Goal: Task Accomplishment & Management: Manage account settings

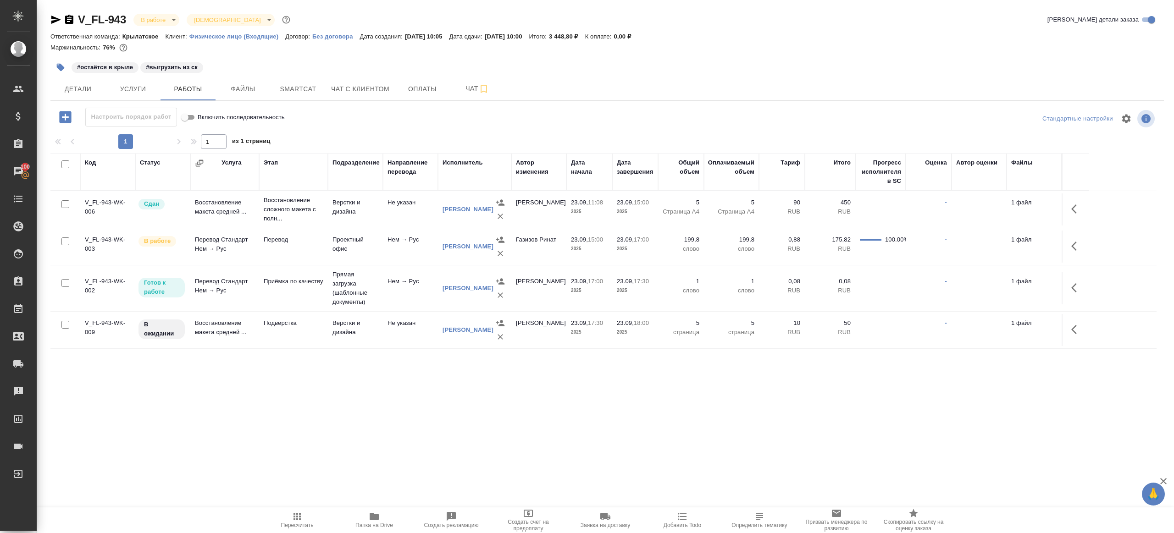
click at [1072, 247] on icon "button" at bounding box center [1074, 246] width 6 height 9
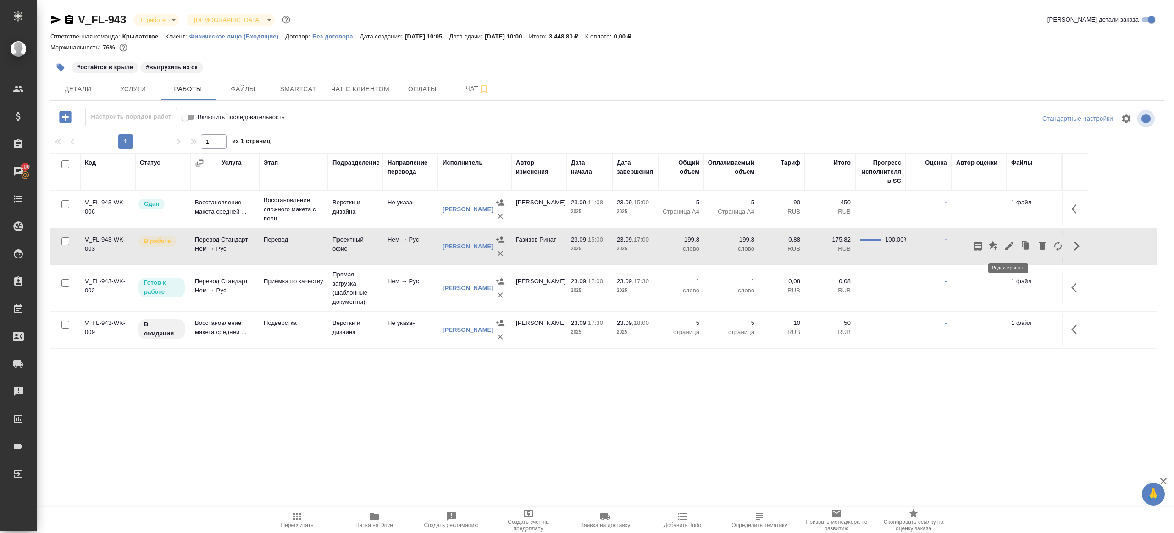
click at [1013, 246] on icon "button" at bounding box center [1009, 246] width 11 height 11
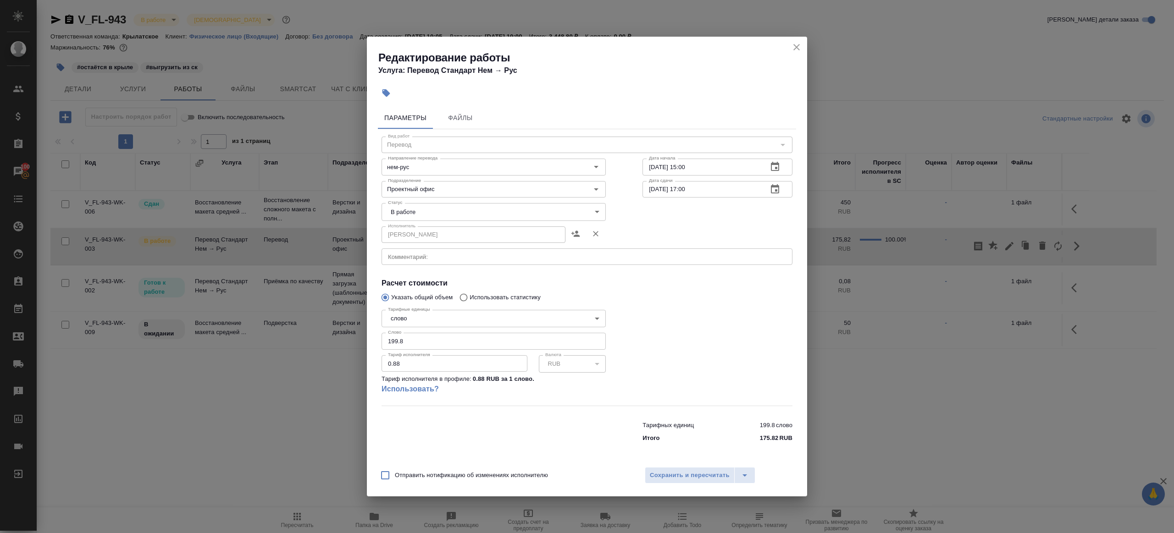
click at [415, 212] on body "🙏 .cls-1 fill:#fff; AWATERA [PERSON_NAME] Клиенты Спецификации Заказы 100 Чаты …" at bounding box center [587, 266] width 1174 height 533
click at [426, 244] on li "Сдан" at bounding box center [493, 243] width 224 height 16
type input "closed"
click at [490, 341] on input "199.8" at bounding box center [493, 341] width 224 height 17
paste input "2.9"
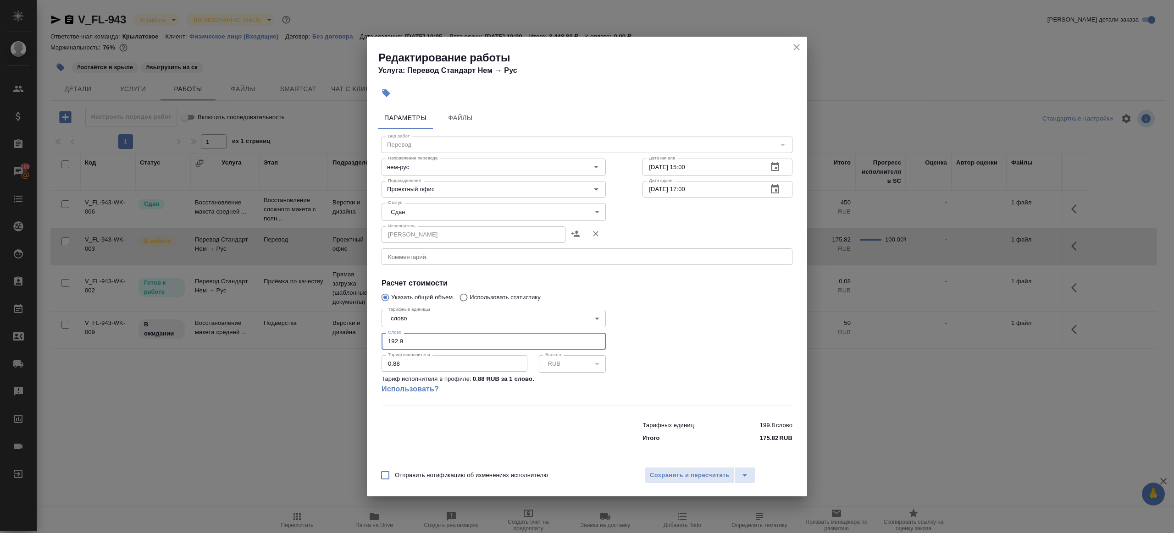
type input "192.9"
click at [671, 340] on div at bounding box center [717, 356] width 187 height 136
click at [701, 480] on span "Сохранить и пересчитать" at bounding box center [690, 475] width 80 height 11
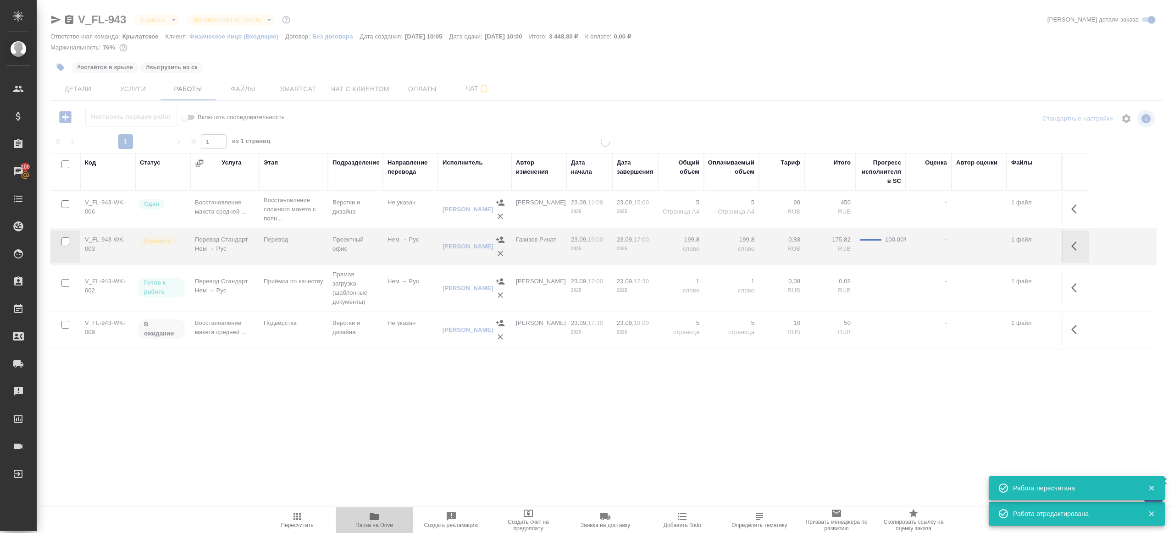
click at [380, 515] on span "Папка на Drive" at bounding box center [374, 519] width 66 height 17
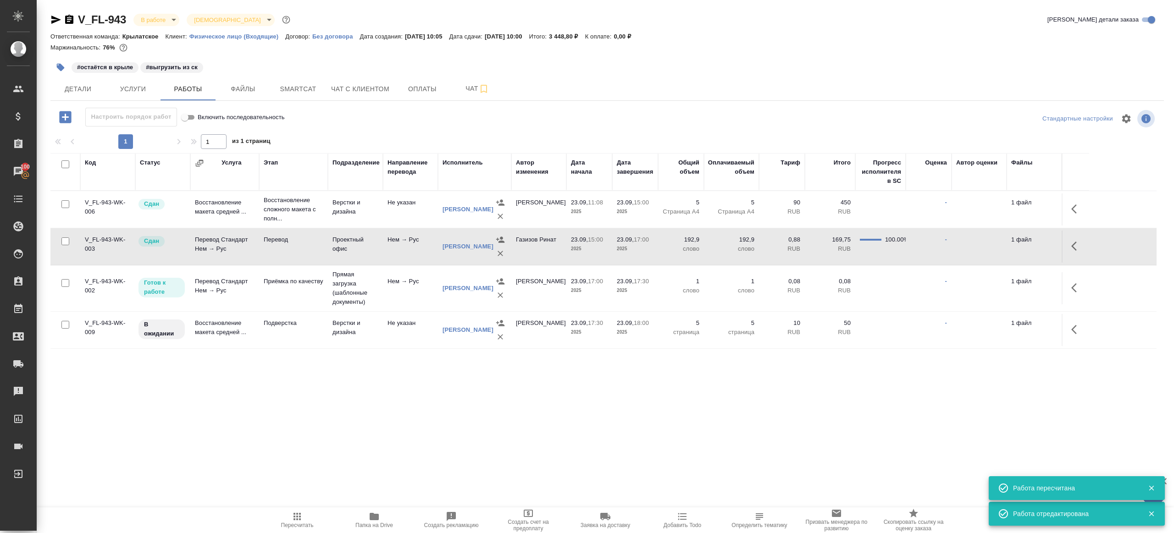
click at [294, 514] on icon "button" at bounding box center [296, 516] width 7 height 7
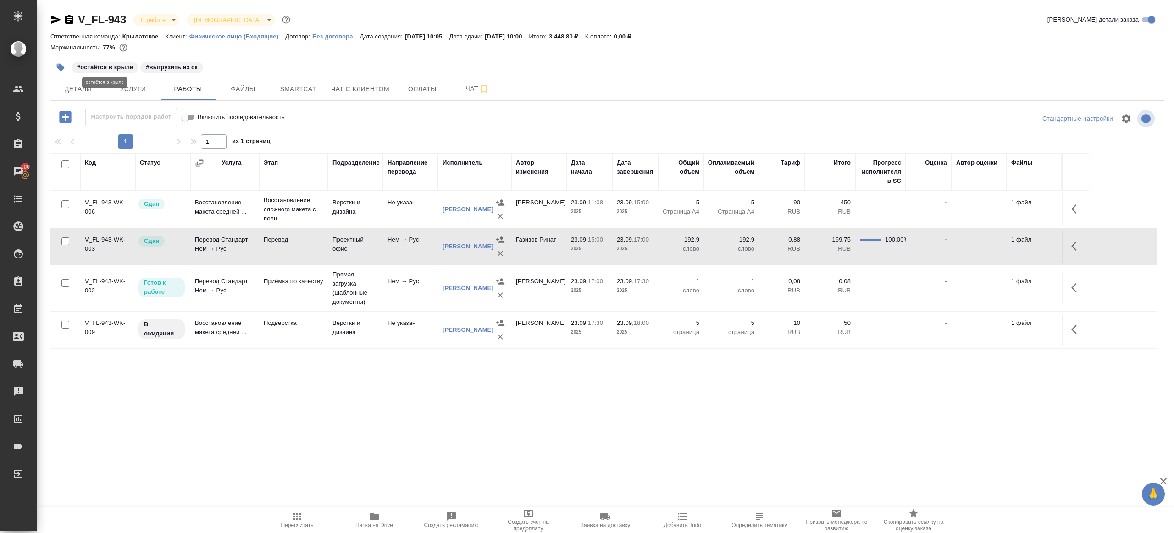
click at [60, 67] on icon "button" at bounding box center [61, 68] width 8 height 8
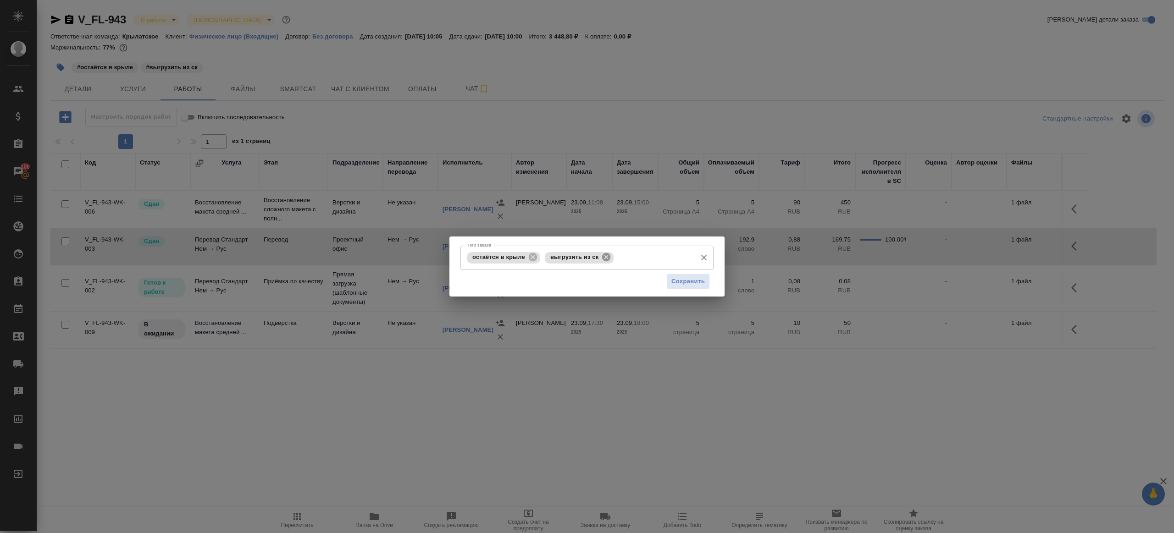
click at [611, 257] on icon at bounding box center [606, 257] width 10 height 10
click at [702, 278] on span "Сохранить" at bounding box center [687, 281] width 33 height 11
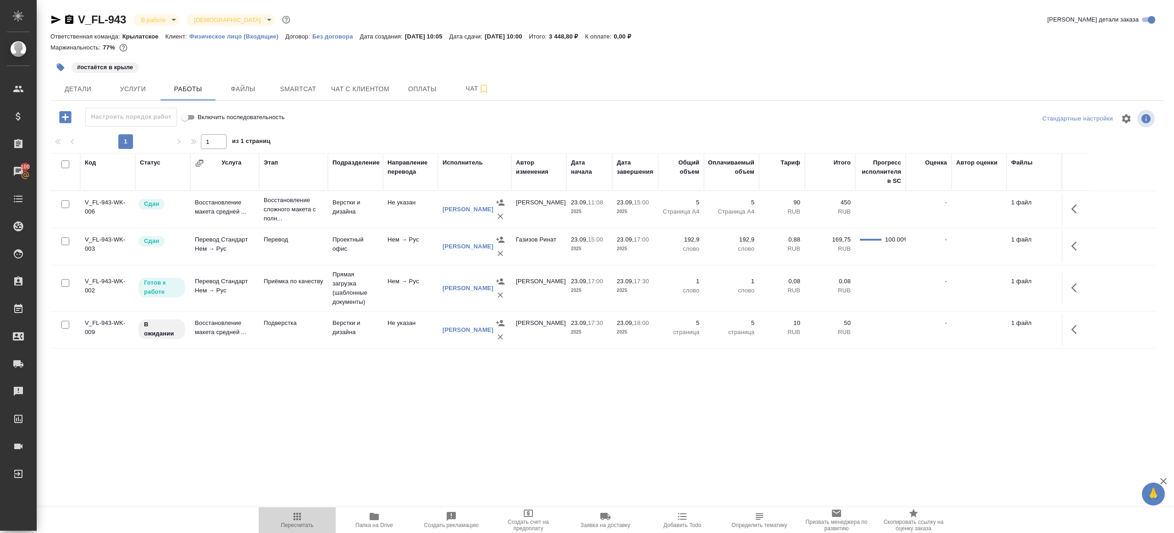
click at [302, 523] on span "Пересчитать" at bounding box center [297, 525] width 33 height 6
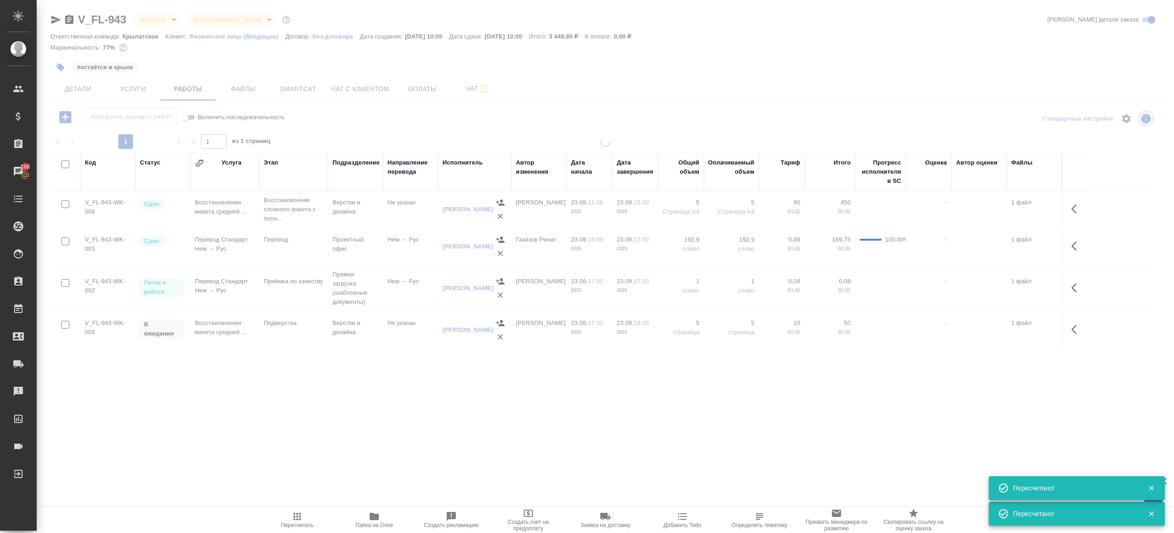
click at [319, 400] on div ".cls-1 fill:#fff; AWATERA Gazizov Rinat Клиенты Спецификации Заказы 100 Чаты To…" at bounding box center [587, 266] width 1174 height 533
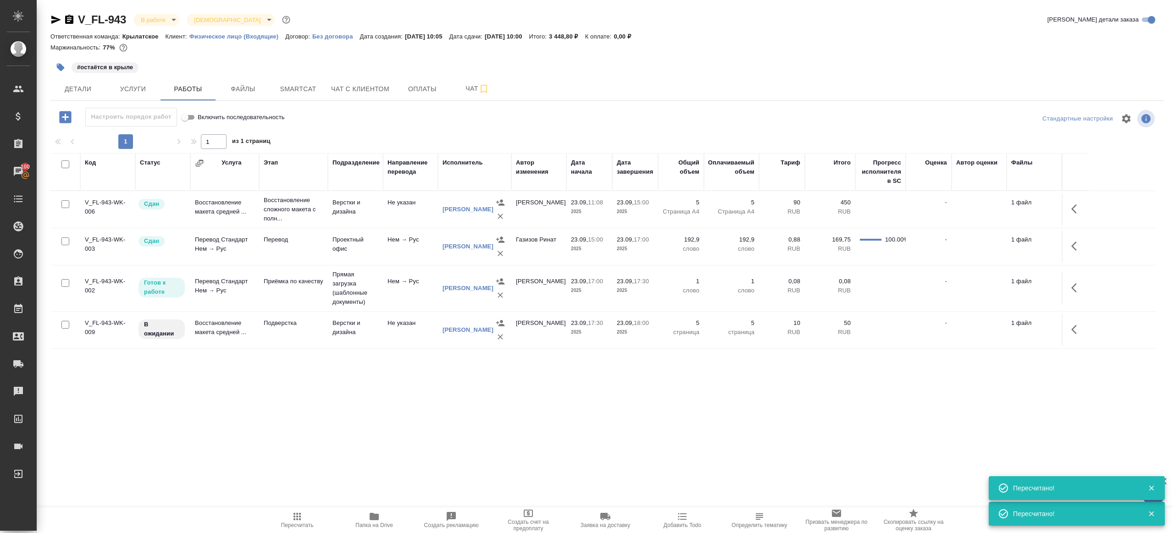
click at [300, 515] on icon "button" at bounding box center [297, 516] width 11 height 11
click at [383, 446] on div ".cls-1 fill:#fff; AWATERA Gazizov Rinat Клиенты Спецификации Заказы 100 Чаты To…" at bounding box center [587, 266] width 1174 height 533
click at [300, 517] on icon "button" at bounding box center [296, 516] width 7 height 7
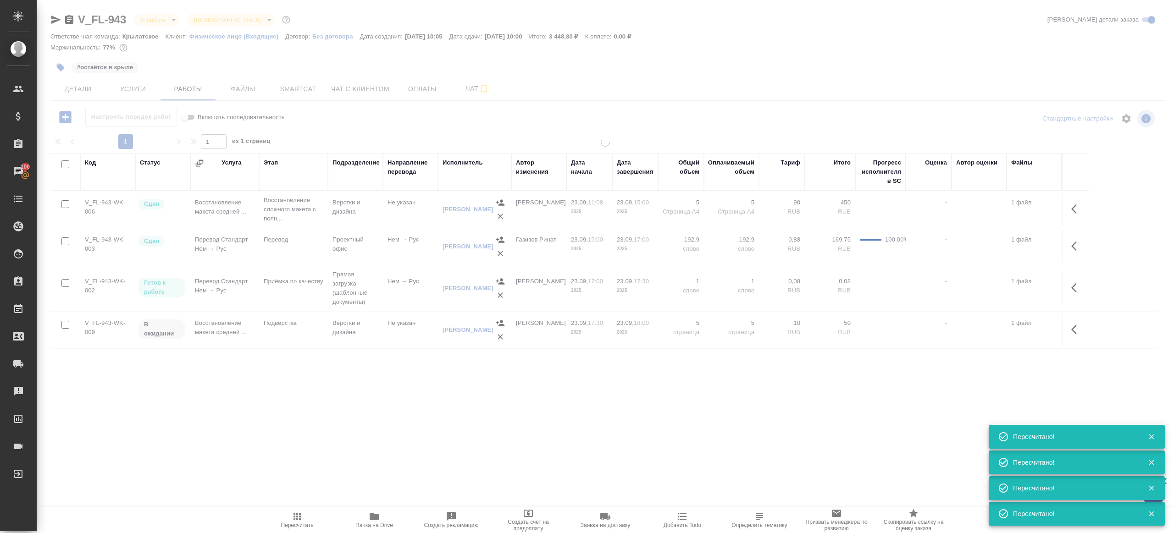
click at [327, 381] on div "V_FL-943 В работе inProgress Святая троица holyTrinity Кратко детали заказа Отв…" at bounding box center [606, 191] width 1123 height 383
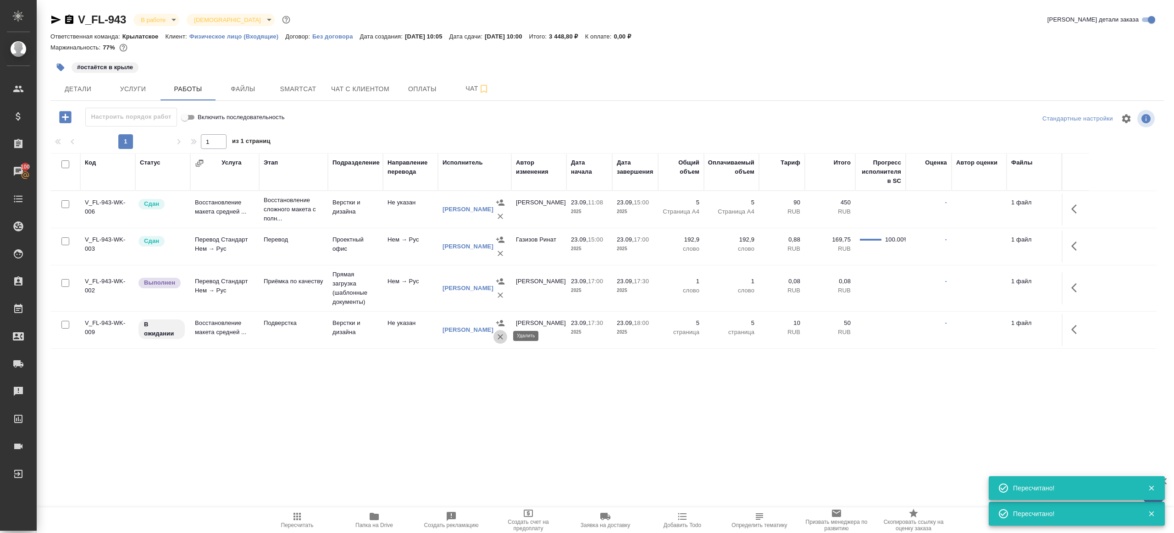
click at [500, 336] on icon "button" at bounding box center [500, 337] width 6 height 6
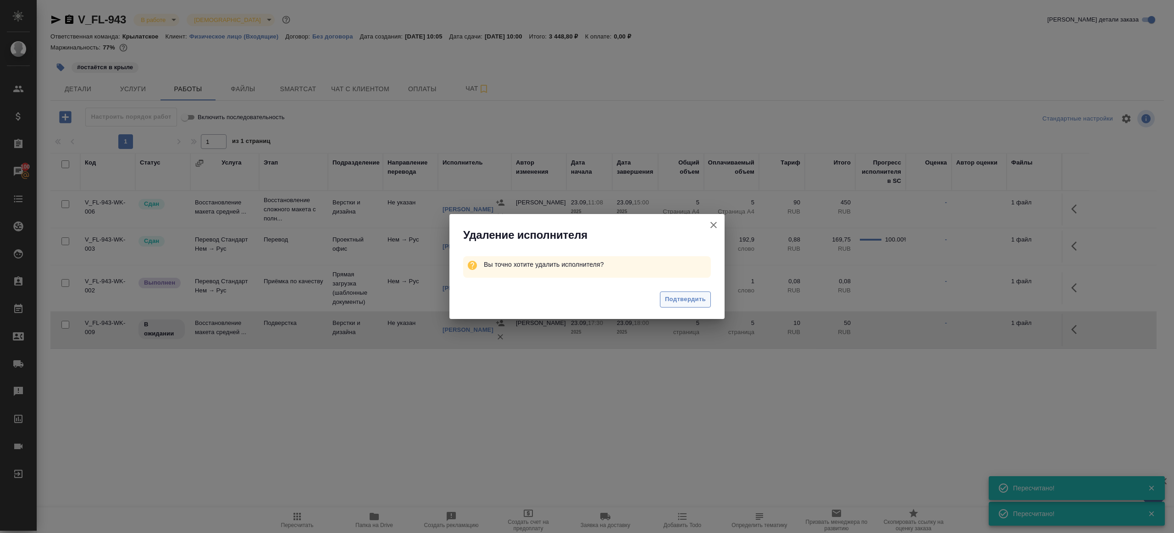
click at [687, 302] on span "Подтвердить" at bounding box center [685, 299] width 41 height 11
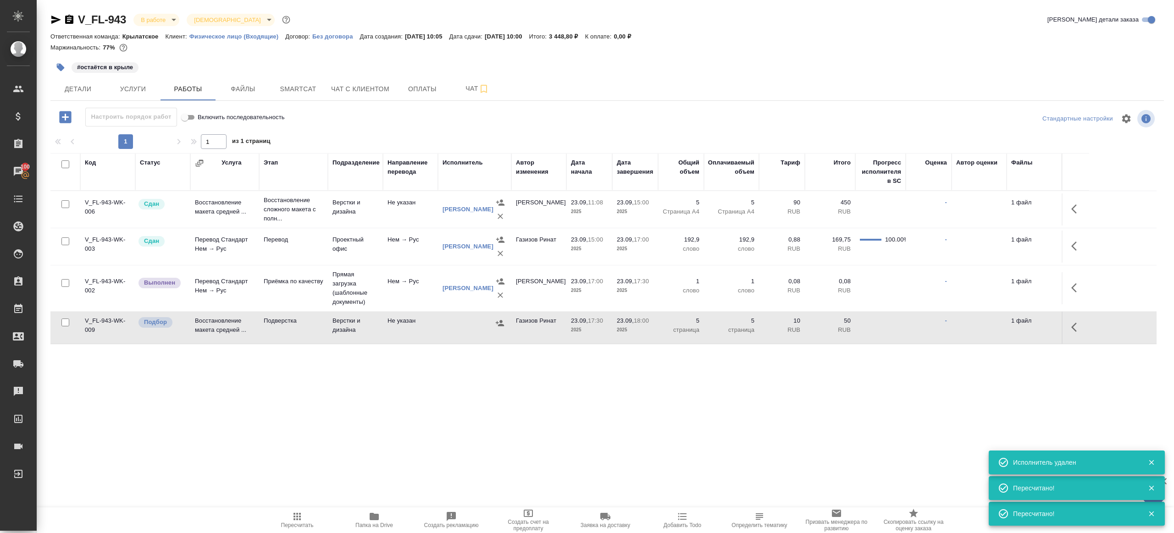
click at [64, 322] on input "checkbox" at bounding box center [65, 323] width 8 height 8
checkbox input "true"
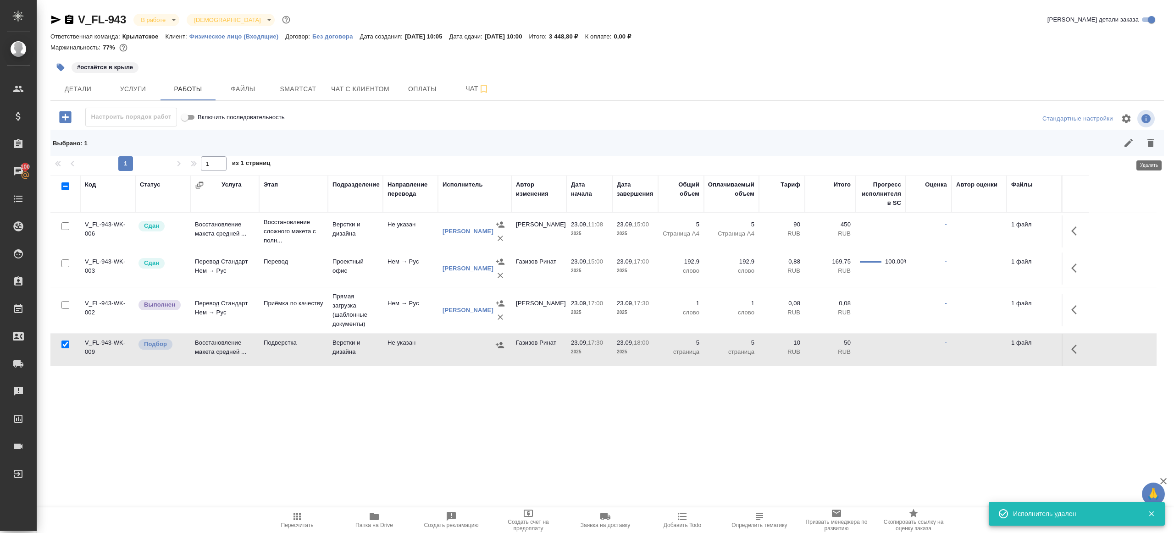
click at [1150, 135] on button "button" at bounding box center [1150, 143] width 22 height 22
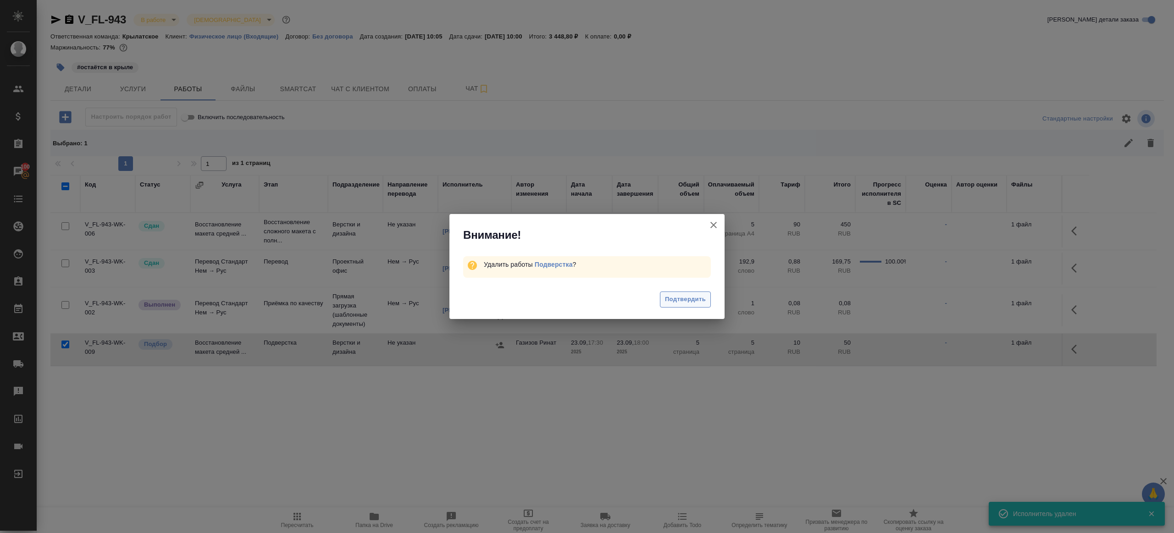
click at [678, 298] on span "Подтвердить" at bounding box center [685, 299] width 41 height 11
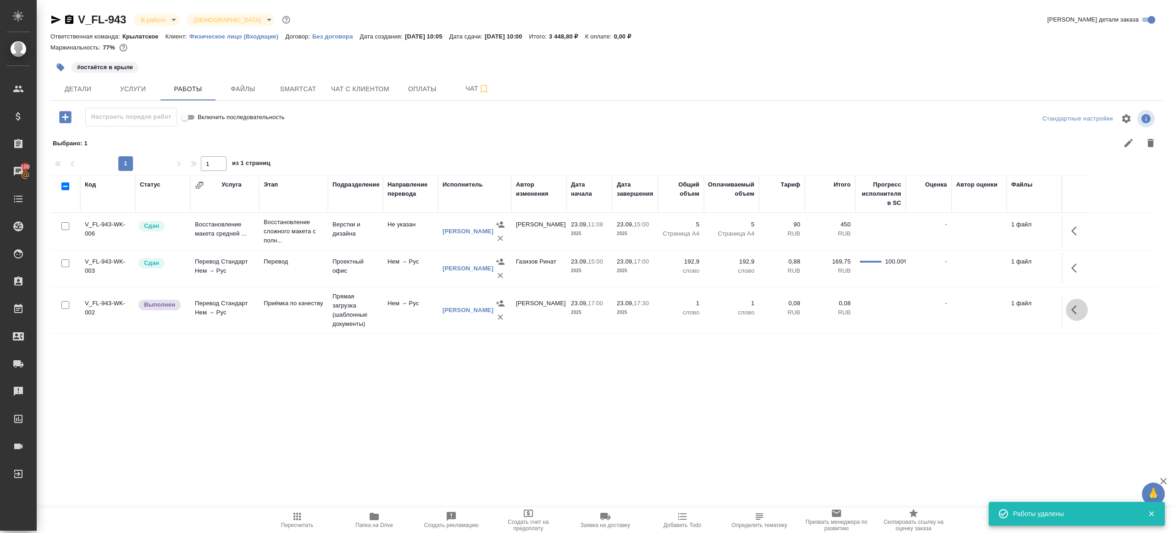
click at [1076, 306] on icon "button" at bounding box center [1074, 309] width 6 height 9
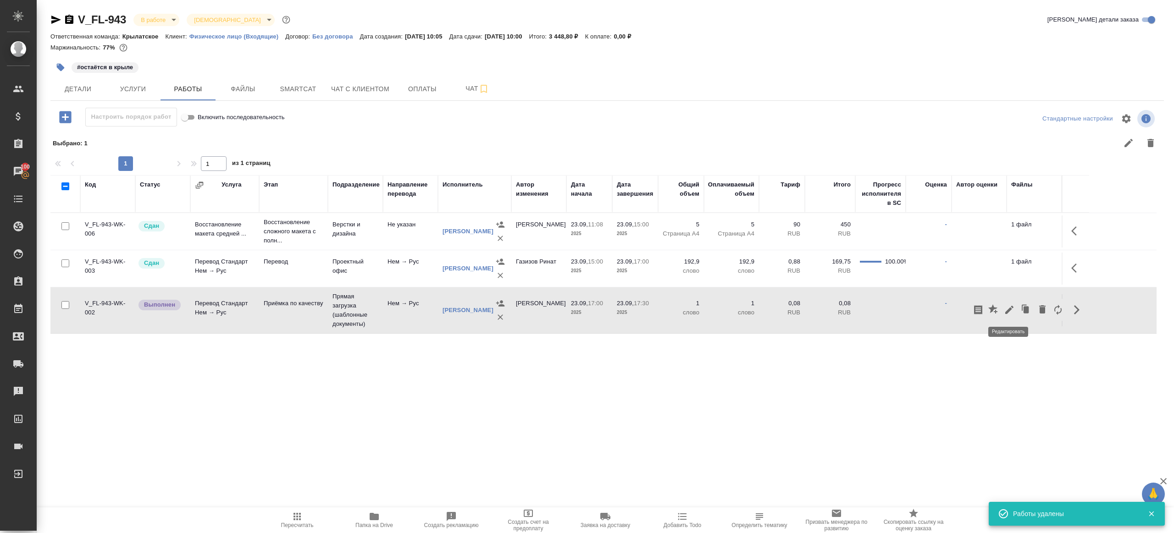
click at [1009, 308] on icon "button" at bounding box center [1009, 310] width 8 height 8
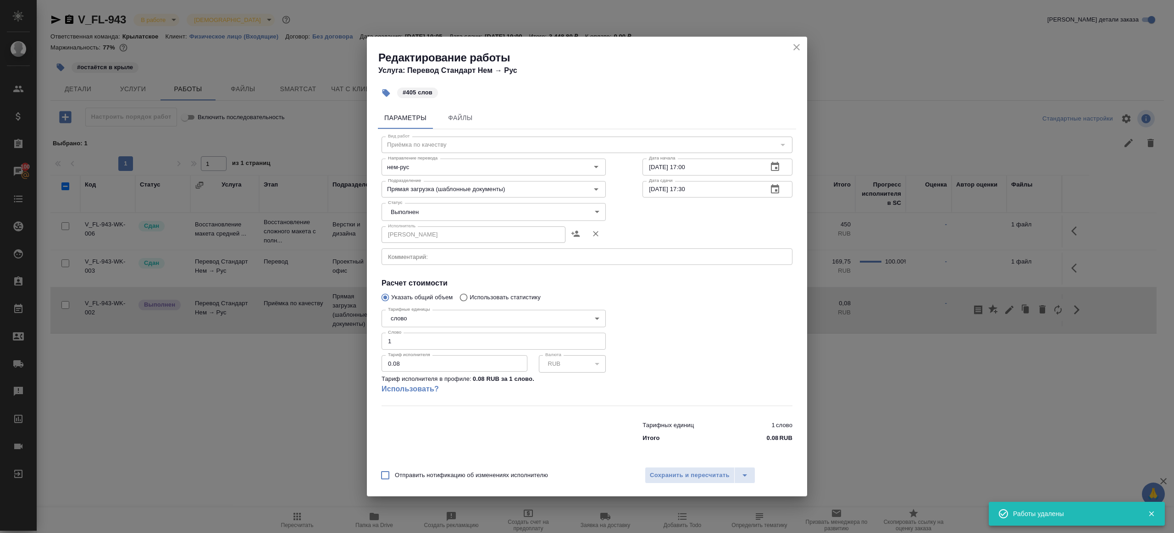
click at [417, 207] on body "🙏 .cls-1 fill:#fff; AWATERA Gazizov Rinat Клиенты Спецификации Заказы 100 Чаты …" at bounding box center [587, 266] width 1174 height 533
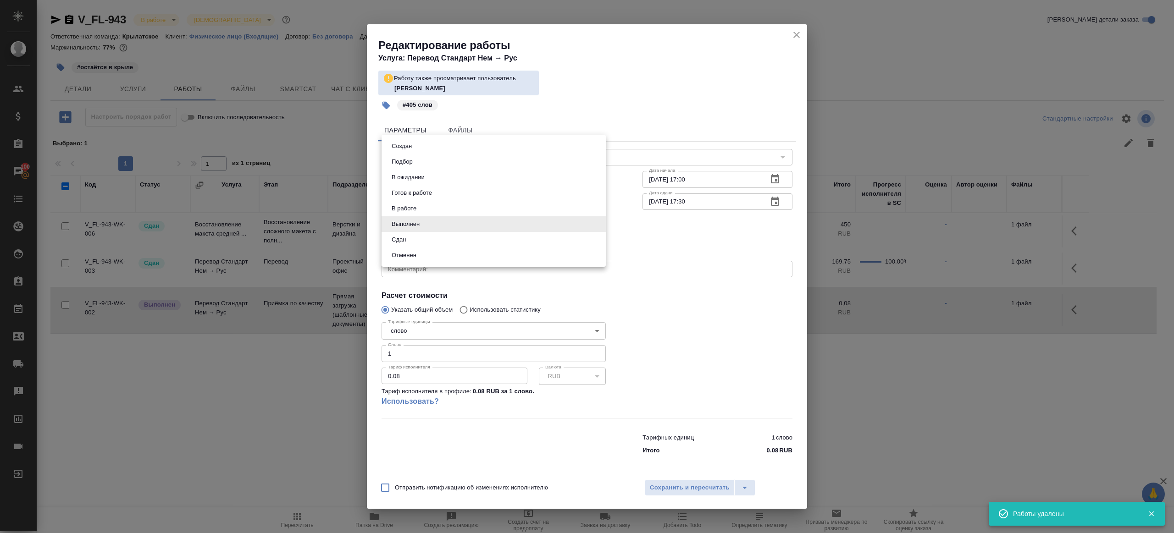
click at [416, 234] on li "Сдан" at bounding box center [493, 240] width 224 height 16
type input "closed"
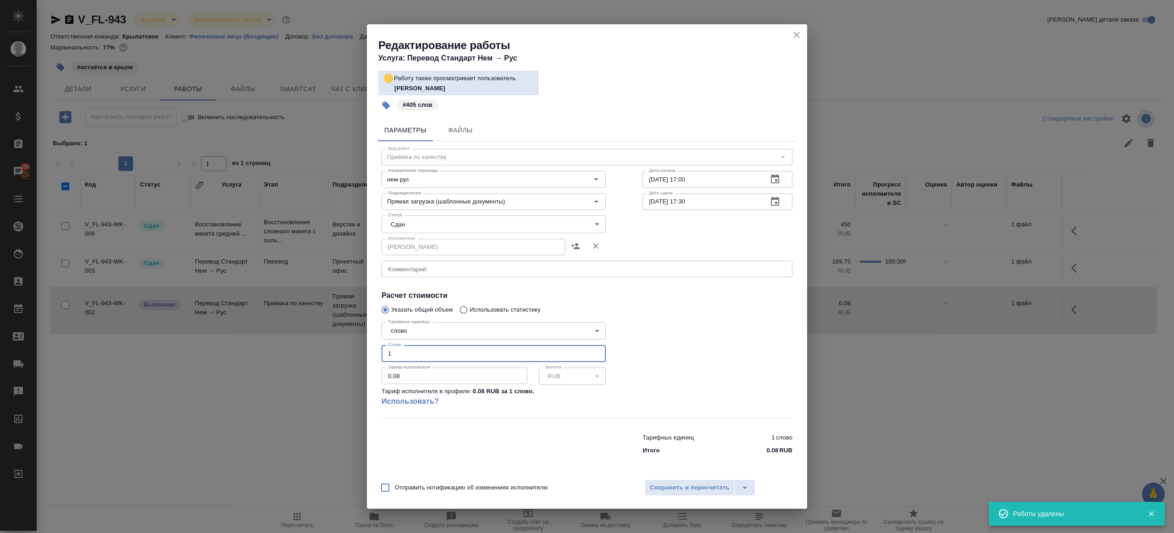
drag, startPoint x: 398, startPoint y: 361, endPoint x: 306, endPoint y: 322, distance: 99.9
click at [310, 322] on div "Редактирование работы Услуга: Перевод Стандарт Нем → Рус Работу также просматри…" at bounding box center [587, 266] width 1174 height 533
type input "405"
click at [653, 479] on div "Отправить нотификацию об изменениях исполнителю Сохранить и пересчитать" at bounding box center [587, 491] width 440 height 35
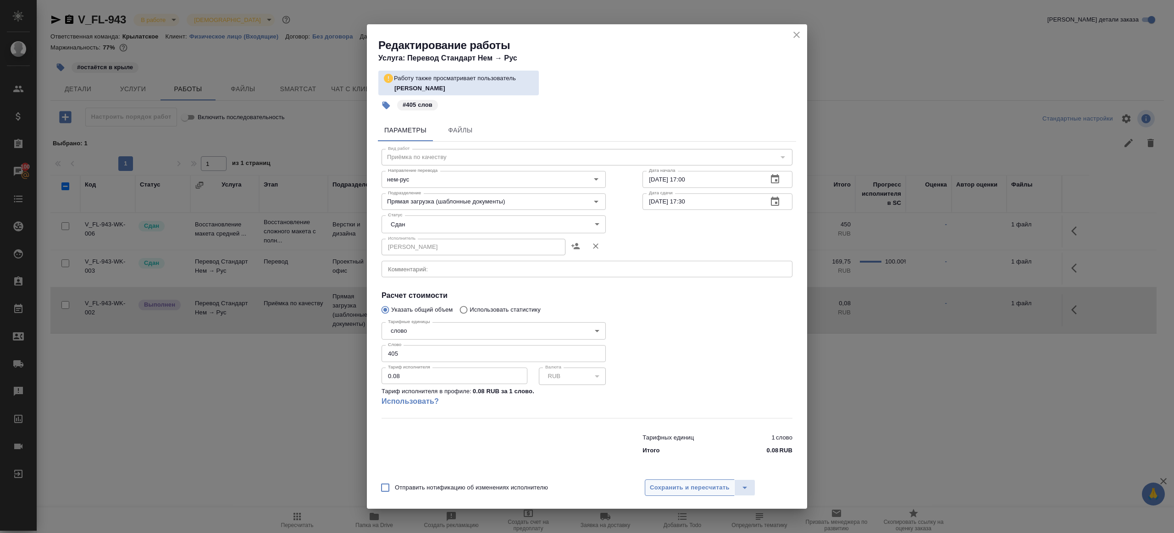
click at [654, 482] on button "Сохранить и пересчитать" at bounding box center [690, 488] width 90 height 17
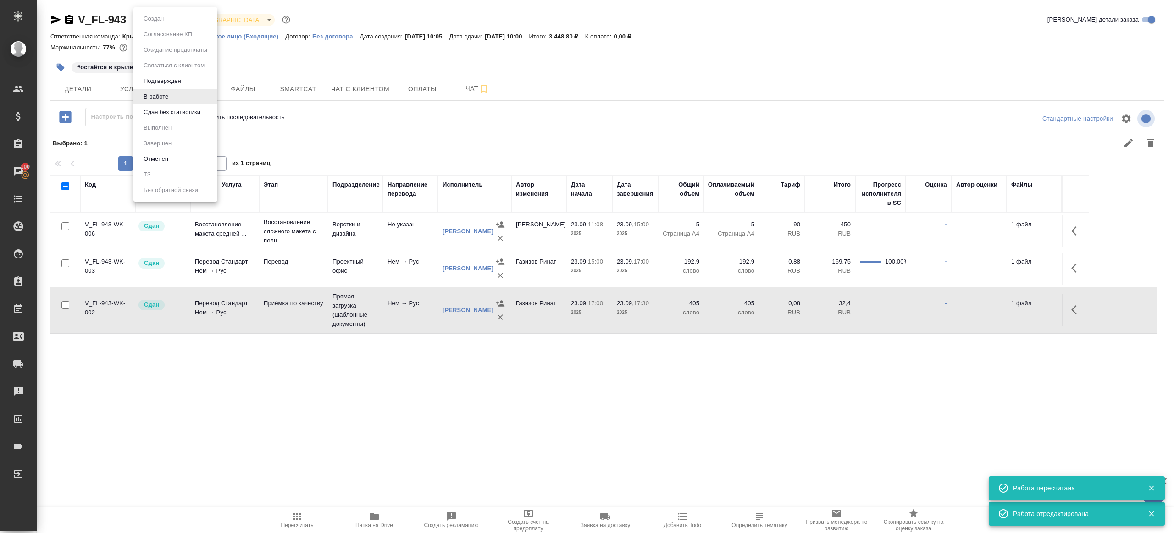
click at [166, 22] on body "🙏 .cls-1 fill:#fff; AWATERA Gazizov Rinat Клиенты Спецификации Заказы 100 Чаты …" at bounding box center [587, 266] width 1174 height 533
click at [175, 113] on button "Сдан без статистики" at bounding box center [172, 112] width 62 height 10
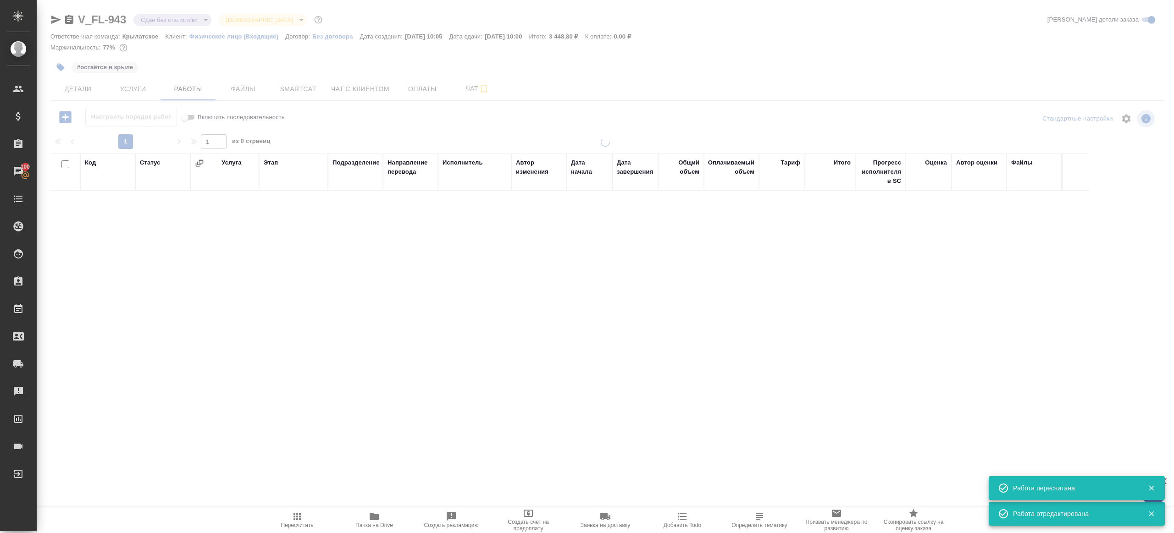
click at [177, 21] on body "🙏 .cls-1 fill:#fff; AWATERA Gazizov Rinat Клиенты Спецификации Заказы 100 Чаты …" at bounding box center [587, 266] width 1174 height 533
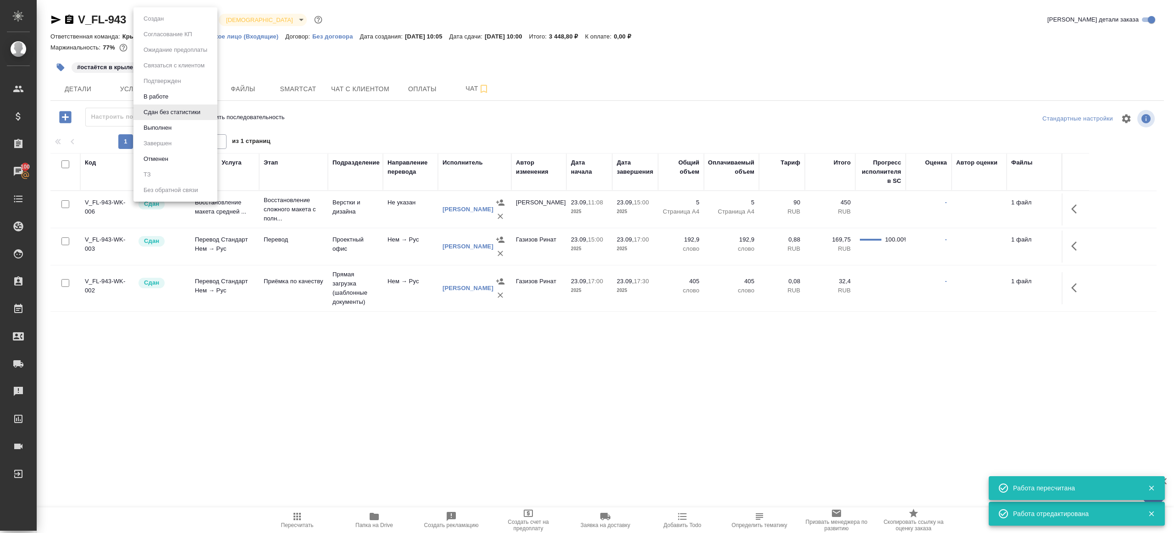
click at [175, 128] on li "Выполнен" at bounding box center [175, 128] width 84 height 16
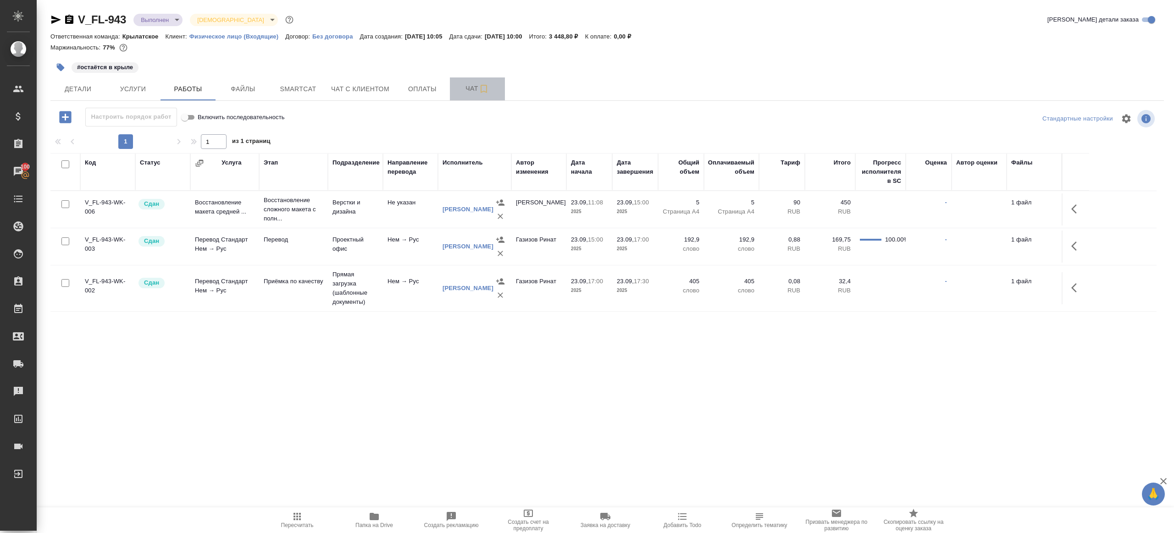
click at [466, 88] on span "Чат" at bounding box center [477, 88] width 44 height 11
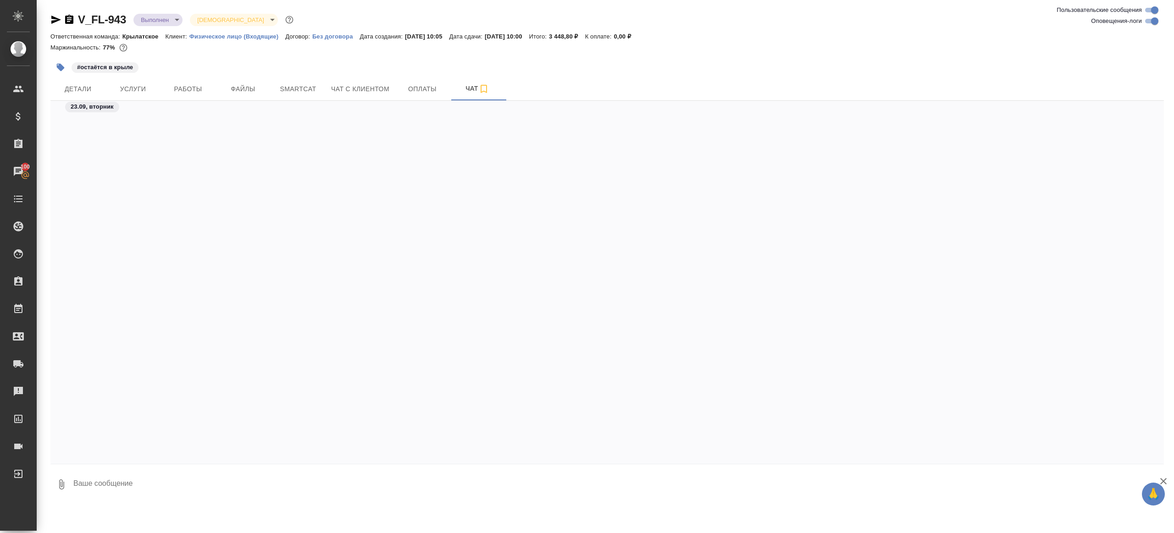
scroll to position [2834, 0]
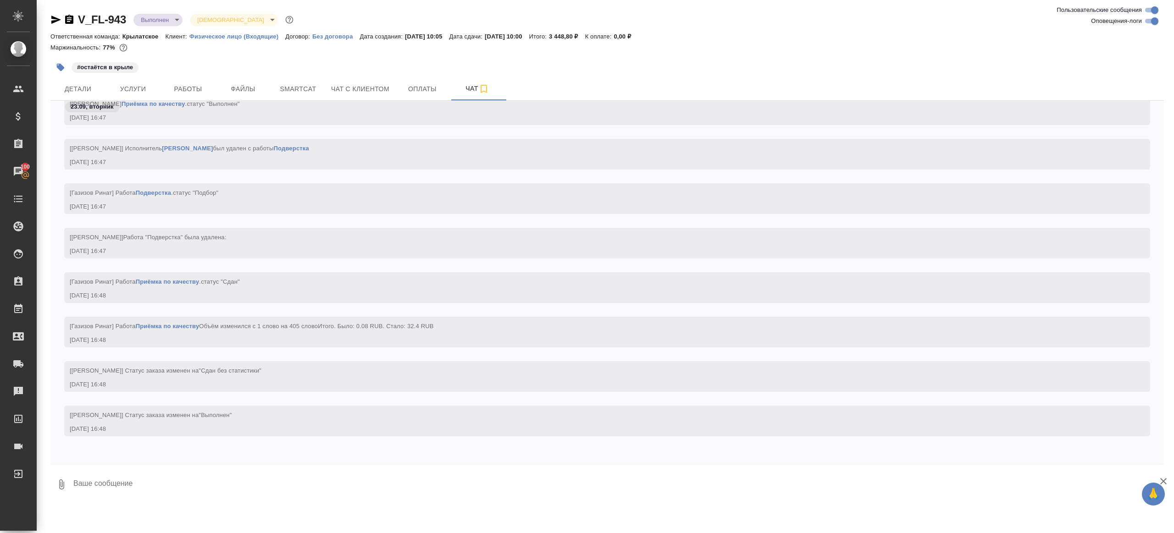
click at [231, 474] on textarea at bounding box center [617, 484] width 1091 height 31
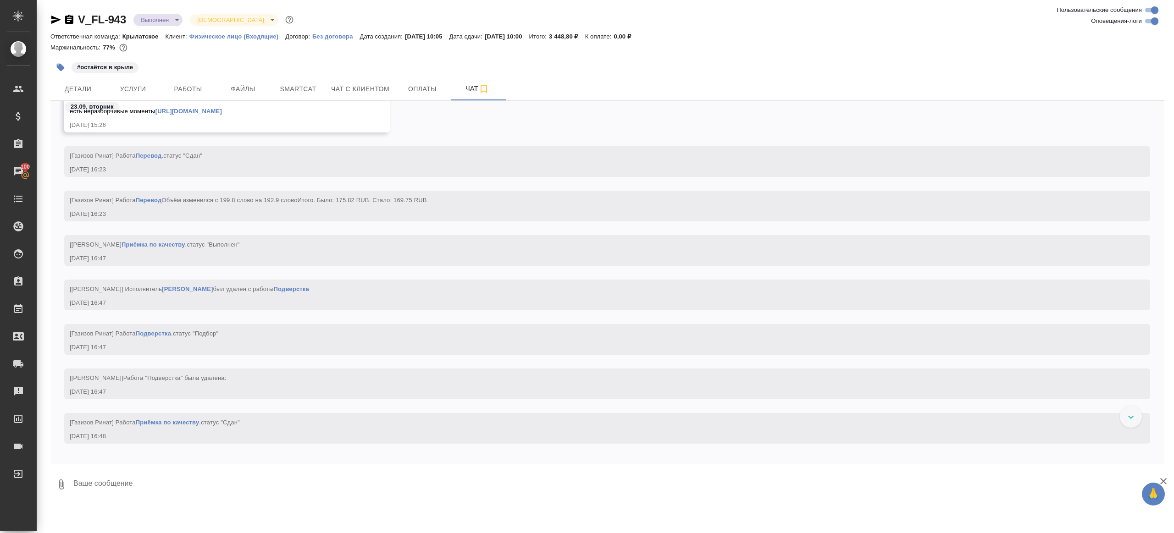
scroll to position [2505, 0]
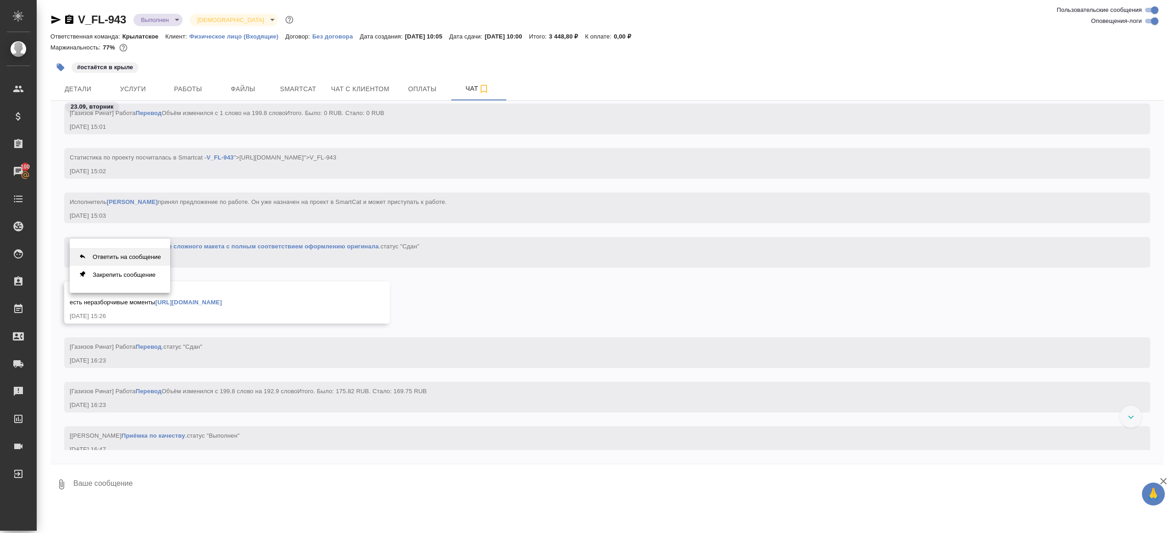
click at [149, 255] on button "Ответить на сообщение" at bounding box center [120, 257] width 100 height 18
click at [143, 490] on textarea at bounding box center [617, 490] width 1091 height 31
type textarea "привет! Тут без подверстки"
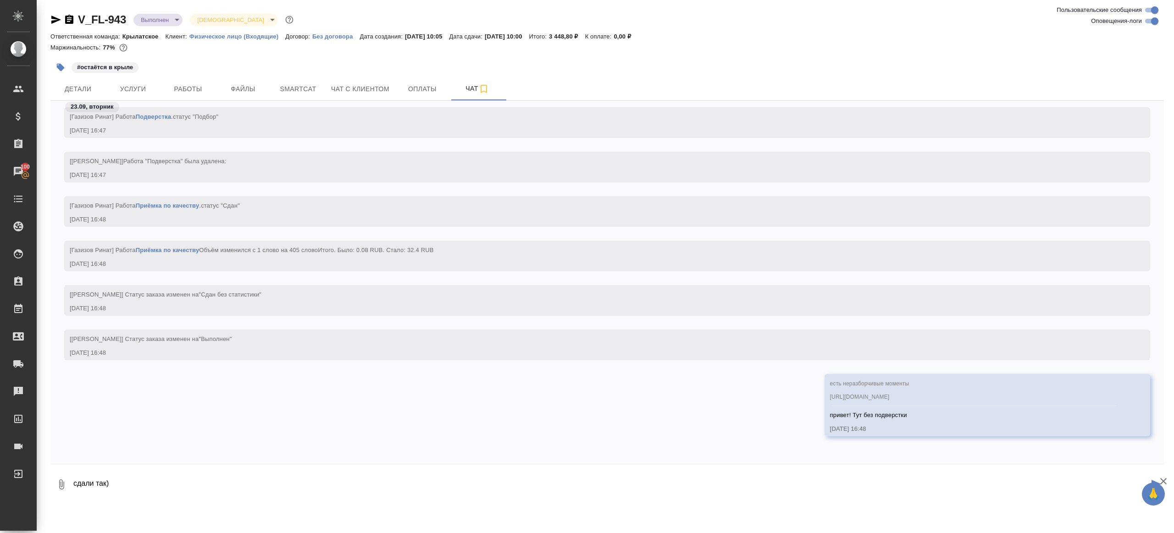
type textarea "сдали так)"
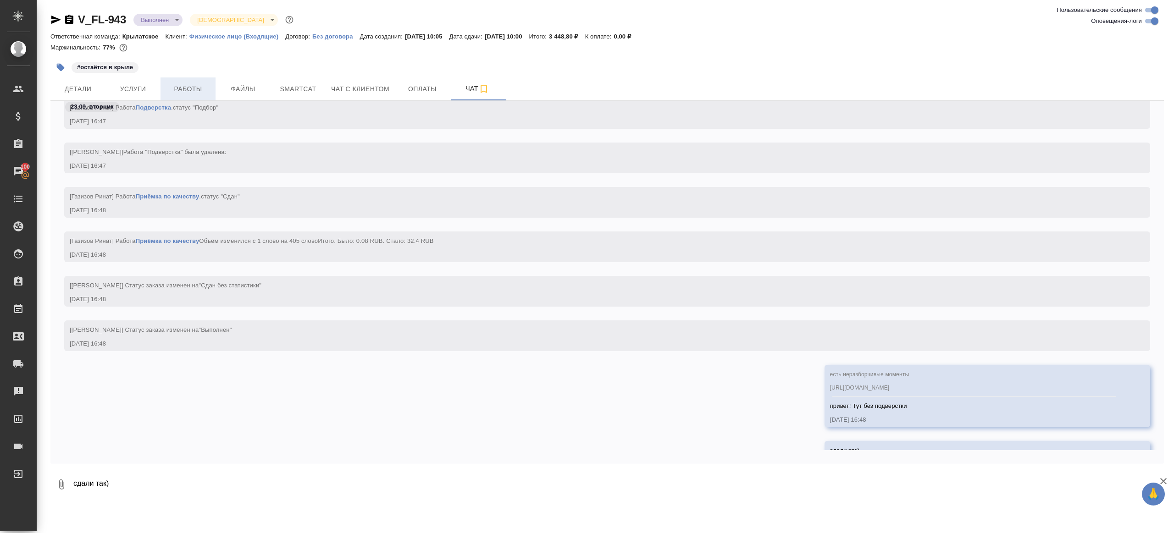
scroll to position [2994, 0]
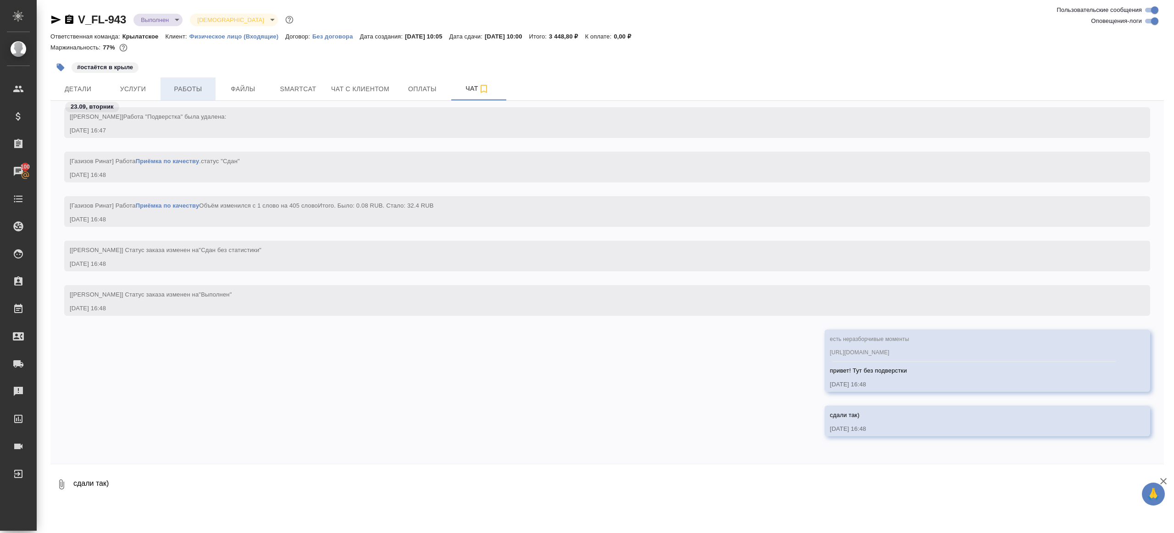
click at [190, 81] on button "Работы" at bounding box center [187, 88] width 55 height 23
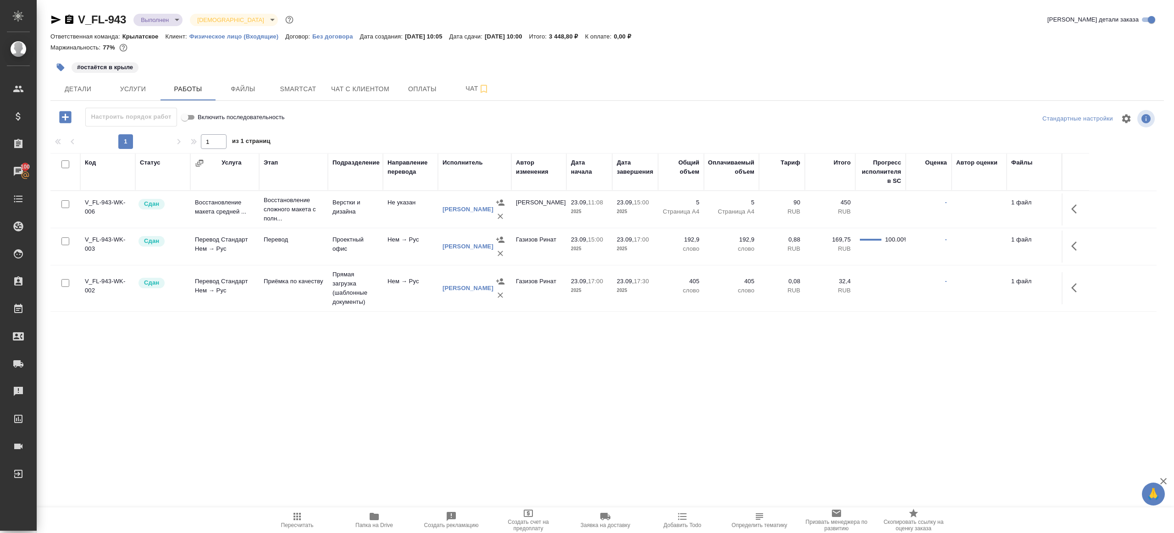
click at [293, 525] on span "Пересчитать" at bounding box center [297, 525] width 33 height 6
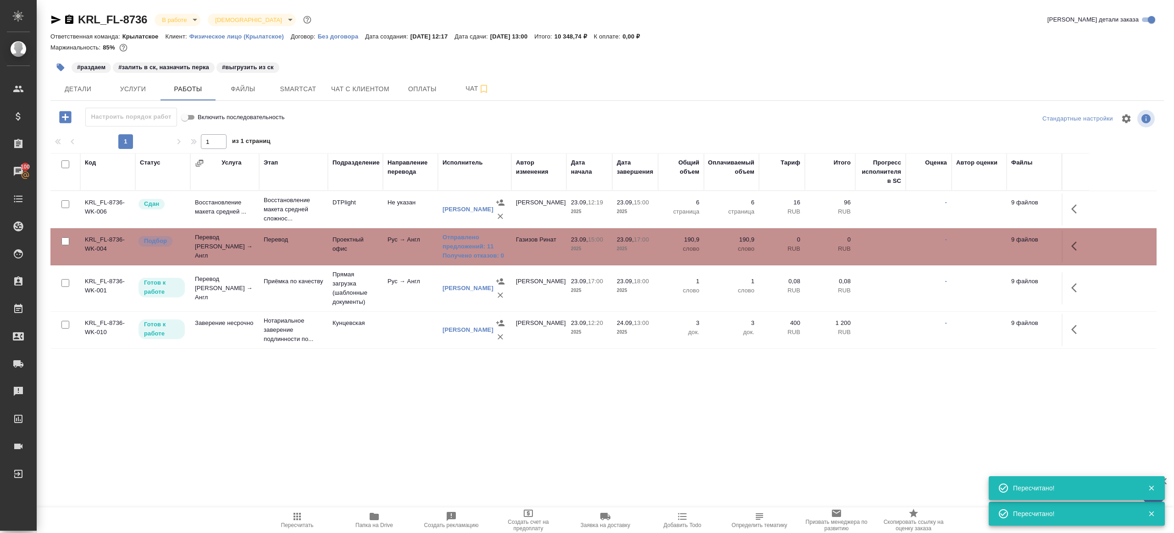
click at [304, 519] on span "Пересчитать" at bounding box center [297, 519] width 66 height 17
drag, startPoint x: 0, startPoint y: 0, endPoint x: 348, endPoint y: 467, distance: 581.9
click at [304, 519] on span "Пересчитать" at bounding box center [297, 519] width 66 height 17
click at [359, 456] on div ".cls-1 fill:#fff; AWATERA Gazizov Rinat Клиенты Спецификации Заказы 100 Чаты To…" at bounding box center [587, 266] width 1174 height 533
click at [339, 391] on div ".cls-1 fill:#fff; AWATERA Gazizov Rinat Клиенты Спецификации Заказы 100 Чаты To…" at bounding box center [587, 266] width 1174 height 533
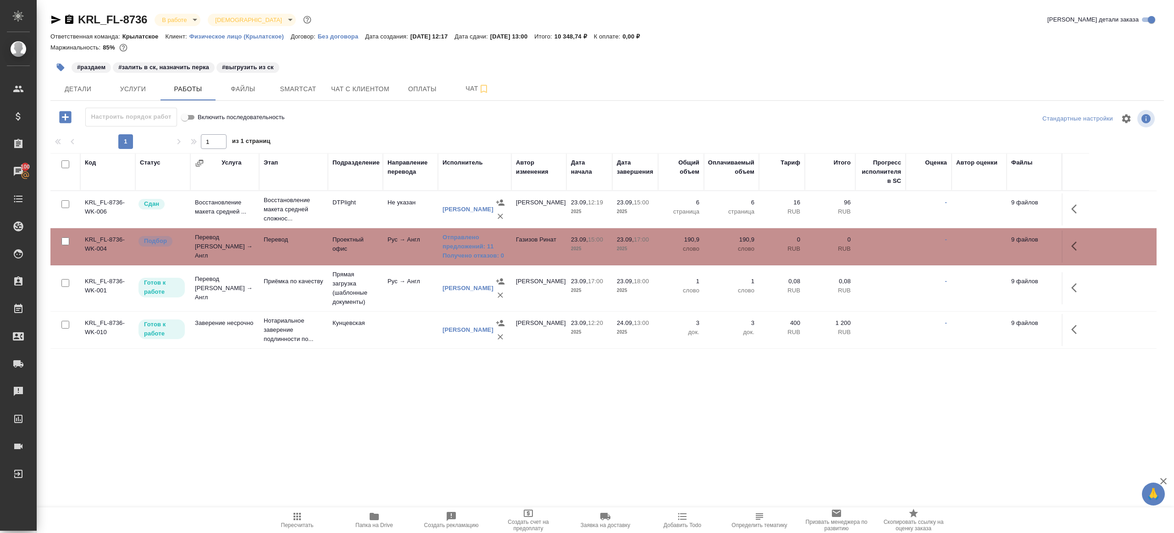
click at [288, 524] on span "Пересчитать" at bounding box center [297, 525] width 33 height 6
click at [366, 490] on div ".cls-1 fill:#fff; AWATERA Gazizov Rinat Клиенты Спецификации Заказы 100 Чаты To…" at bounding box center [587, 266] width 1174 height 533
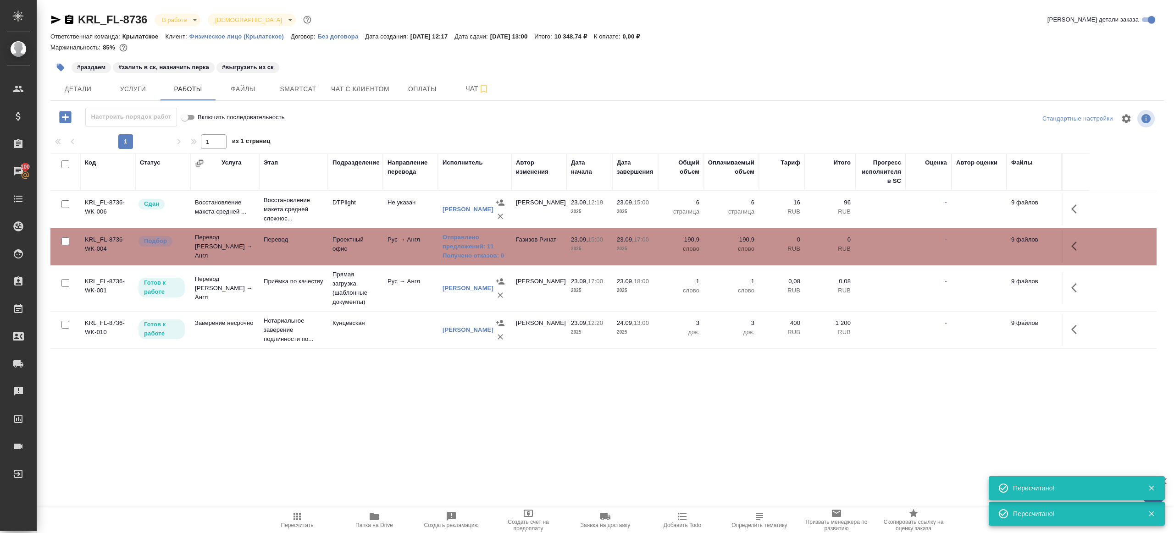
click at [1076, 246] on icon "button" at bounding box center [1076, 246] width 11 height 11
click at [1009, 243] on icon "button" at bounding box center [1009, 246] width 11 height 11
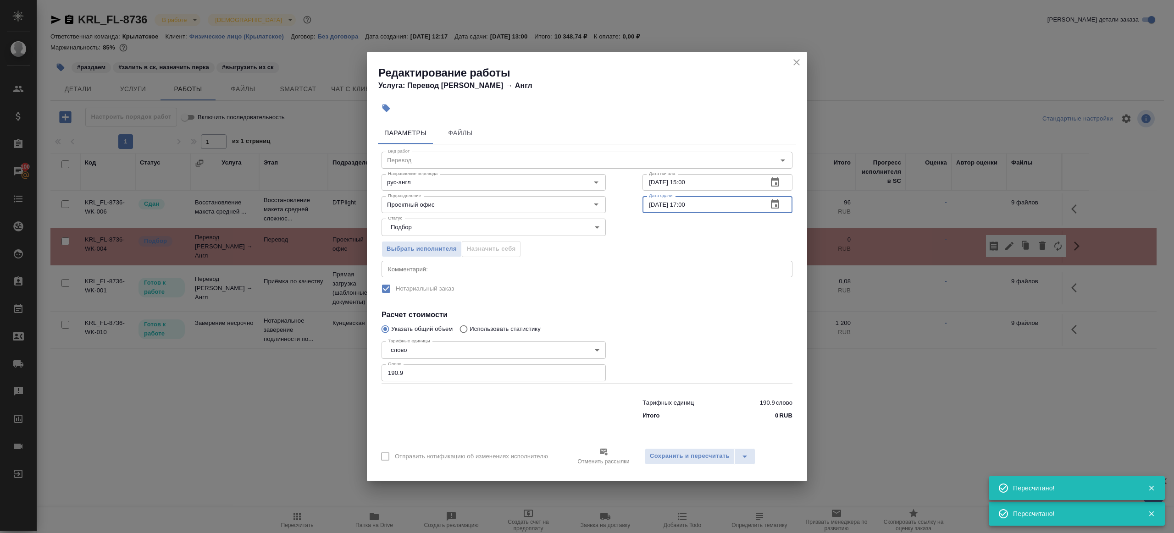
click at [654, 202] on input "[DATE] 17:00" at bounding box center [701, 204] width 118 height 17
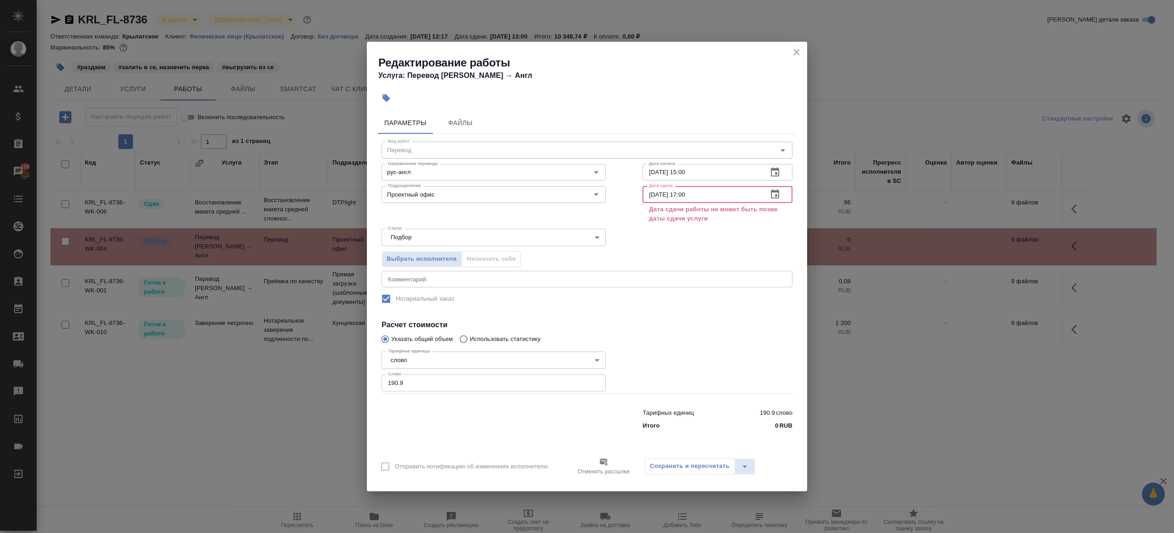
click at [688, 195] on input "24.09.2025 17:00" at bounding box center [701, 194] width 118 height 17
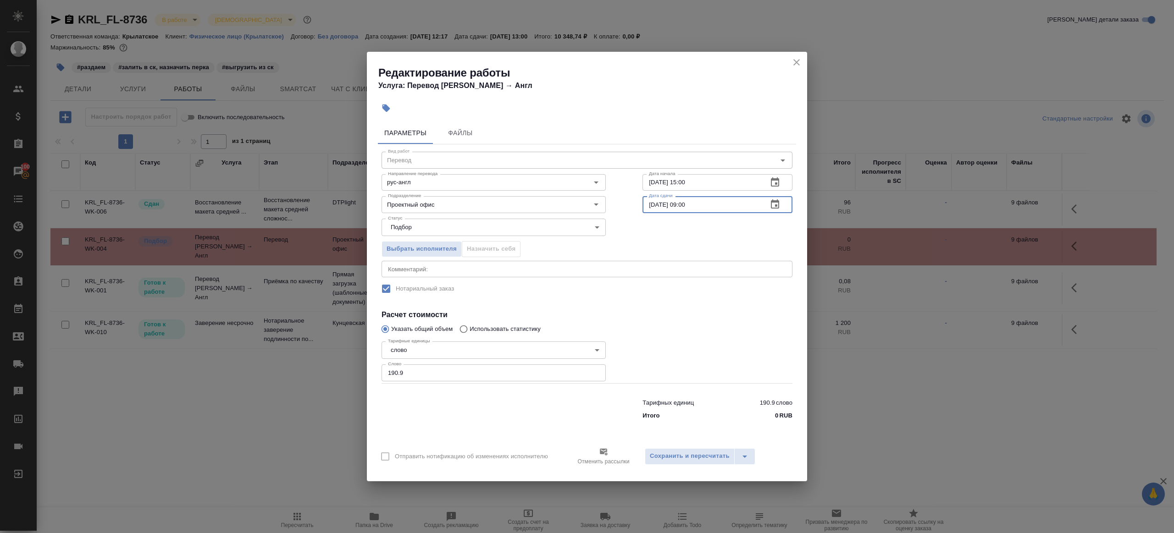
type input "24.09.2025 09:00"
click at [674, 322] on div at bounding box center [717, 361] width 187 height 82
click at [674, 453] on span "Сохранить и пересчитать" at bounding box center [690, 456] width 80 height 11
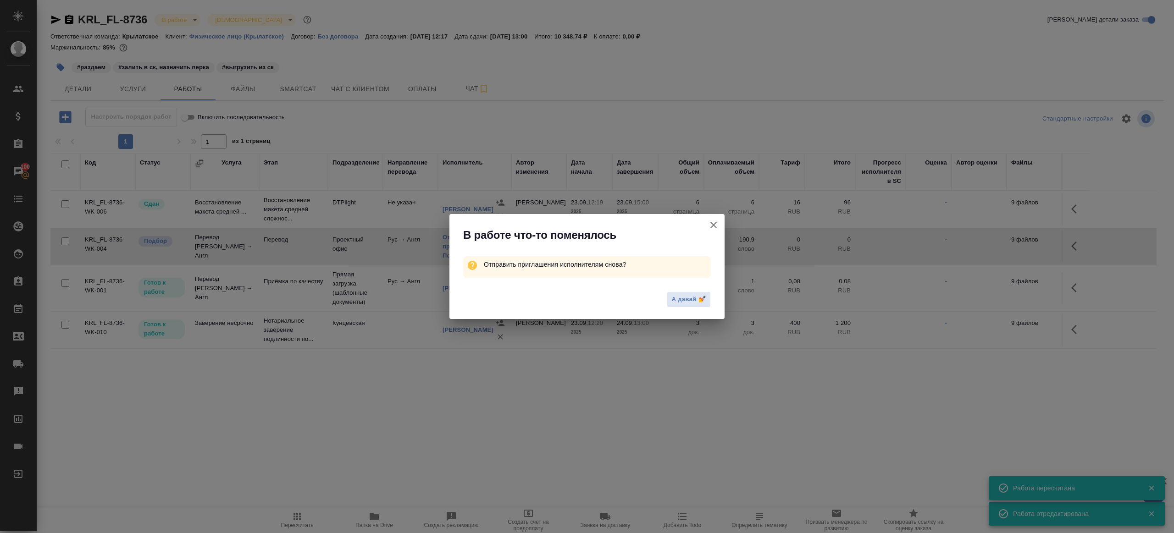
click at [688, 308] on div "А давай 💅" at bounding box center [586, 300] width 275 height 37
click at [688, 304] on span "А давай 💅" at bounding box center [689, 299] width 34 height 11
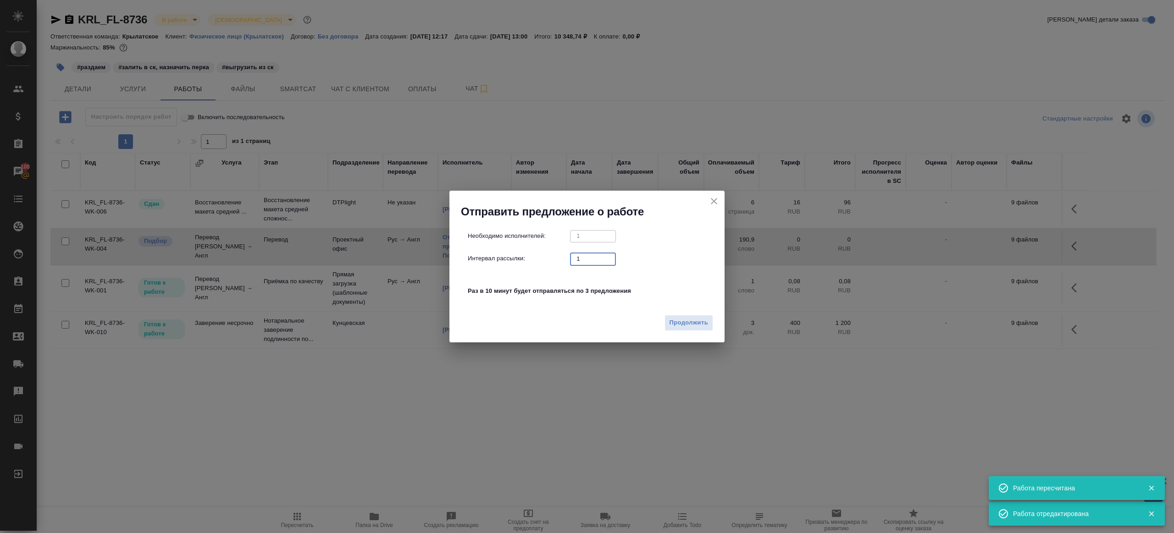
drag, startPoint x: 593, startPoint y: 259, endPoint x: 522, endPoint y: 247, distance: 72.4
click at [523, 248] on div "Необходимо исполнителей: 1 ​ Интервал рассылки: 1 ​ Раз в 10 минут будет отправ…" at bounding box center [591, 268] width 246 height 77
type input "1"
click at [682, 322] on span "Продолжить" at bounding box center [688, 323] width 39 height 11
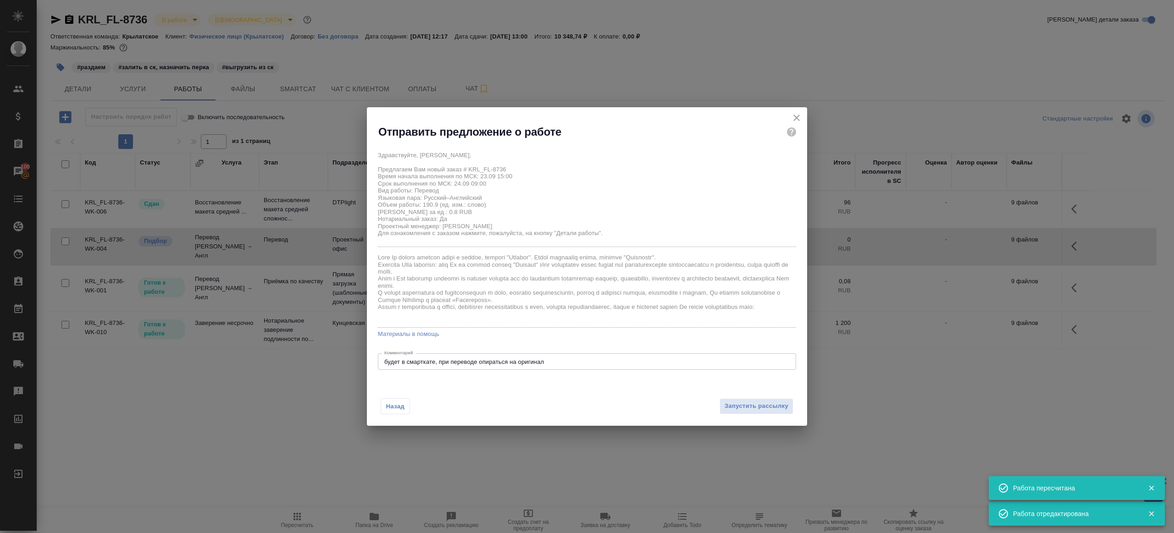
click at [729, 398] on div "Назад Запустить рассылку" at bounding box center [587, 401] width 440 height 50
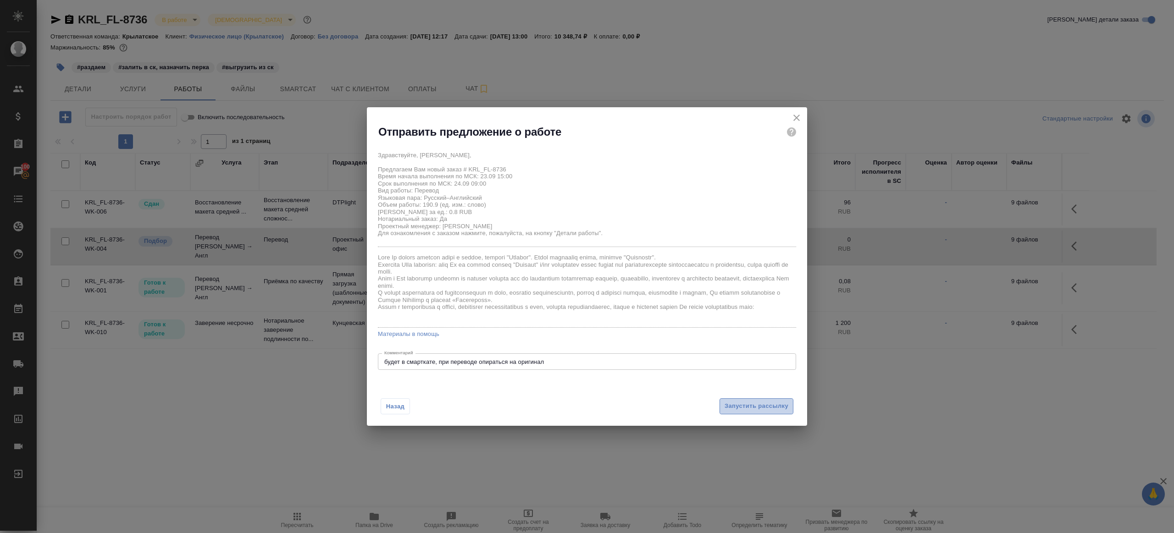
click at [730, 404] on span "Запустить рассылку" at bounding box center [756, 406] width 64 height 11
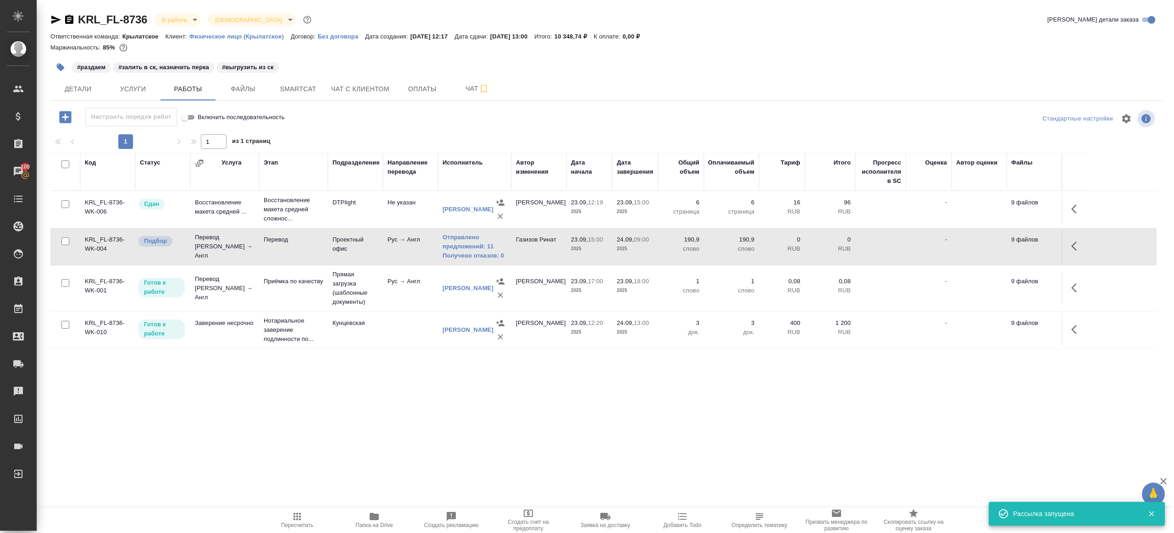
click at [1074, 281] on button "button" at bounding box center [1077, 288] width 22 height 22
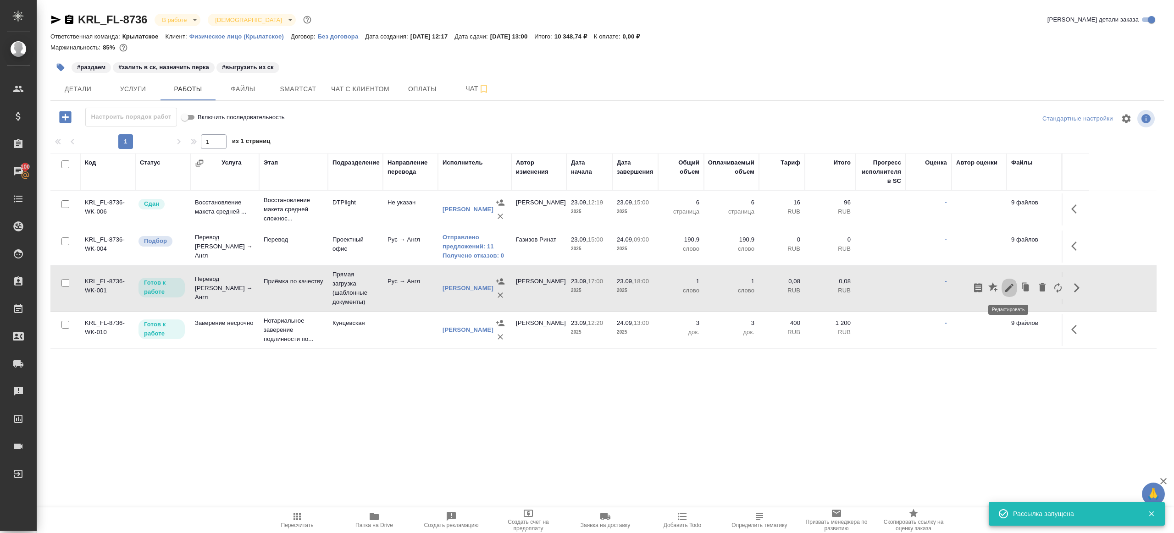
click at [1011, 282] on icon "button" at bounding box center [1009, 287] width 11 height 11
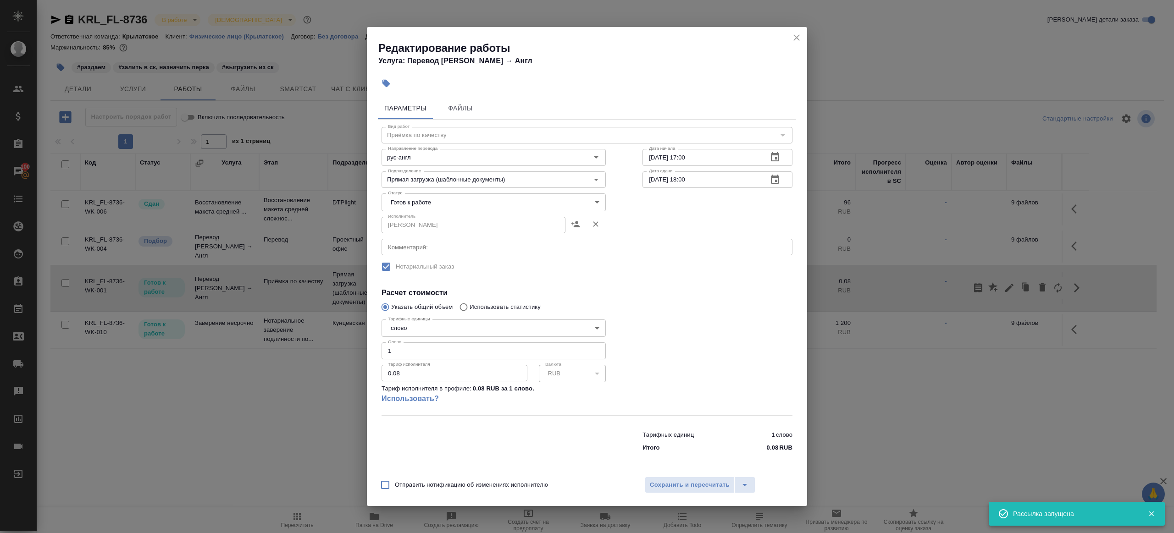
click at [712, 160] on input "23.09.2025 17:00" at bounding box center [701, 157] width 118 height 17
paste input "4.09.2025 09"
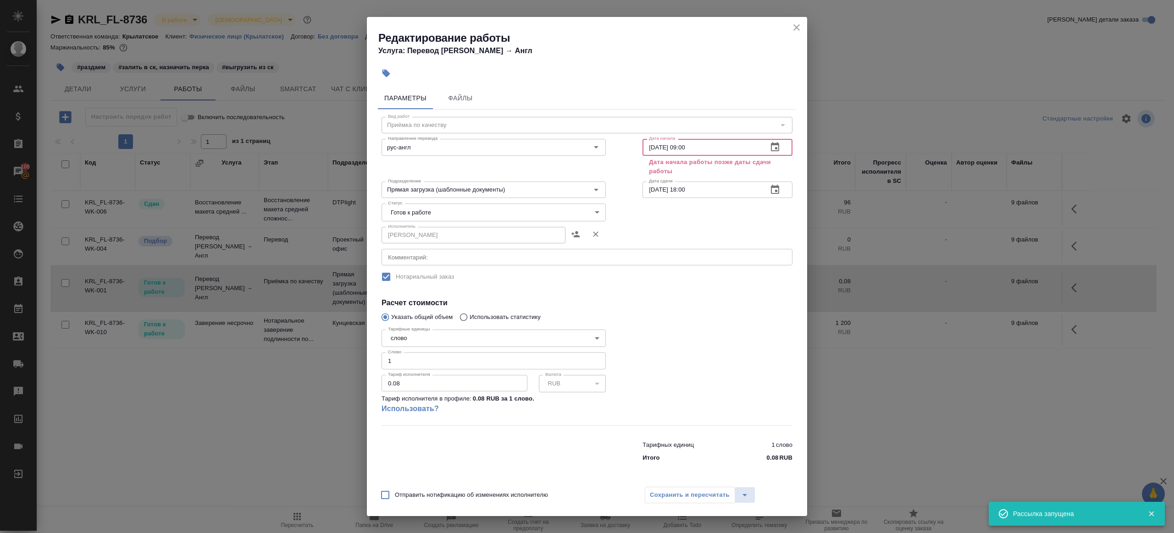
type input "24.09.2025 09:00"
click at [712, 182] on input "23.09.2025 18:00" at bounding box center [701, 190] width 118 height 17
paste input "4.09.2025 09"
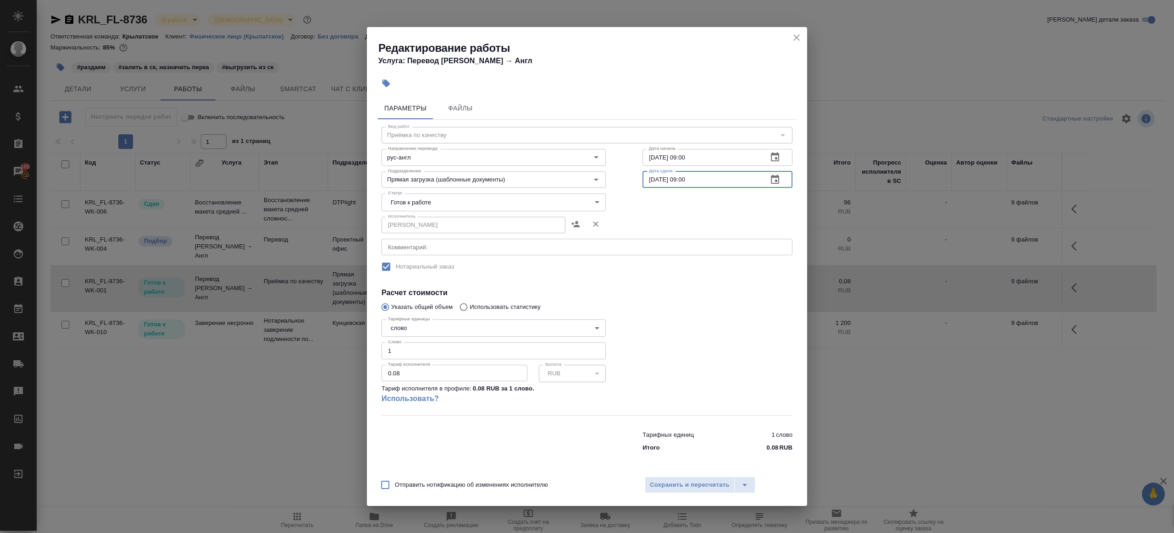
click at [685, 177] on input "24.09.2025 09:00" at bounding box center [701, 179] width 118 height 17
type input "24.09.2025 10:00"
click at [686, 481] on span "Сохранить и пересчитать" at bounding box center [690, 485] width 80 height 11
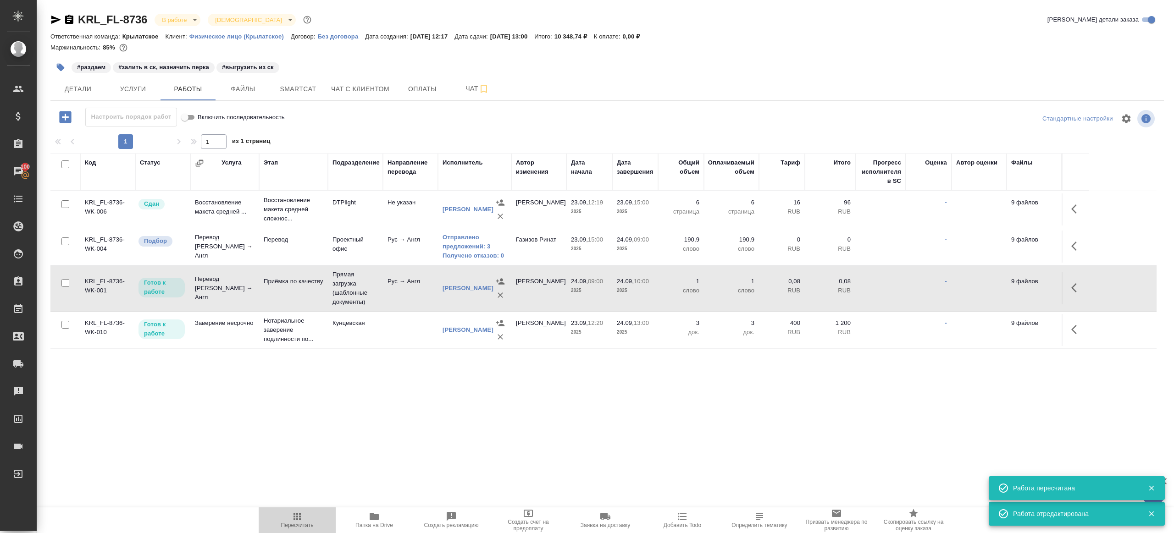
click at [293, 512] on icon "button" at bounding box center [297, 516] width 11 height 11
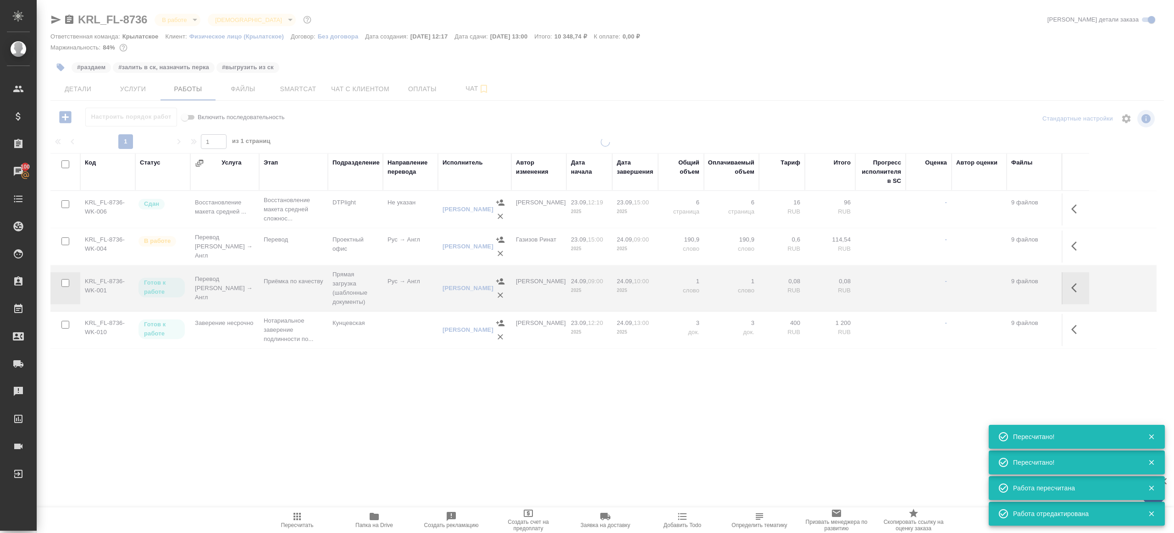
click at [313, 431] on div ".cls-1 fill:#fff; AWATERA Gazizov Rinat Клиенты Спецификации Заказы 100 Чаты To…" at bounding box center [587, 266] width 1174 height 533
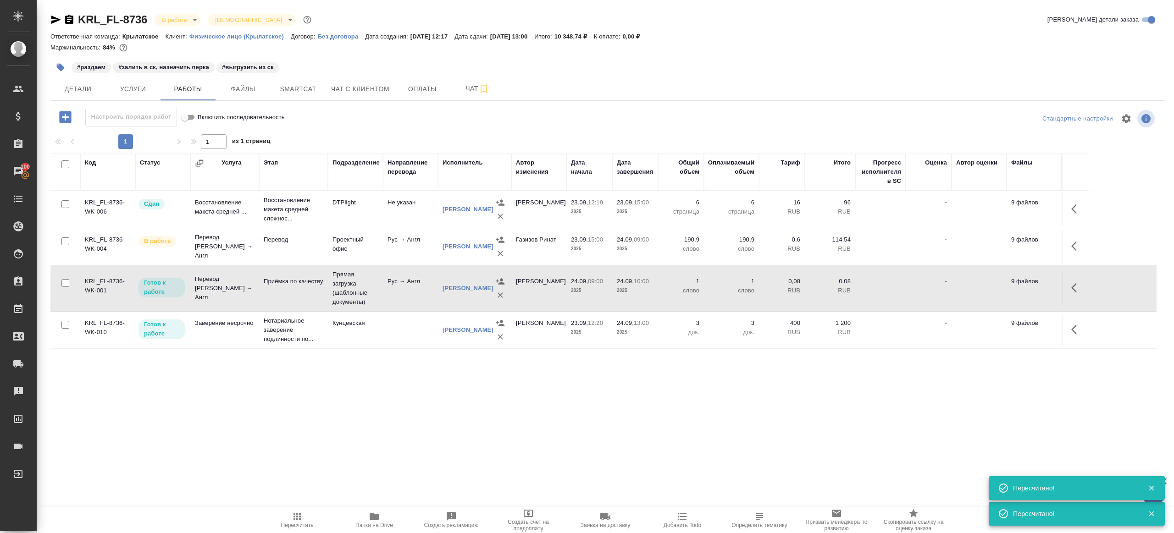
click at [308, 102] on div "KRL_FL-8736 В работе inProgress Святая троица holyTrinity Кратко детали заказа …" at bounding box center [606, 191] width 1123 height 383
click at [308, 89] on span "Smartcat" at bounding box center [298, 88] width 44 height 11
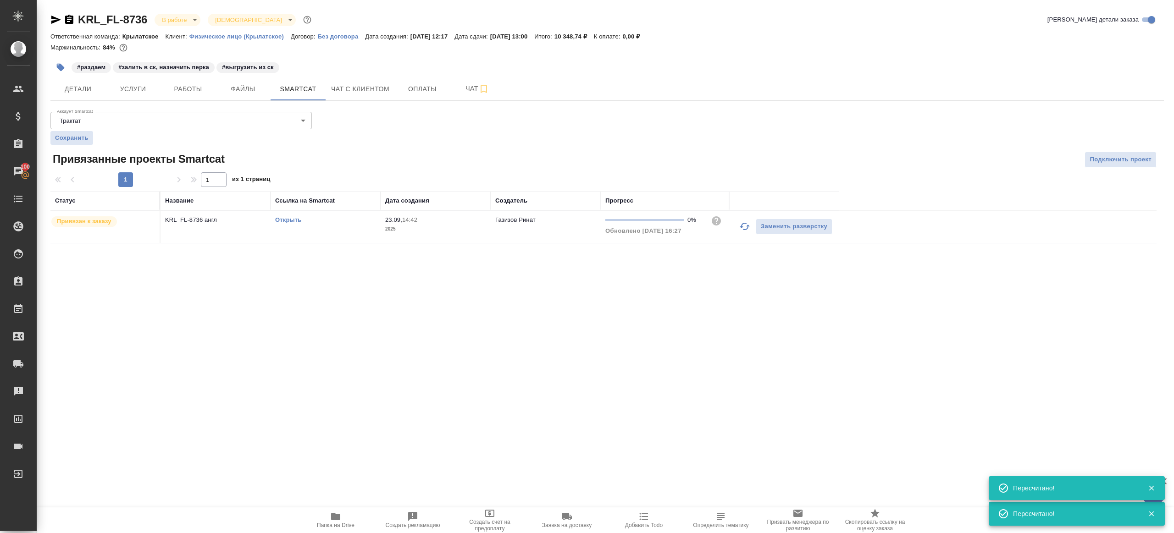
click at [295, 216] on link "Открыть" at bounding box center [288, 219] width 26 height 7
click at [189, 99] on button "Работы" at bounding box center [187, 88] width 55 height 23
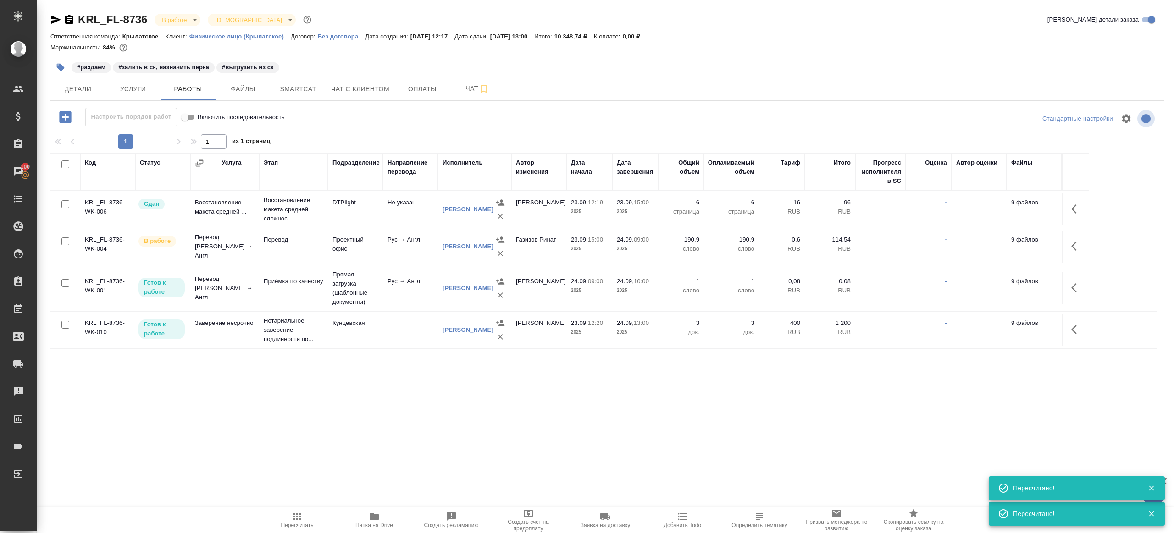
click at [57, 70] on icon "button" at bounding box center [60, 67] width 9 height 9
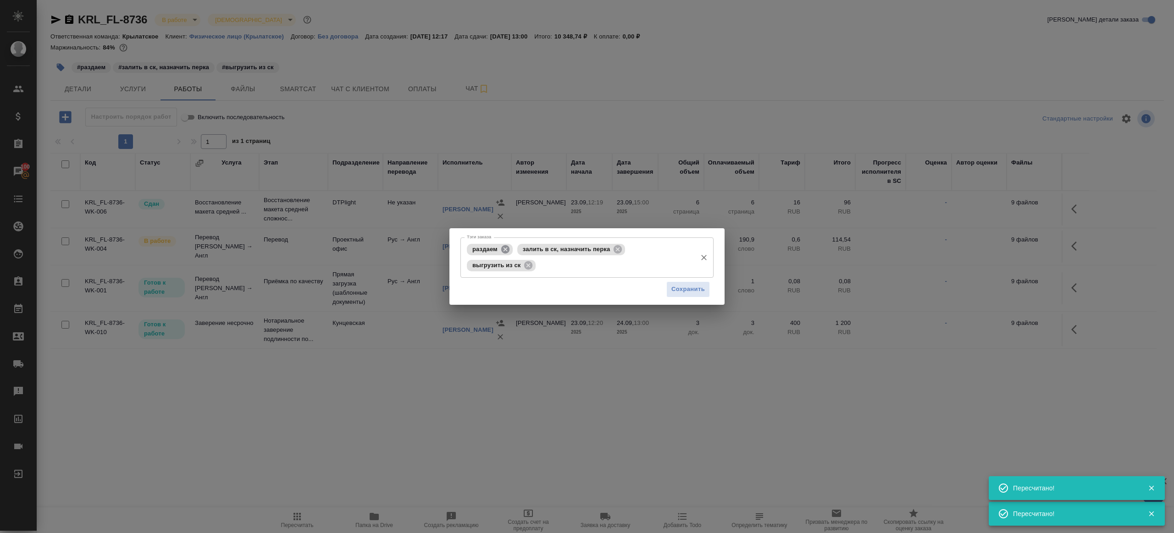
click at [502, 247] on icon at bounding box center [505, 249] width 8 height 8
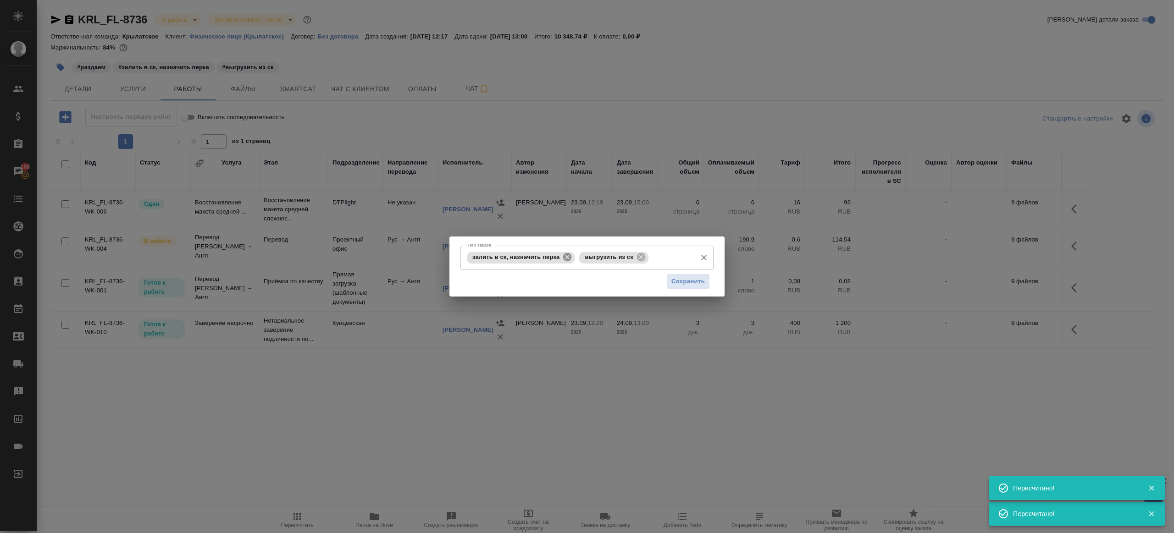
click at [568, 254] on icon at bounding box center [567, 257] width 8 height 8
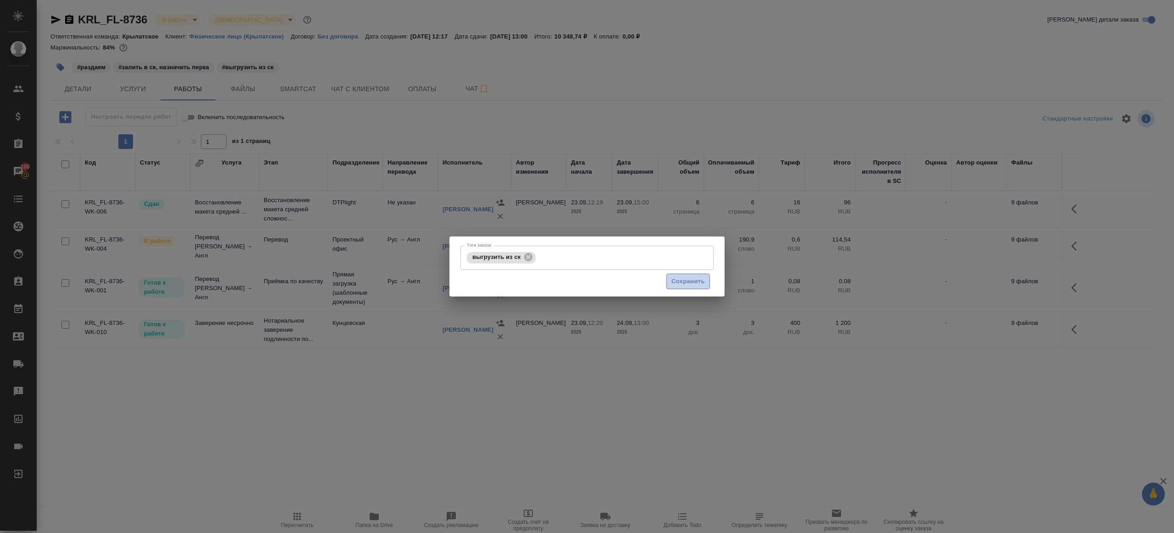
click at [687, 278] on span "Сохранить" at bounding box center [687, 281] width 33 height 11
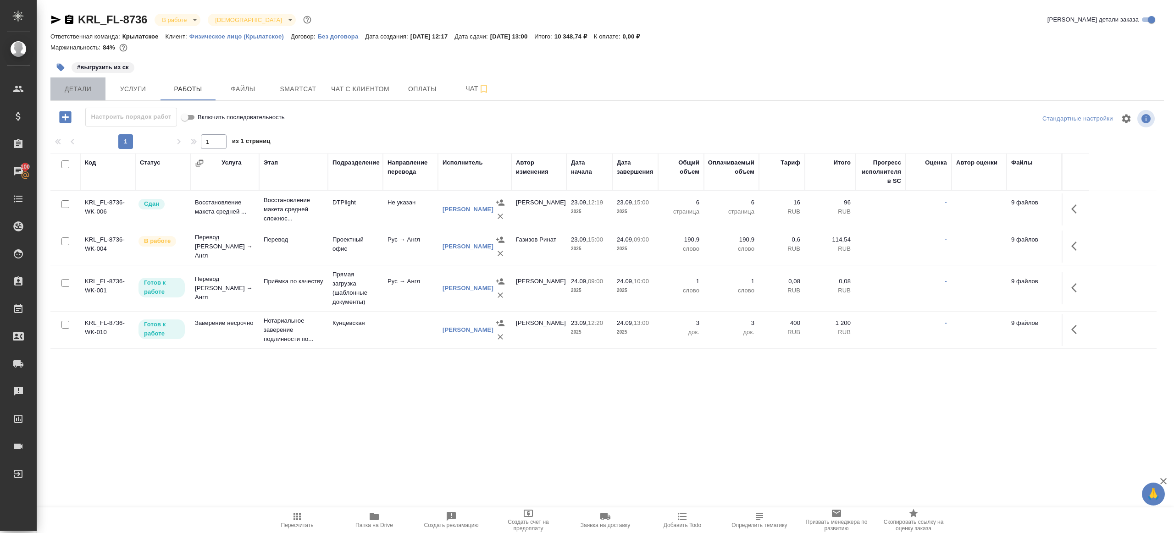
click at [82, 91] on span "Детали" at bounding box center [78, 88] width 44 height 11
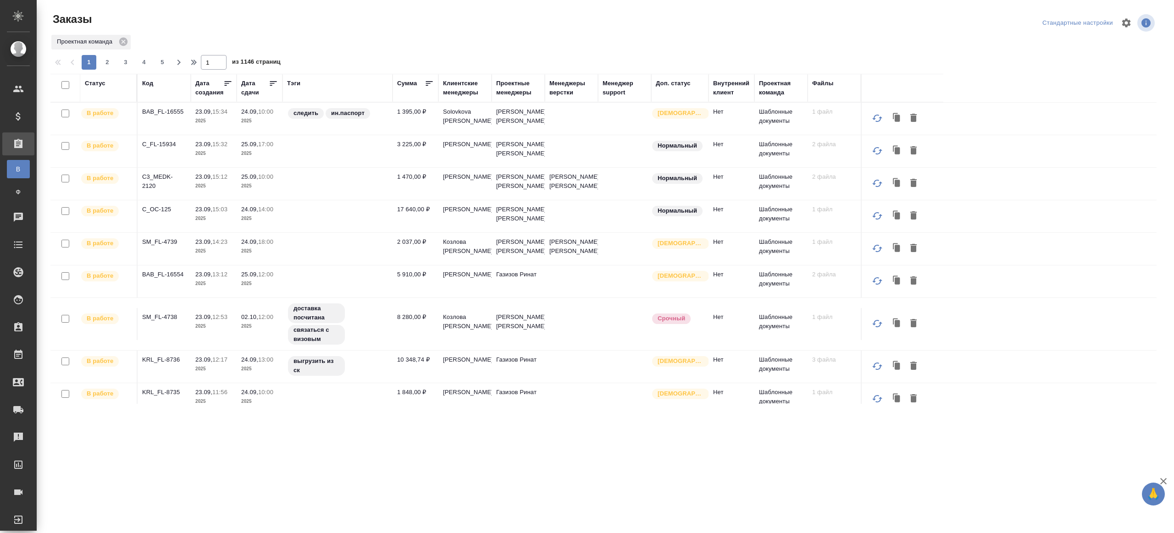
click at [239, 95] on th "Дата сдачи" at bounding box center [260, 88] width 46 height 28
click at [247, 95] on div "Дата сдачи" at bounding box center [255, 88] width 28 height 18
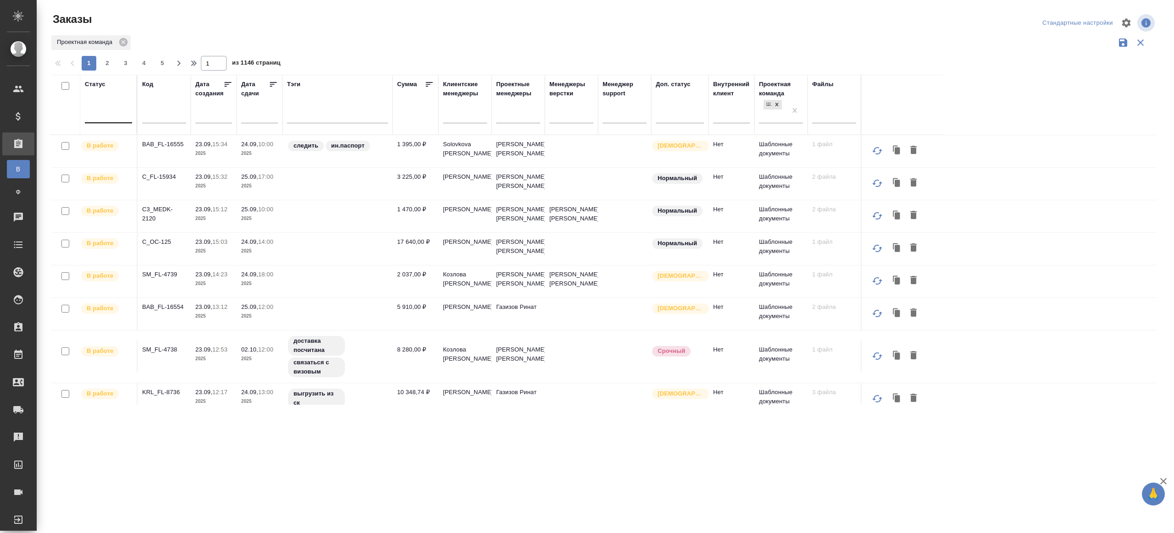
drag, startPoint x: 113, startPoint y: 109, endPoint x: 117, endPoint y: 121, distance: 12.5
click at [113, 109] on div at bounding box center [108, 113] width 47 height 13
click at [182, 201] on div "Подтвержден" at bounding box center [211, 209] width 138 height 17
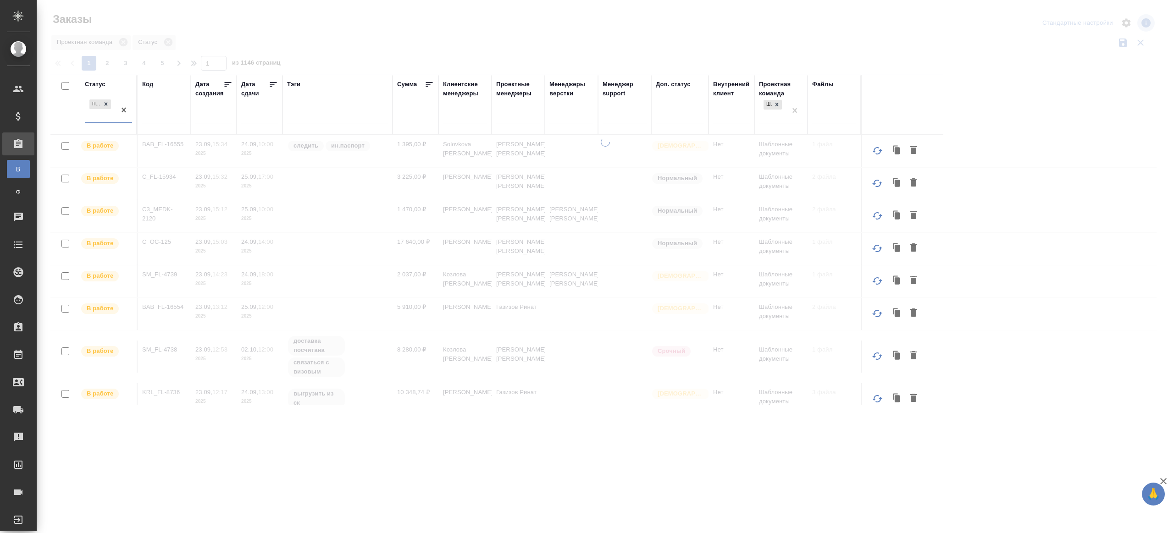
click at [359, 54] on div at bounding box center [605, 205] width 1137 height 410
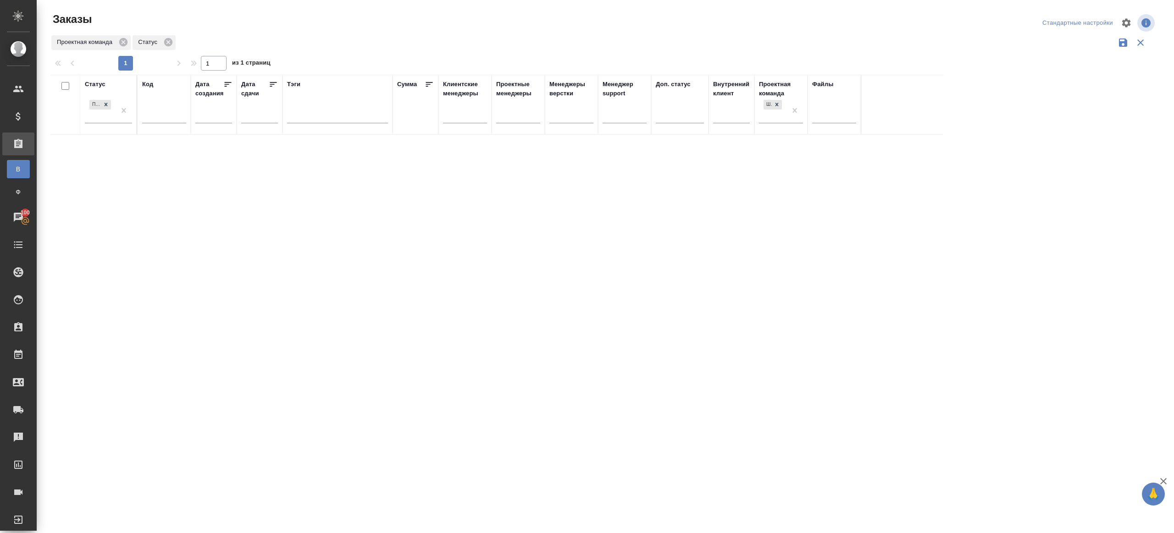
click at [435, 49] on div "Проектная команда Статус" at bounding box center [603, 42] width 1106 height 17
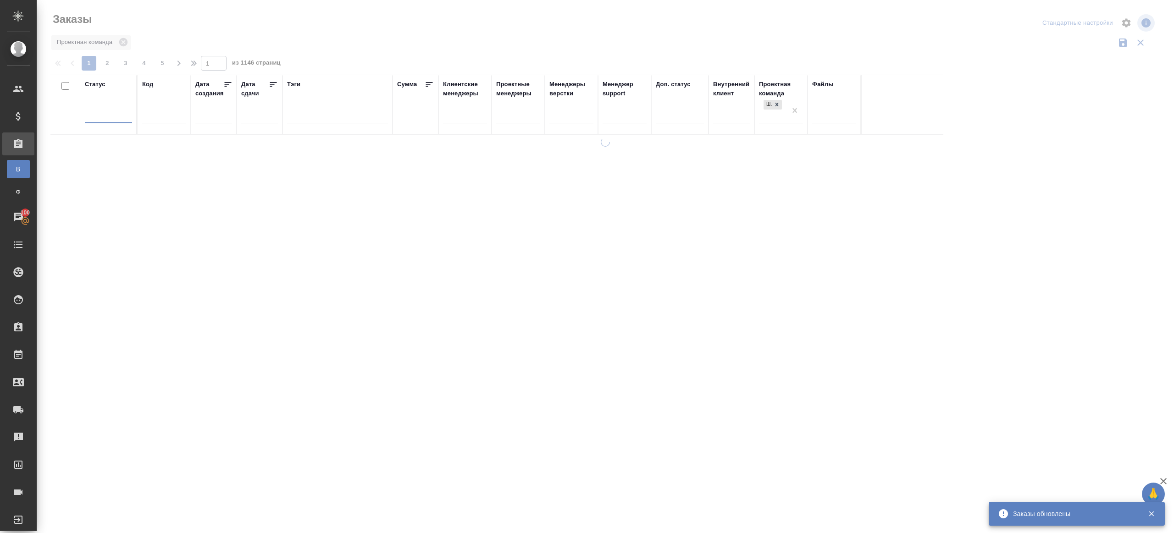
click at [315, 14] on div "Заказы" at bounding box center [235, 19] width 371 height 15
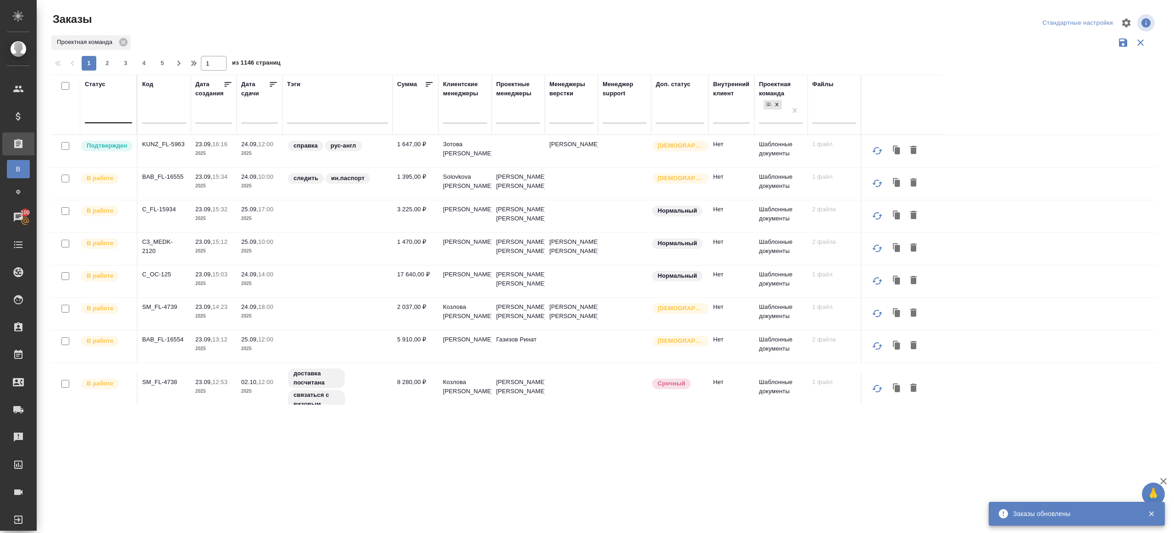
click at [117, 116] on div at bounding box center [108, 113] width 47 height 13
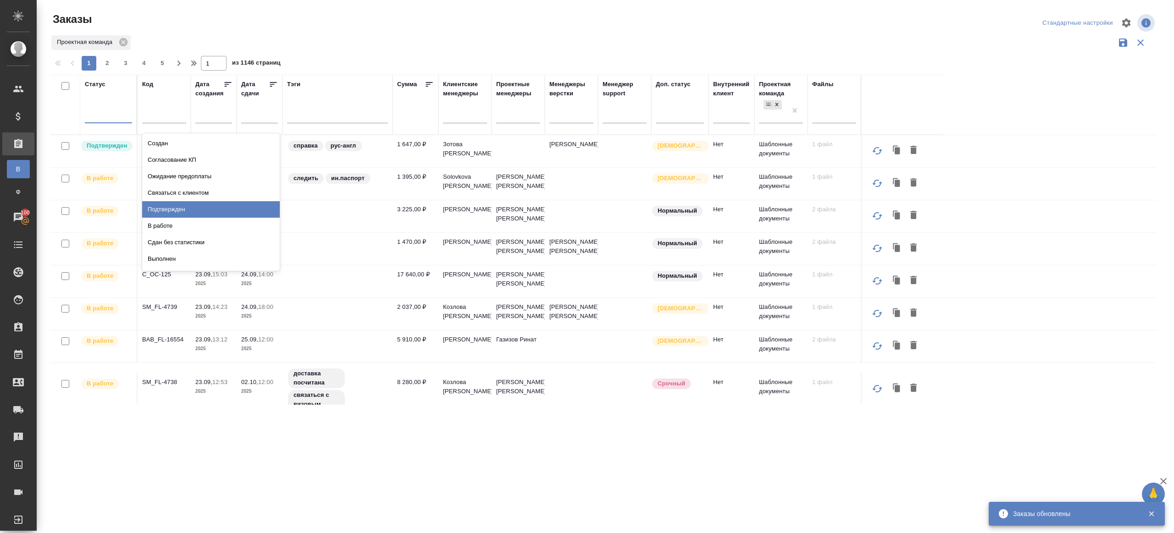
click at [167, 205] on div "Подтвержден" at bounding box center [211, 209] width 138 height 17
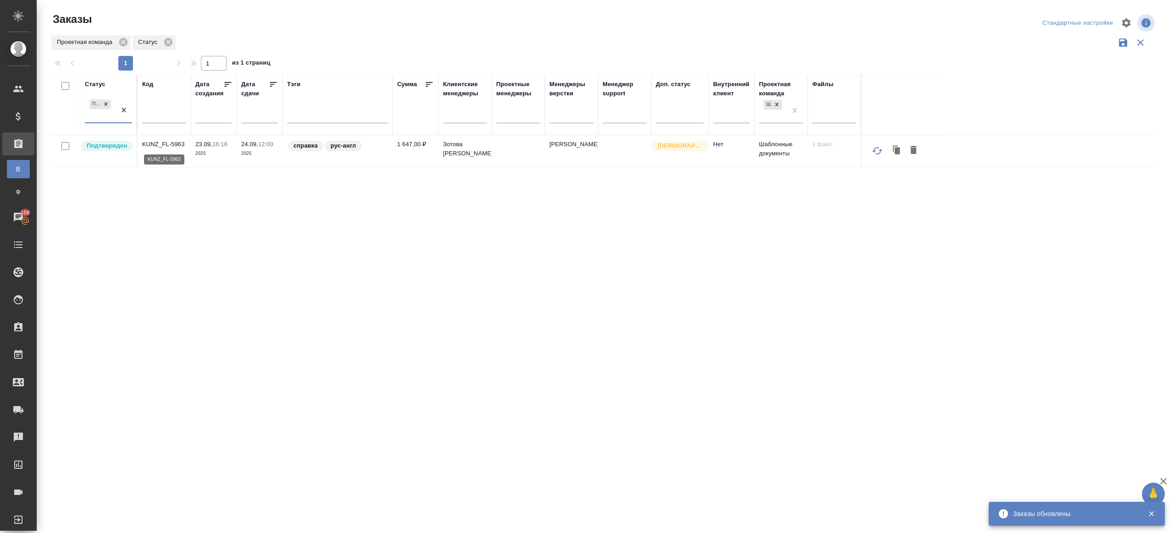
click at [159, 144] on p "KUNZ_FL-5963" at bounding box center [164, 144] width 44 height 9
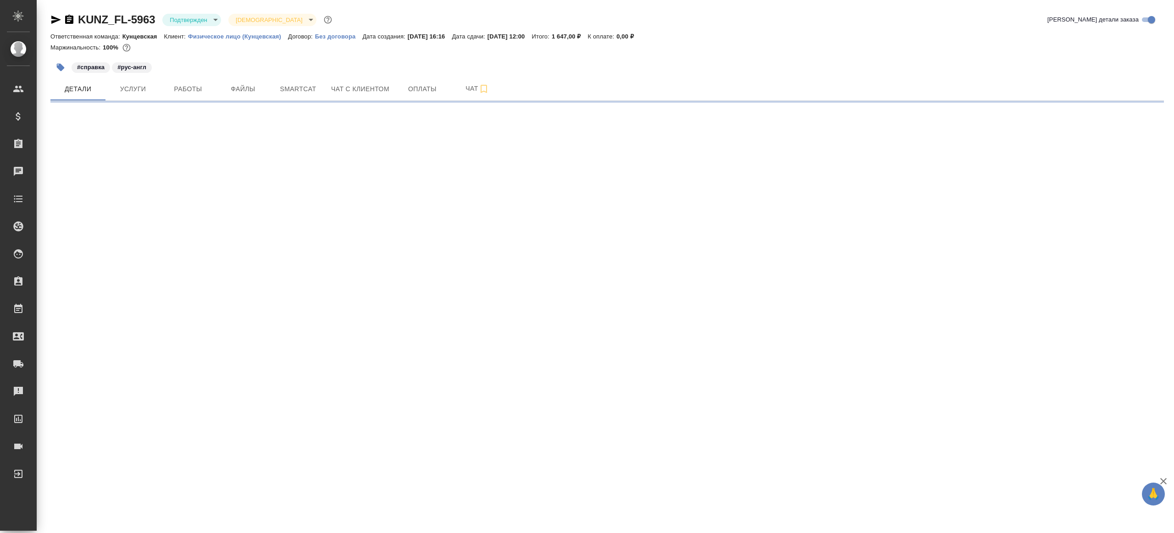
click at [164, 27] on div "KUNZ_FL-5963 Подтвержден confirmed Святая троица holyTrinity Кратко детали зака…" at bounding box center [606, 21] width 1113 height 18
click at [176, 23] on body "🙏 .cls-1 fill:#fff; AWATERA Gazizov Rinat Клиенты Спецификации Заказы Чаты Todo…" at bounding box center [587, 266] width 1174 height 533
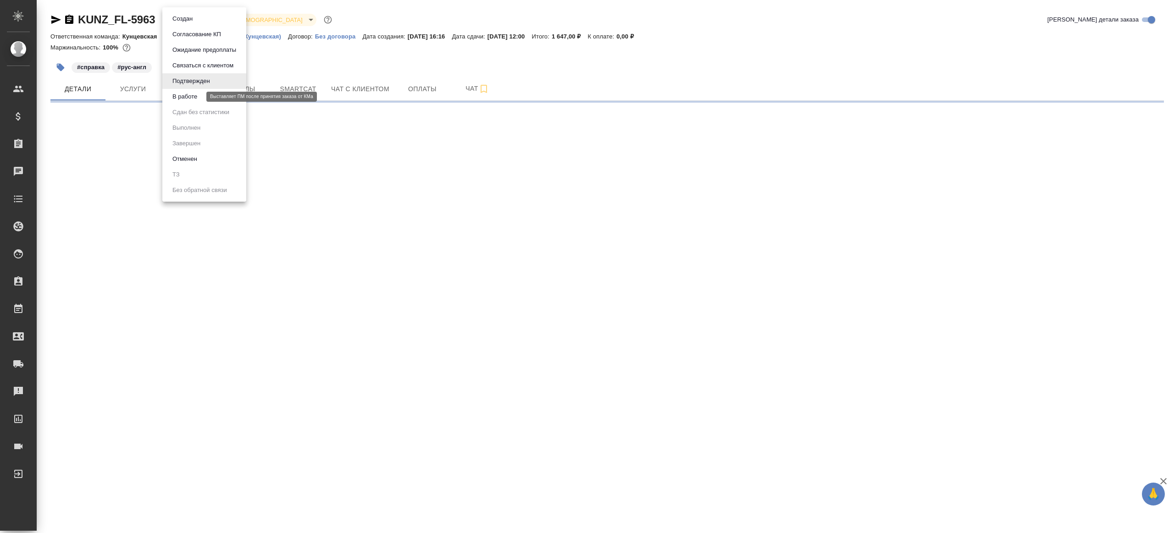
click at [197, 96] on button "В работе" at bounding box center [185, 97] width 30 height 10
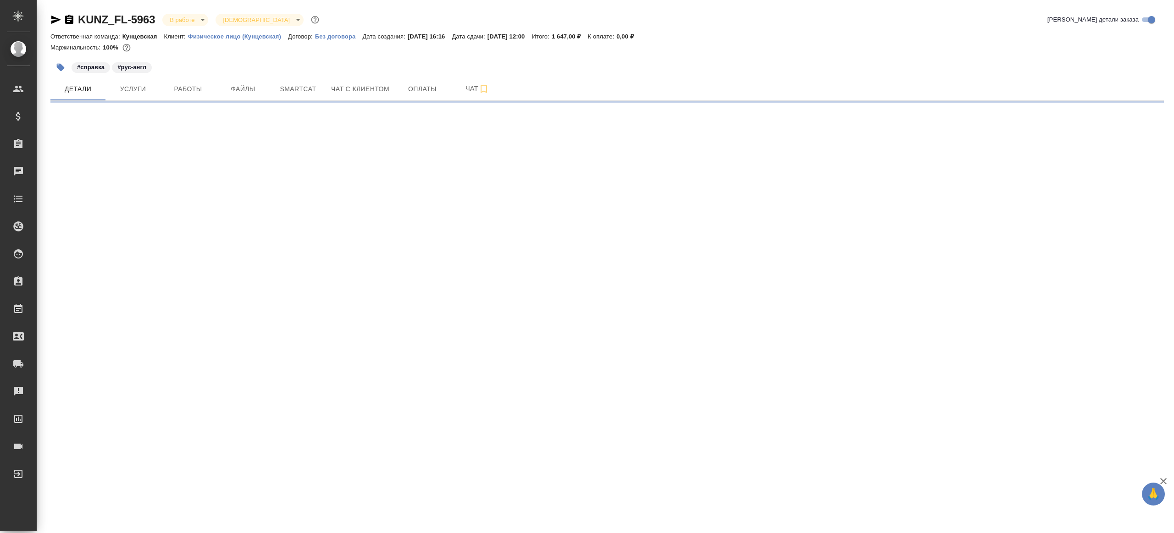
select select "RU"
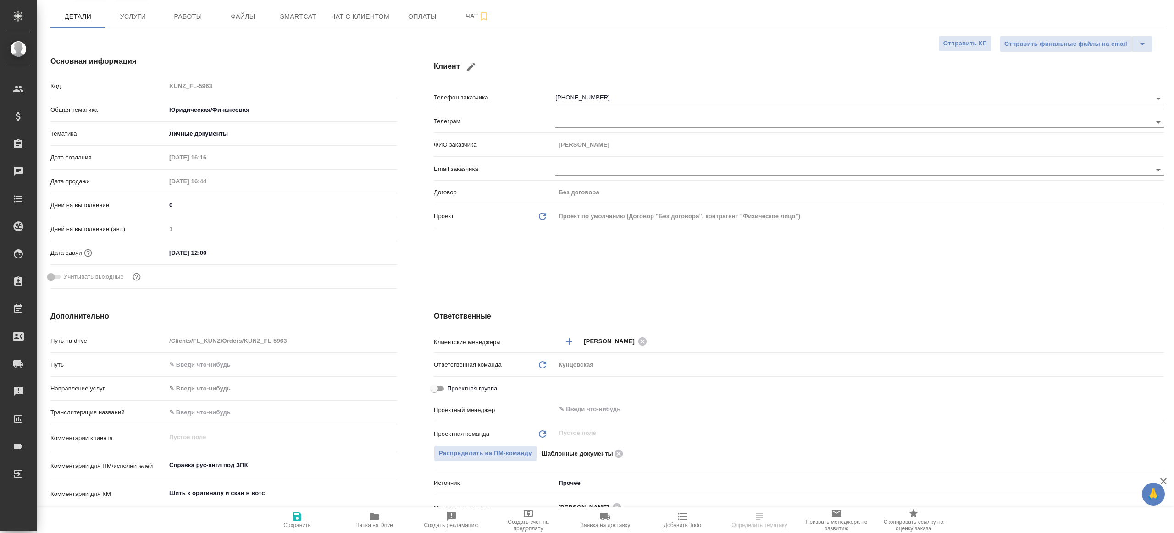
type textarea "x"
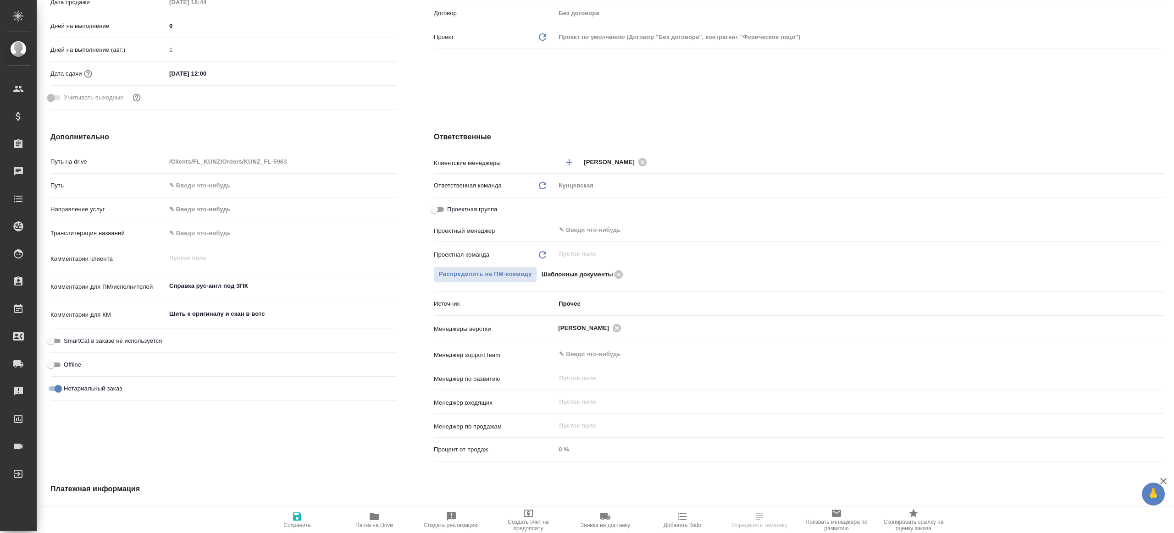
scroll to position [261, 0]
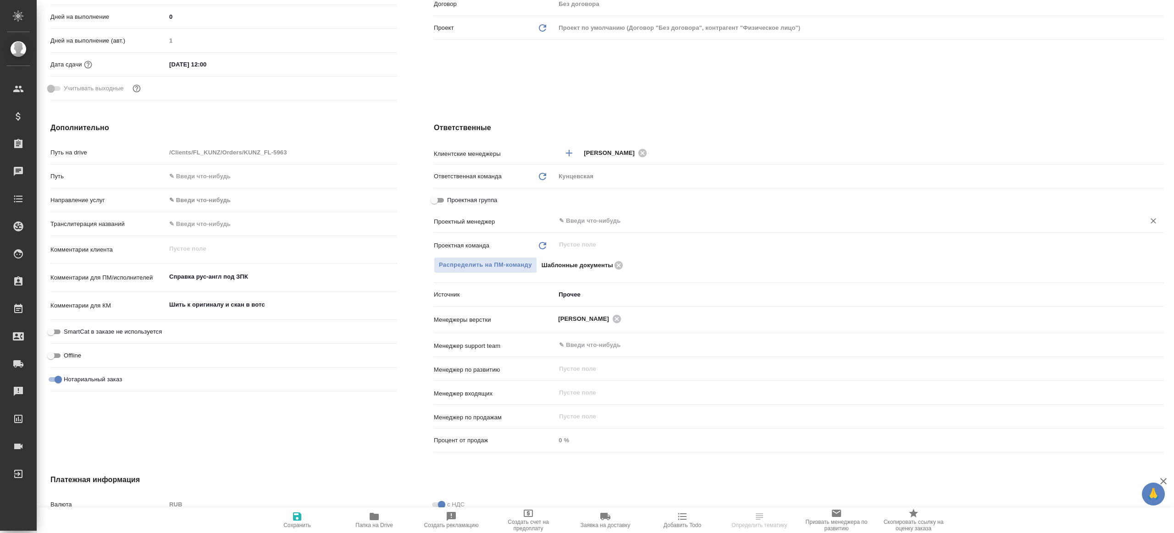
click at [582, 231] on div "​" at bounding box center [859, 222] width 608 height 18
type input "ри"
type textarea "x"
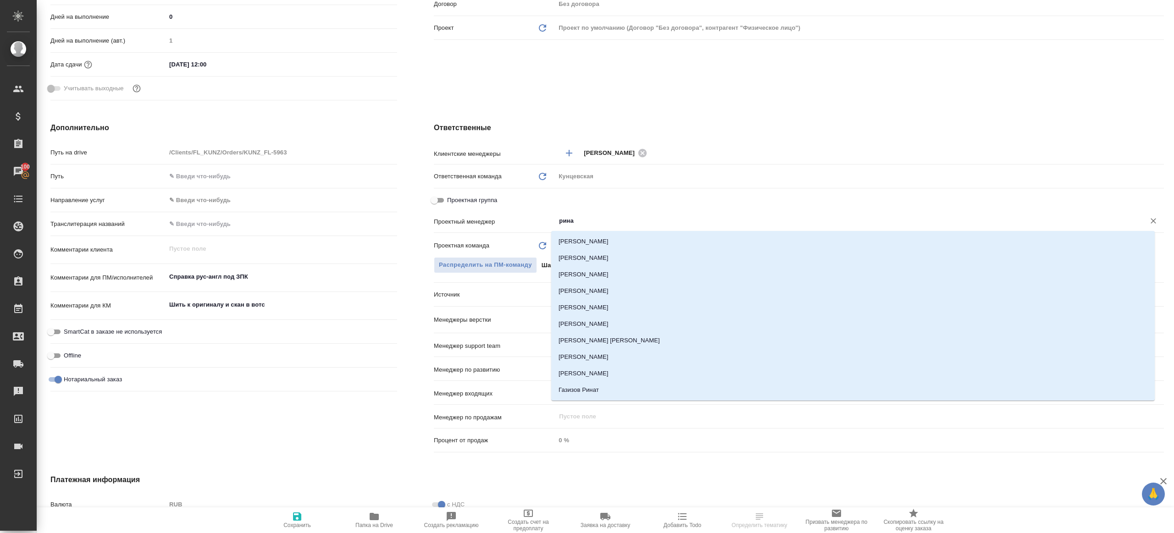
type input "ринат"
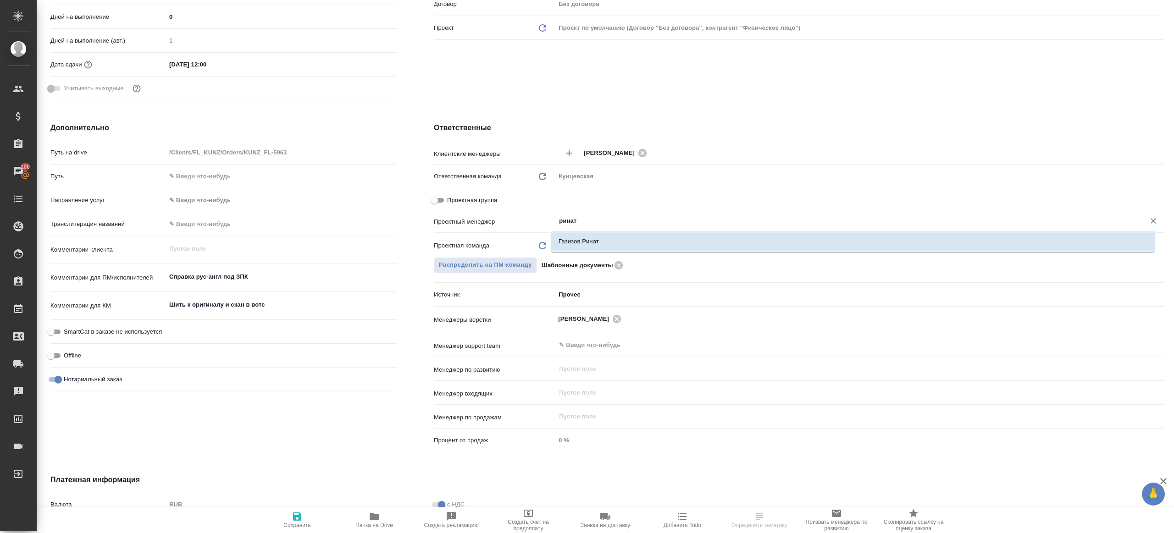
click at [595, 249] on li "Газизов Ринат" at bounding box center [852, 241] width 603 height 17
type textarea "x"
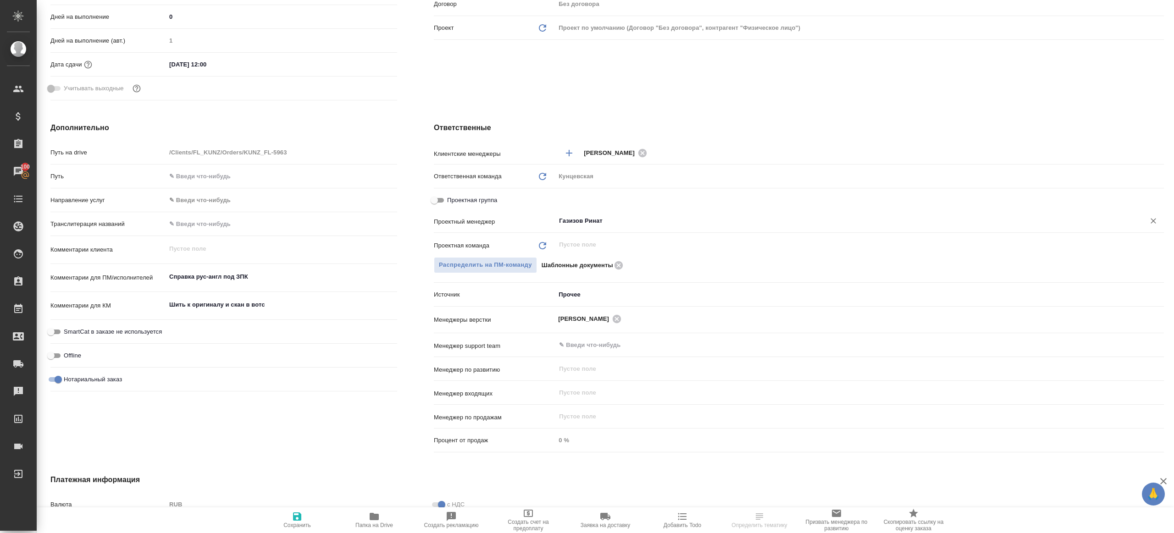
type input "Газизов Ринат"
click at [295, 518] on icon "button" at bounding box center [297, 517] width 8 height 8
type textarea "x"
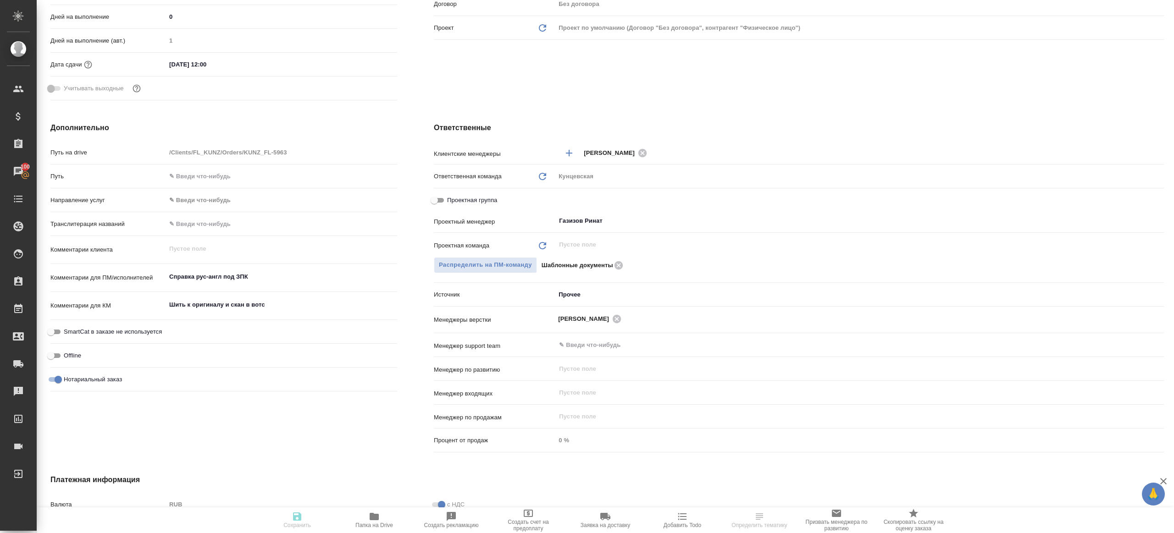
type textarea "x"
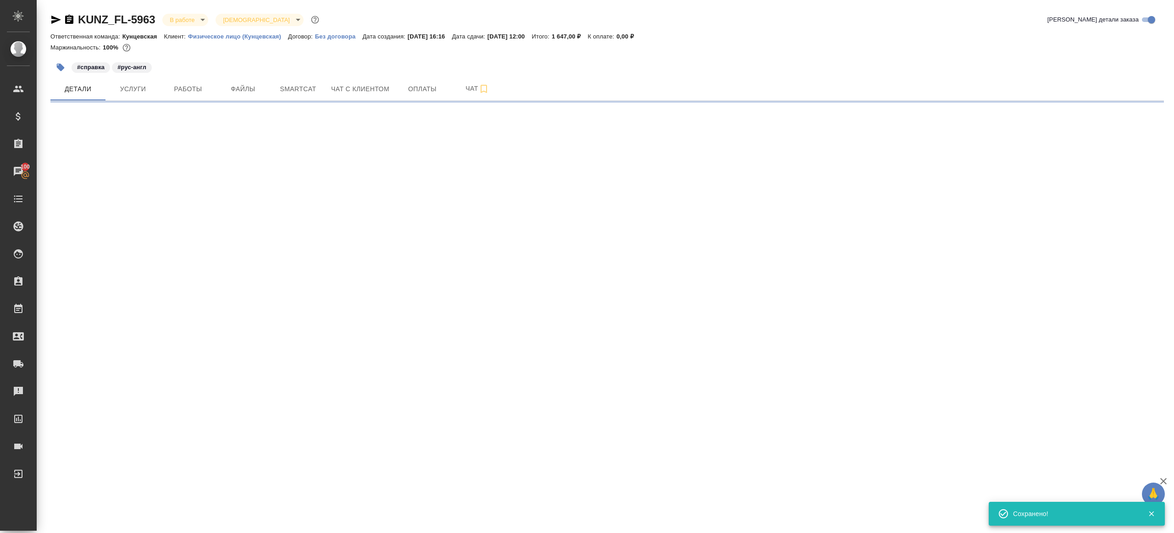
select select "RU"
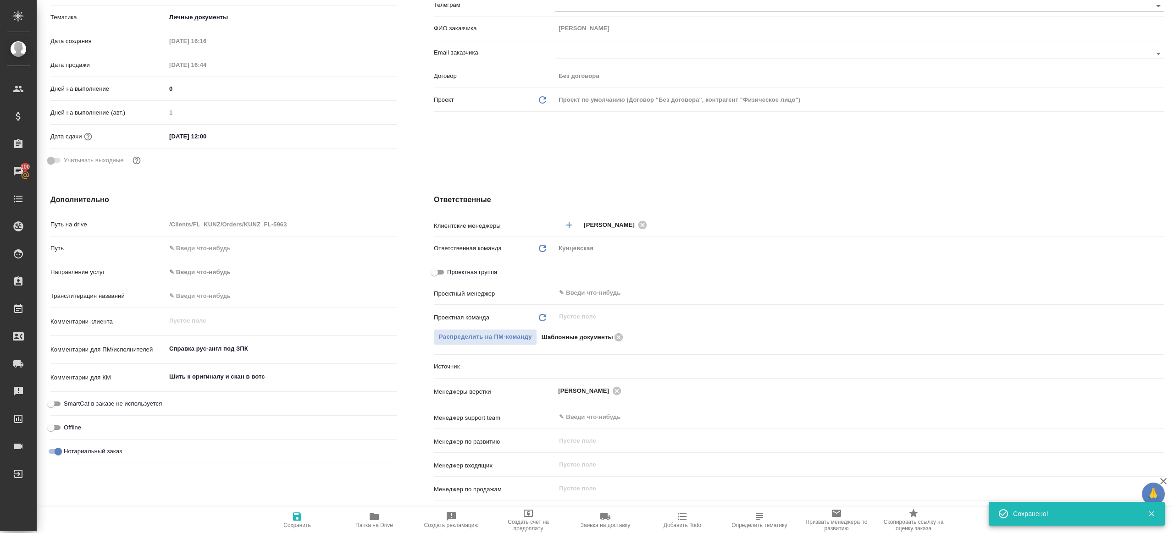
type textarea "x"
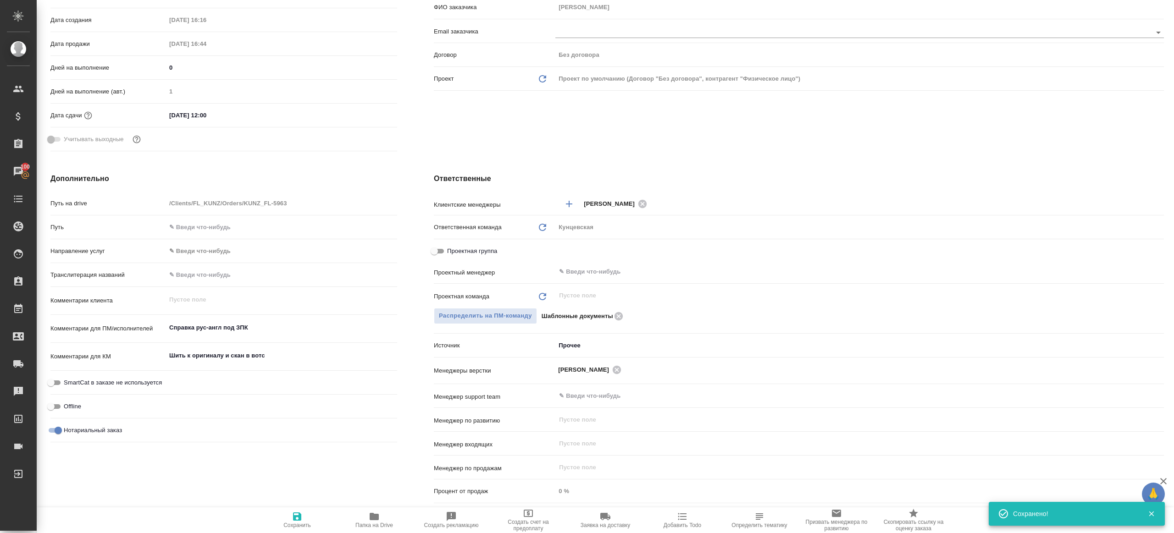
type textarea "x"
type input "Газизов Ринат"
type input "Шаблонные документы"
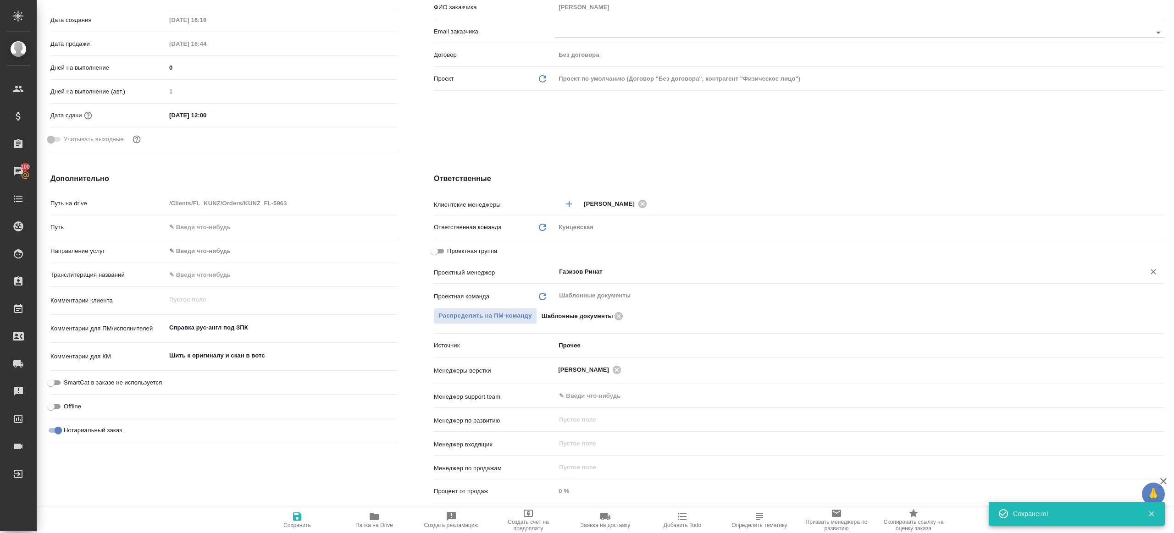
click at [582, 269] on input "Газизов Ринат" at bounding box center [844, 271] width 572 height 11
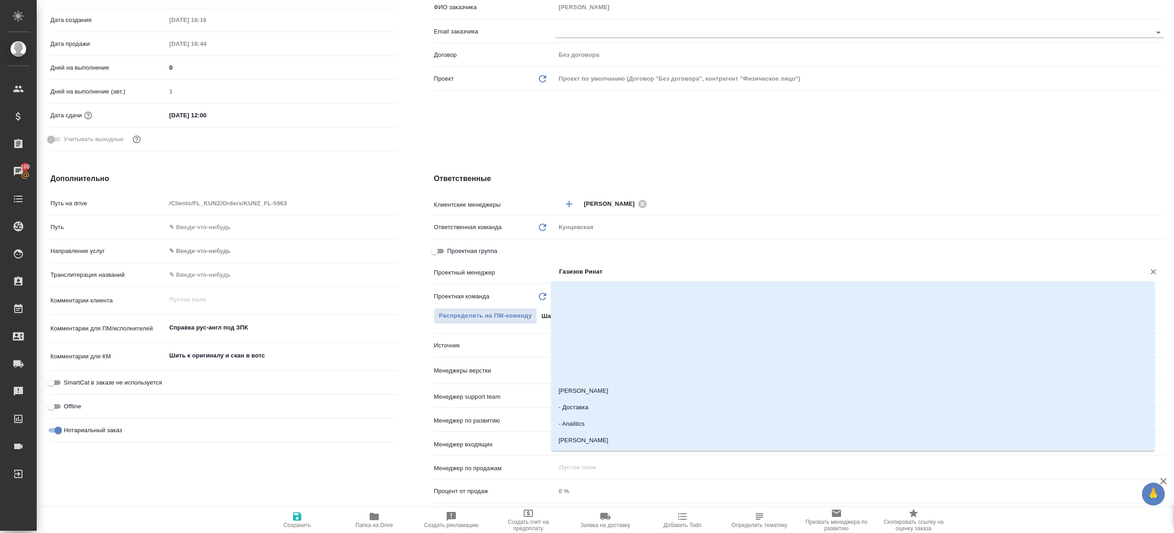
click at [531, 186] on div "Ответственные Клиентские менеджеры Зотова Екатерина ​ Ответственная команда Обн…" at bounding box center [798, 340] width 767 height 370
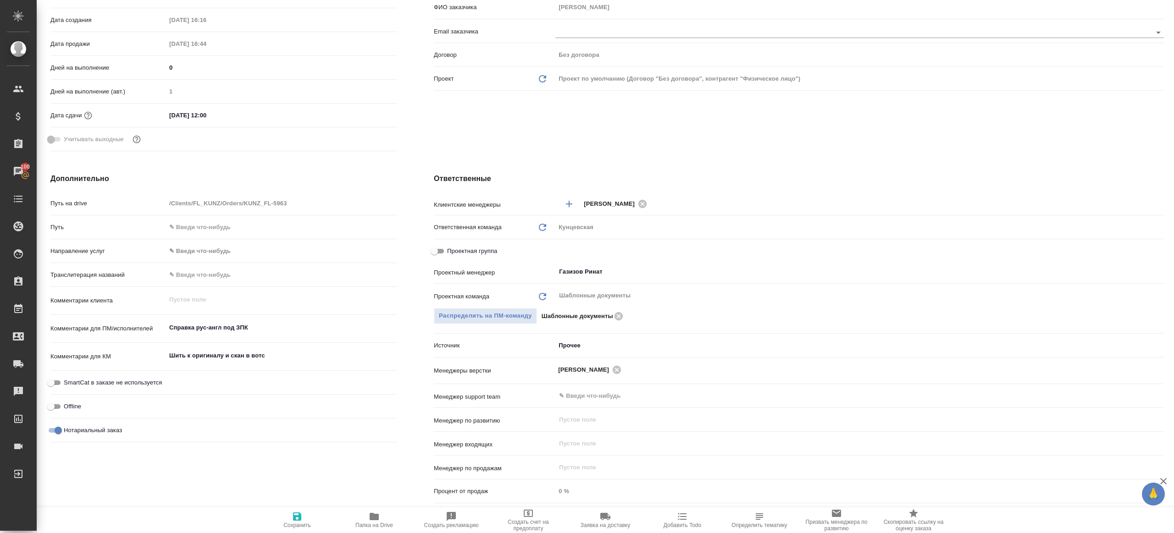
click at [369, 513] on icon "button" at bounding box center [374, 516] width 11 height 11
type textarea "x"
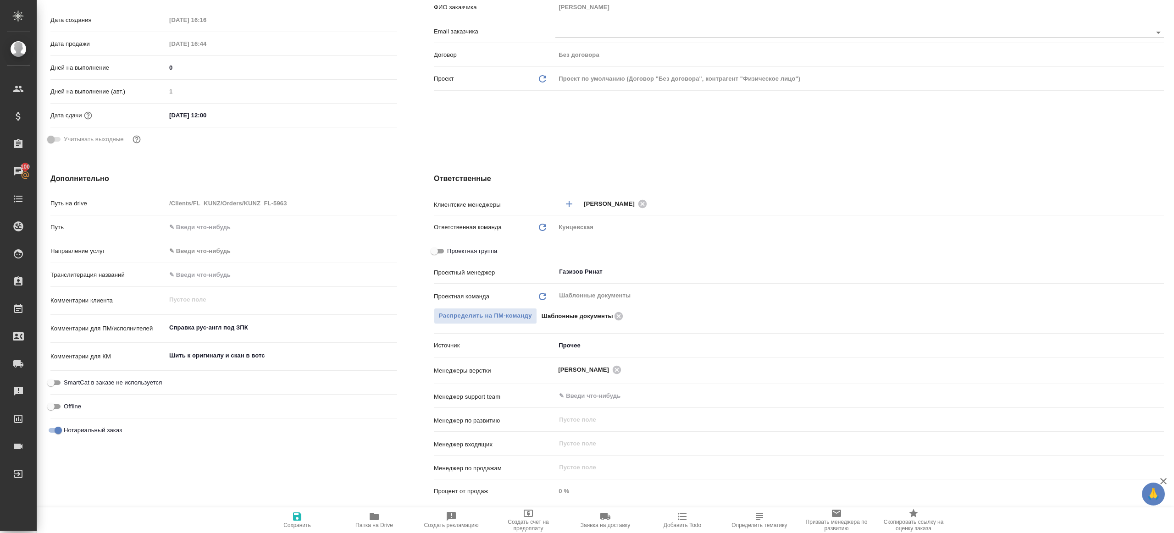
type textarea "x"
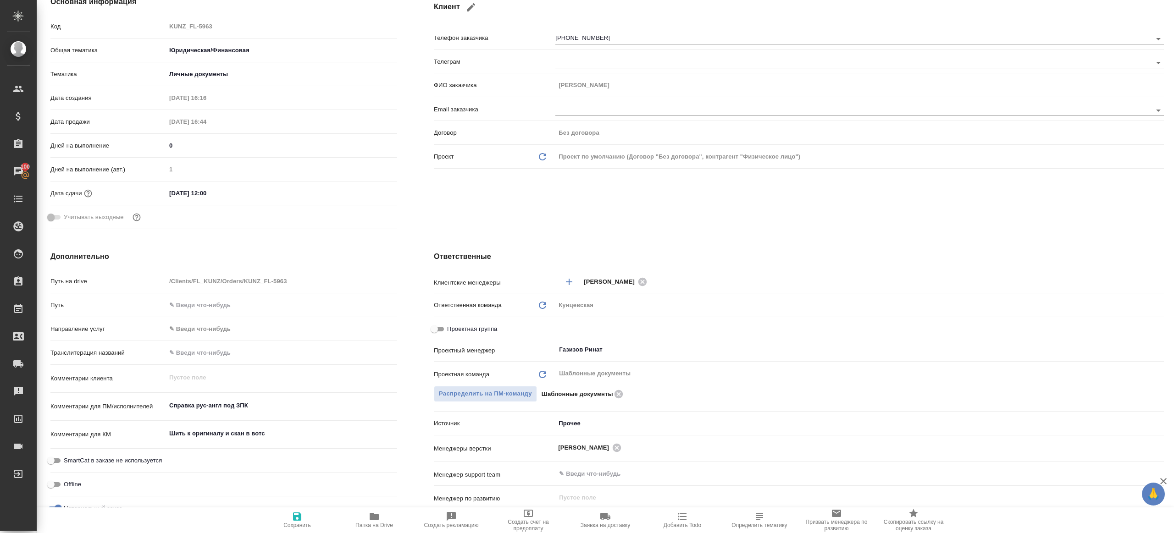
scroll to position [0, 0]
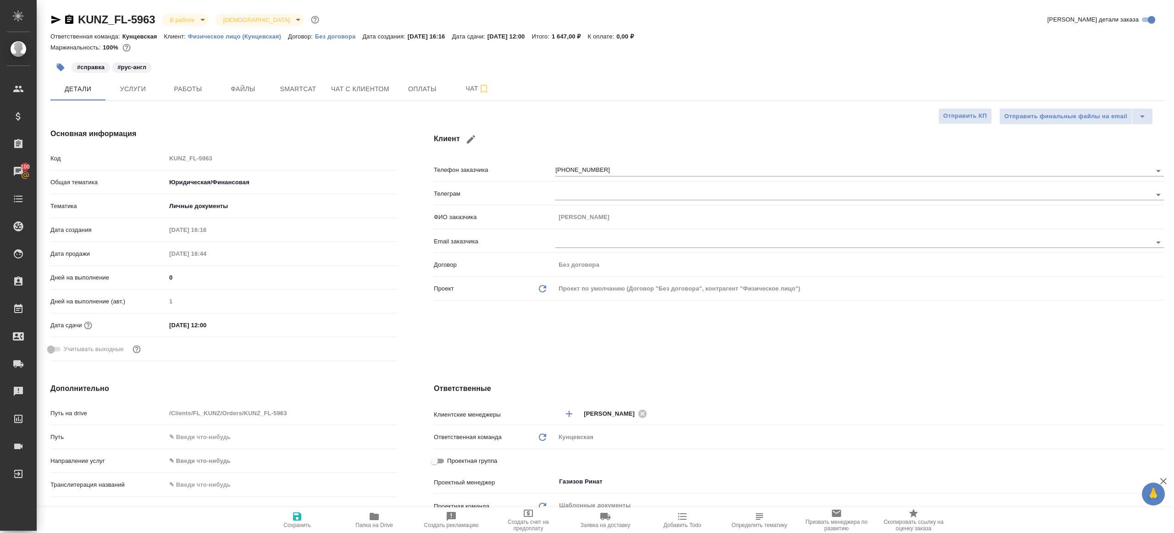
click at [195, 101] on div "KUNZ_FL-5963 В работе inProgress Святая троица holyTrinity Кратко детали заказа…" at bounding box center [606, 462] width 1123 height 924
click at [193, 88] on span "Работы" at bounding box center [188, 88] width 44 height 11
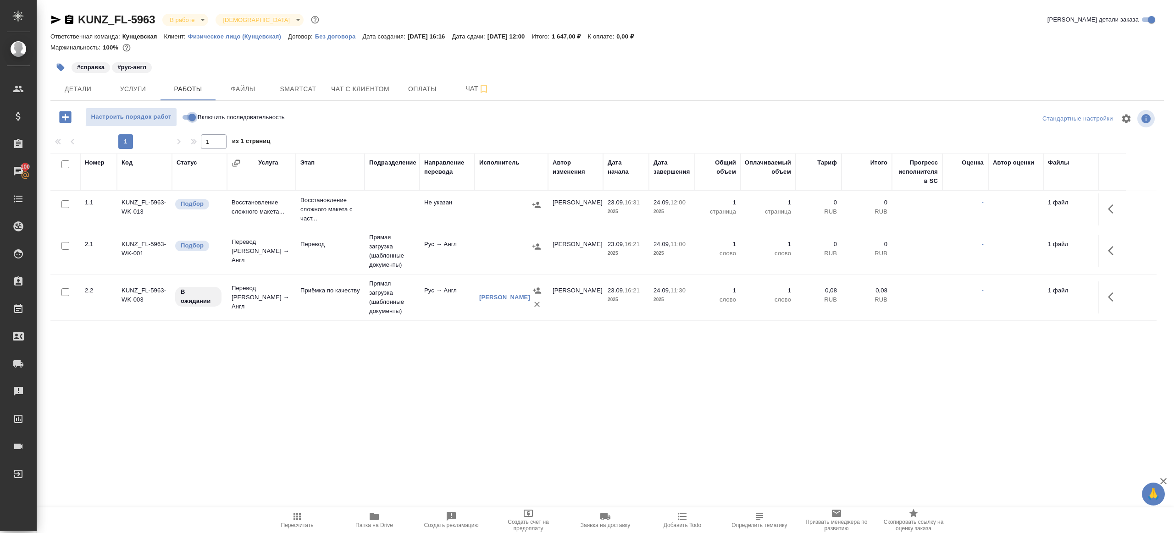
click at [189, 114] on input "Включить последовательность" at bounding box center [192, 117] width 33 height 11
checkbox input "true"
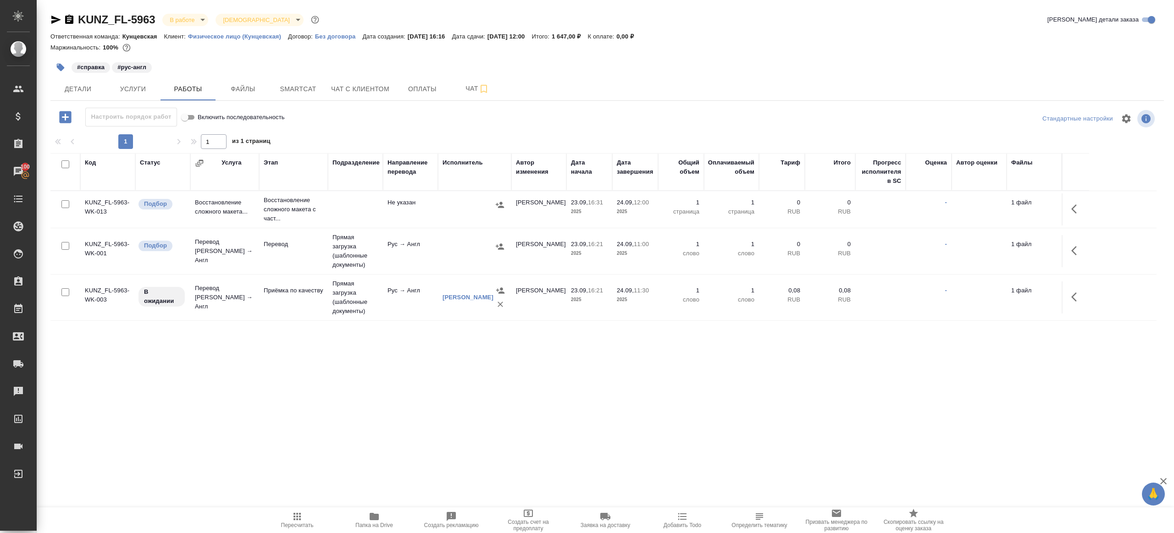
click at [331, 244] on td "Прямая загрузка (шаблонные документы)" at bounding box center [355, 251] width 55 height 46
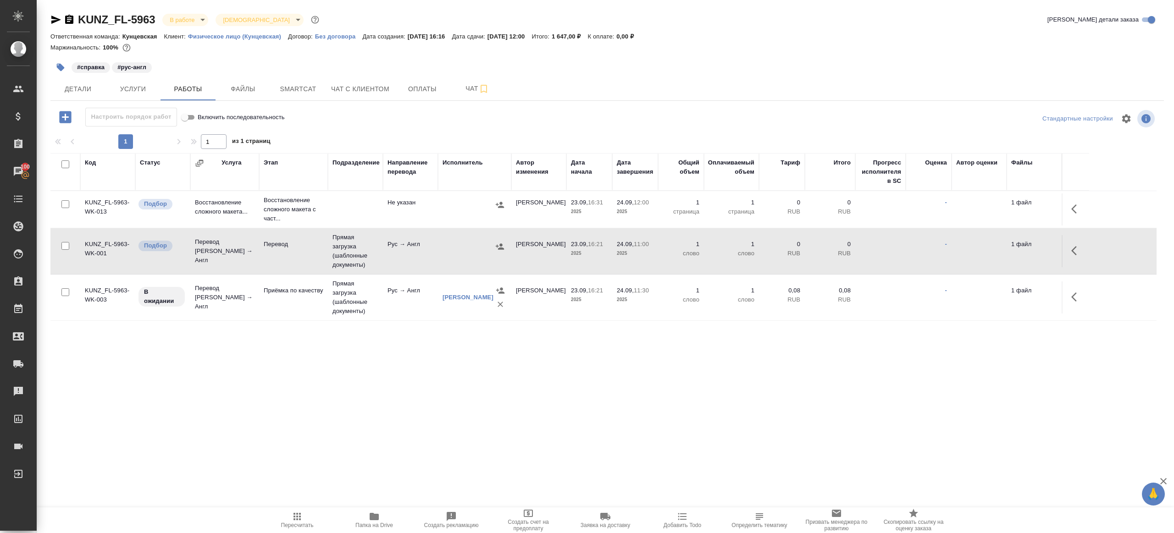
click at [331, 244] on td "Прямая загрузка (шаблонные документы)" at bounding box center [355, 251] width 55 height 46
click at [294, 521] on icon "button" at bounding box center [297, 516] width 11 height 11
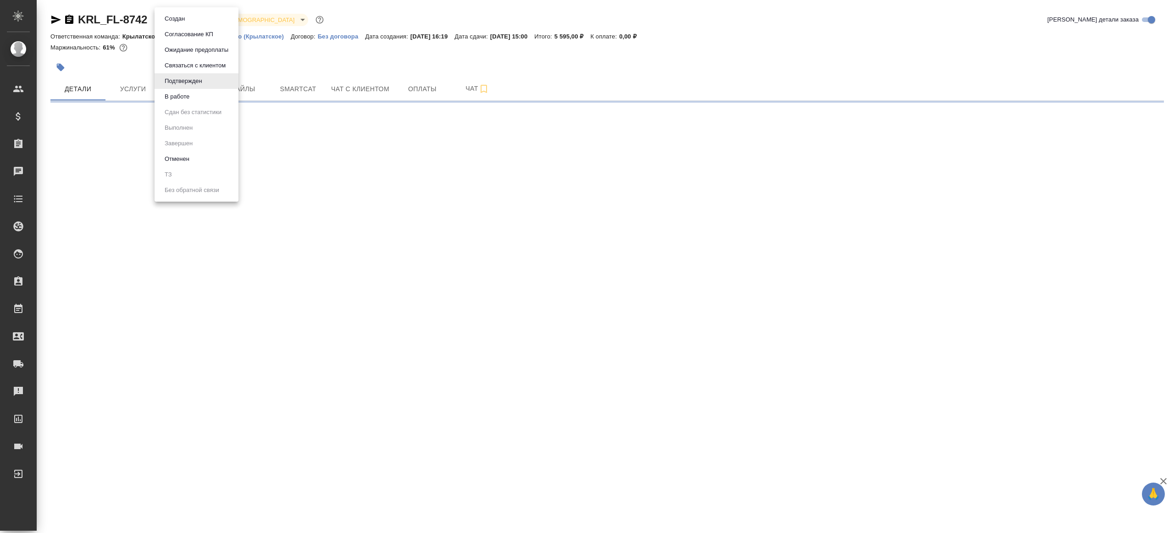
click at [185, 15] on body "🙏 .cls-1 fill:#fff; AWATERA [PERSON_NAME] Клиенты Спецификации Заказы Чаты Todo…" at bounding box center [587, 266] width 1174 height 533
click at [216, 96] on li "В работе" at bounding box center [197, 97] width 84 height 16
select select "RU"
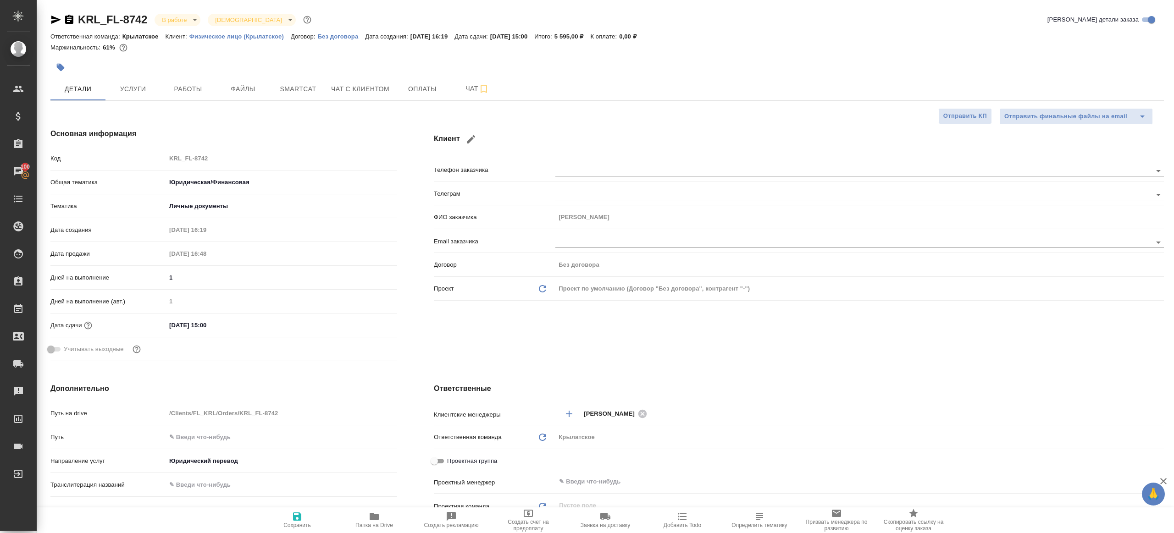
type textarea "x"
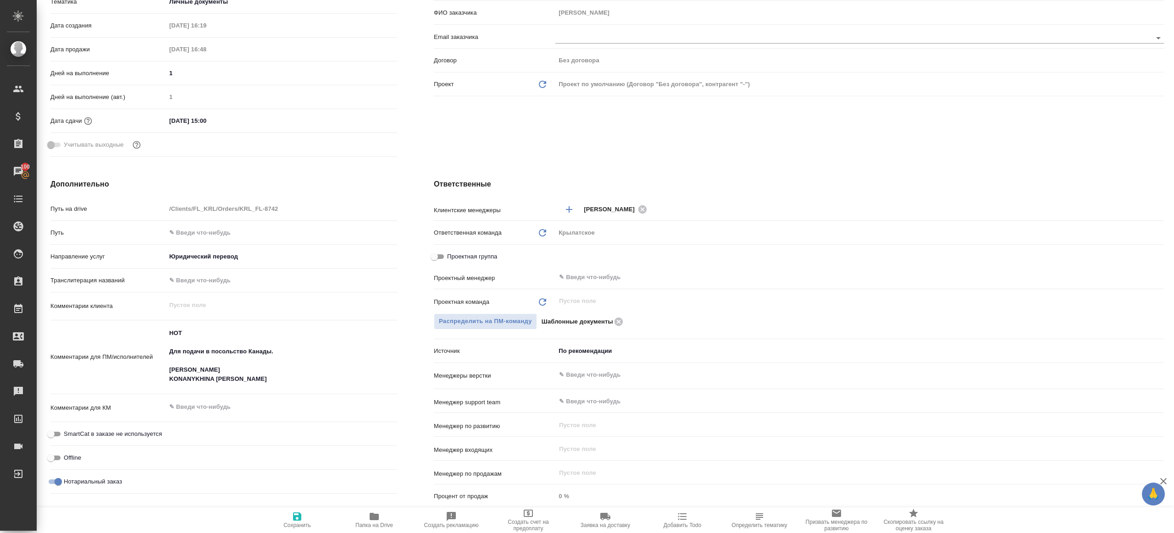
scroll to position [246, 0]
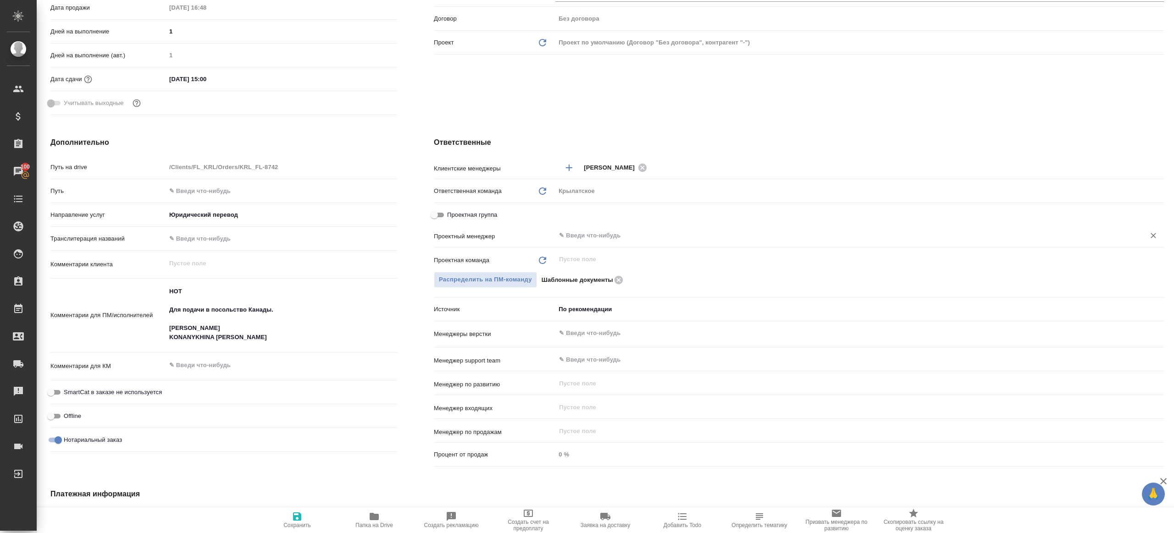
click at [589, 231] on input "text" at bounding box center [844, 235] width 572 height 11
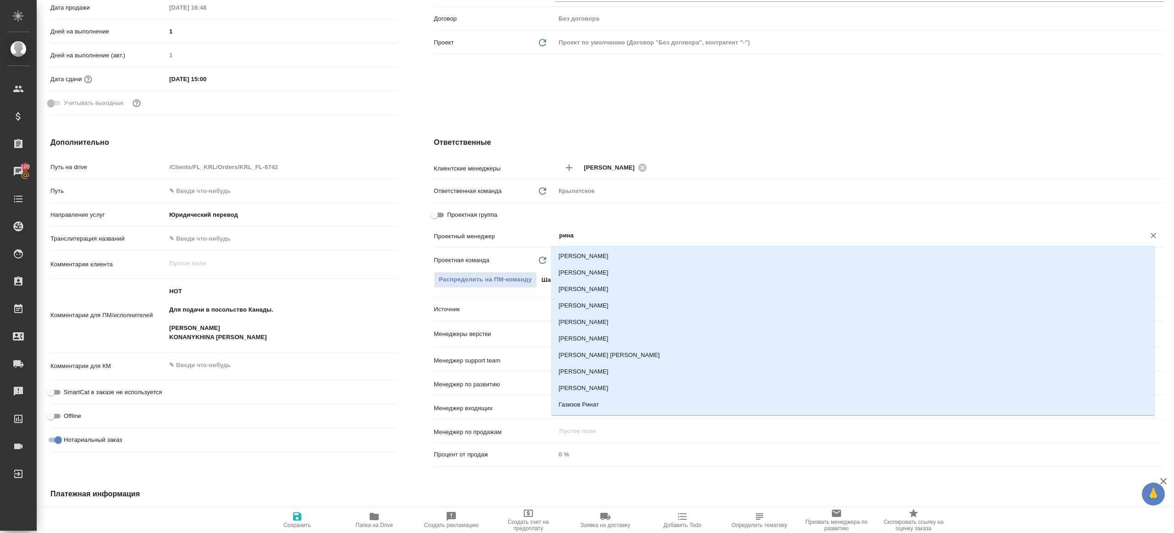
type input "ринат"
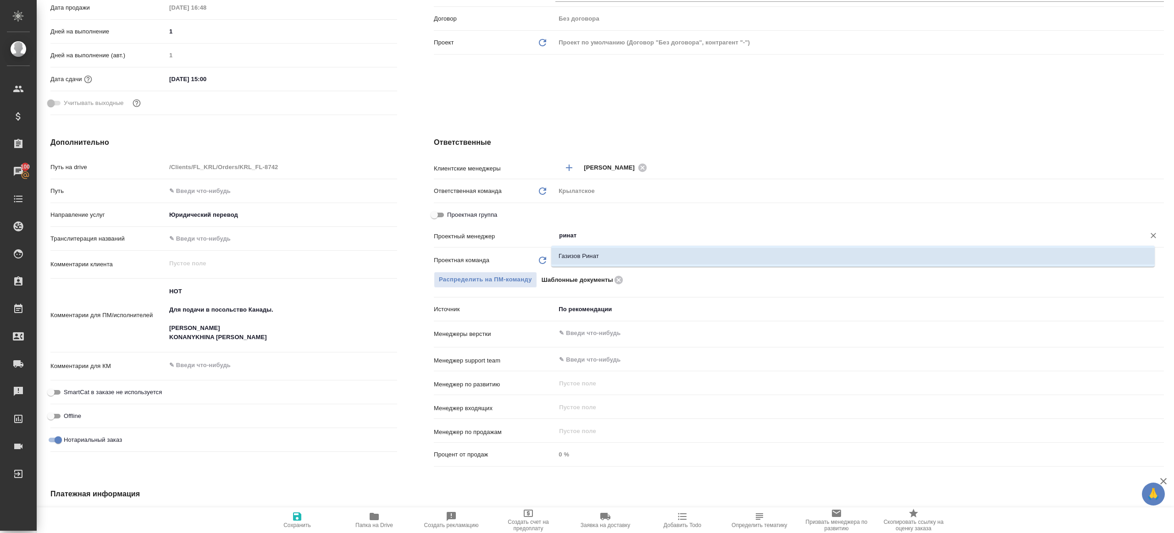
click at [585, 249] on li "Газизов Ринат" at bounding box center [852, 256] width 603 height 17
type textarea "x"
type input "Газизов Ринат"
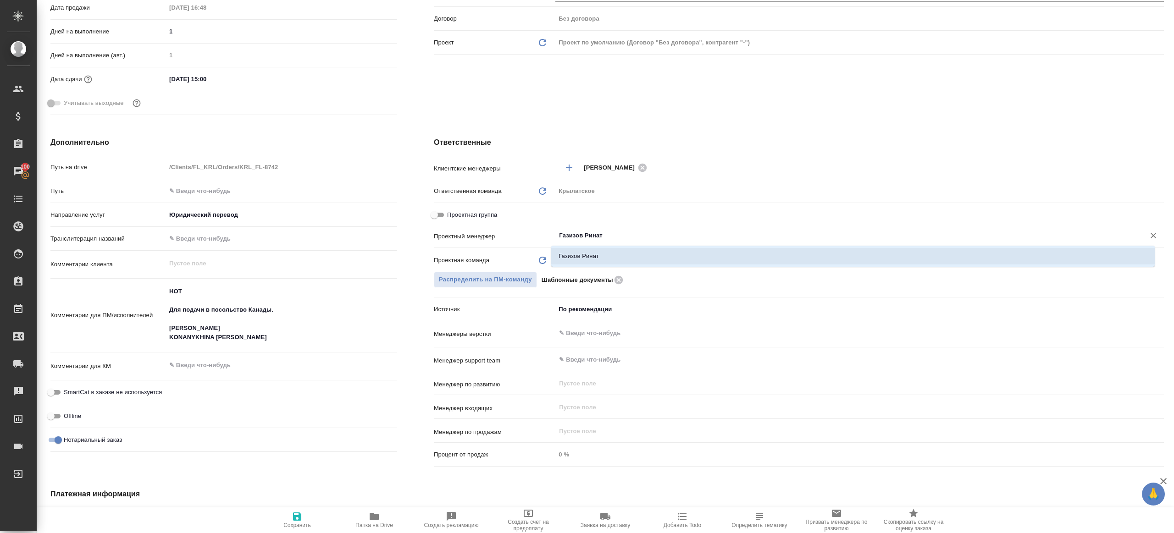
type textarea "x"
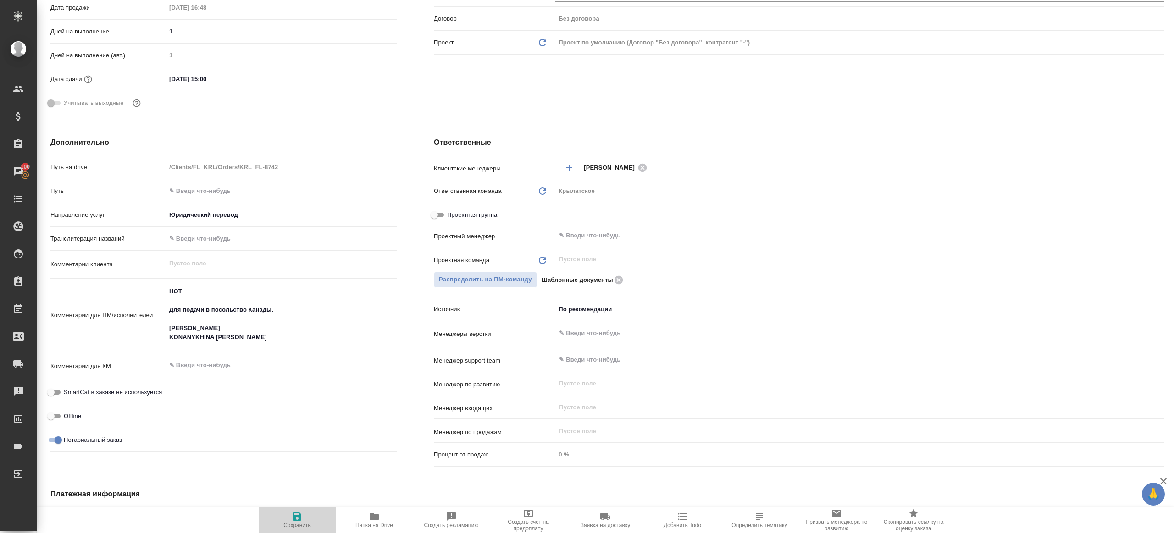
click at [290, 516] on span "Сохранить" at bounding box center [297, 519] width 66 height 17
type textarea "x"
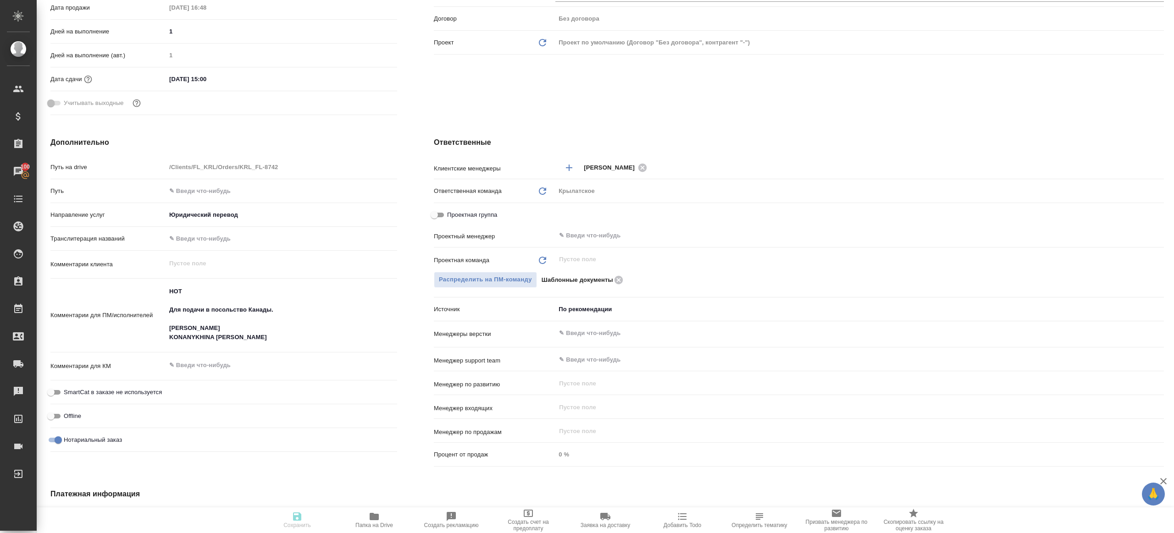
type textarea "x"
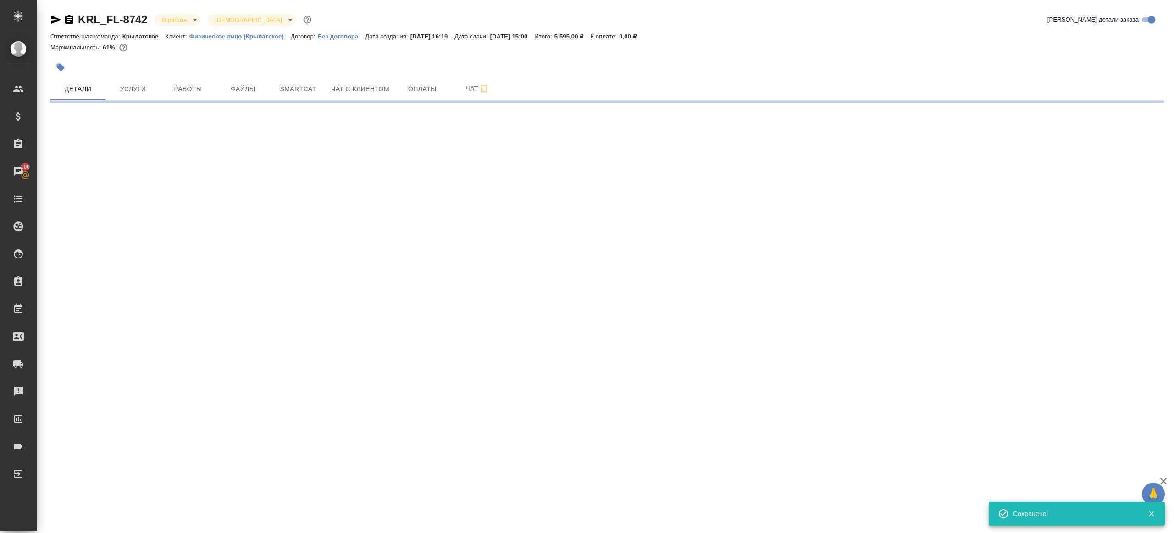
scroll to position [0, 0]
select select "RU"
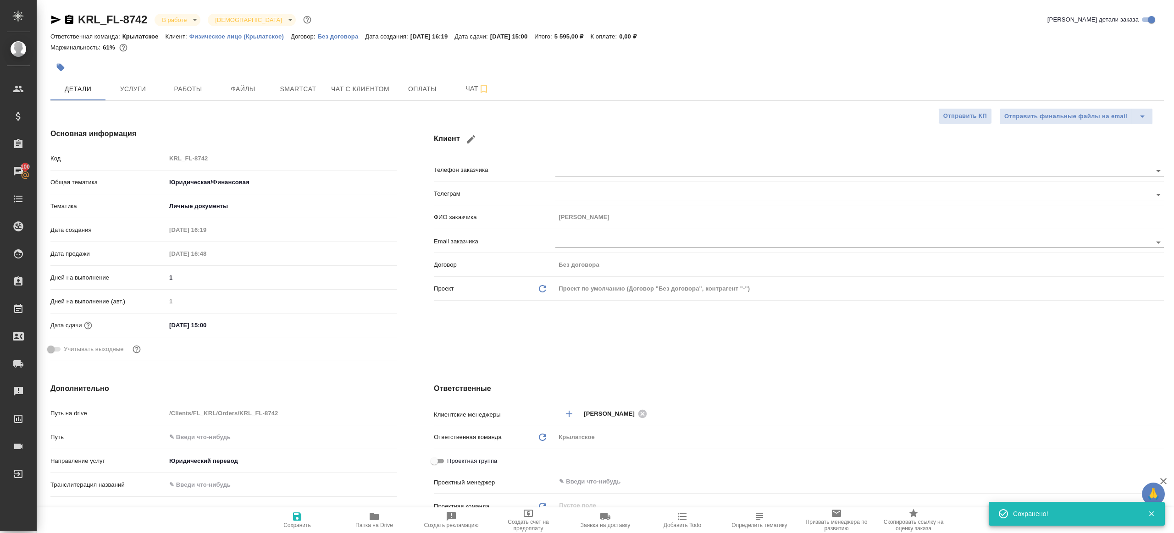
type textarea "x"
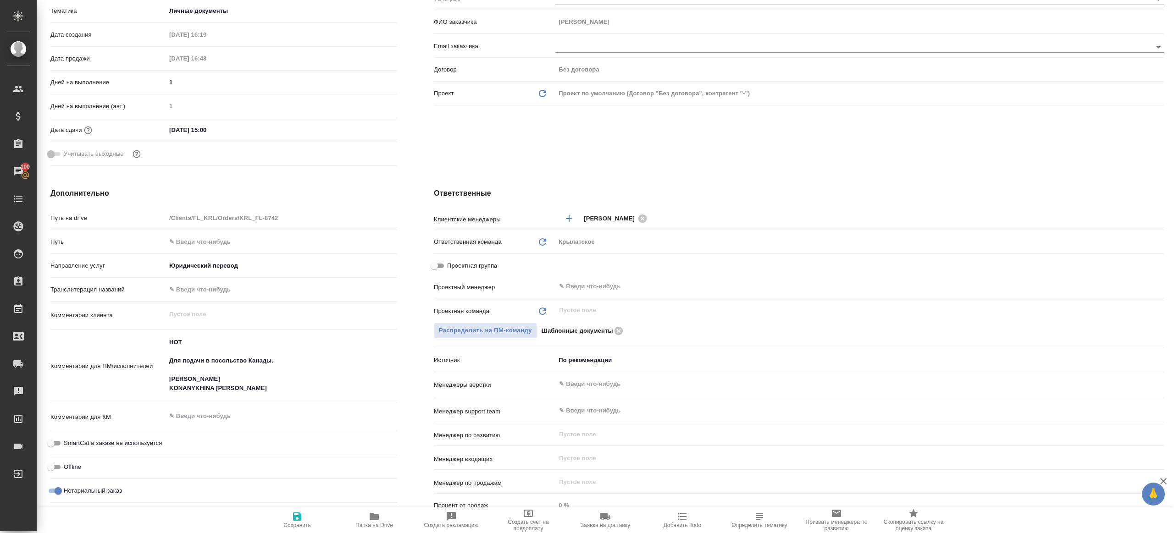
scroll to position [213, 0]
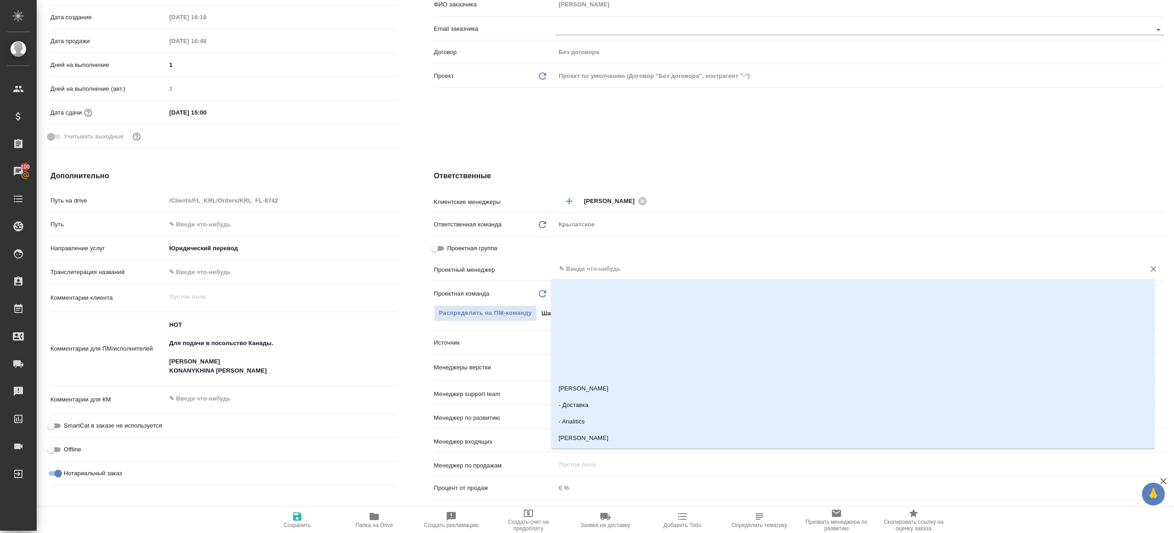
click at [605, 273] on input "text" at bounding box center [844, 269] width 572 height 11
type input "ринат"
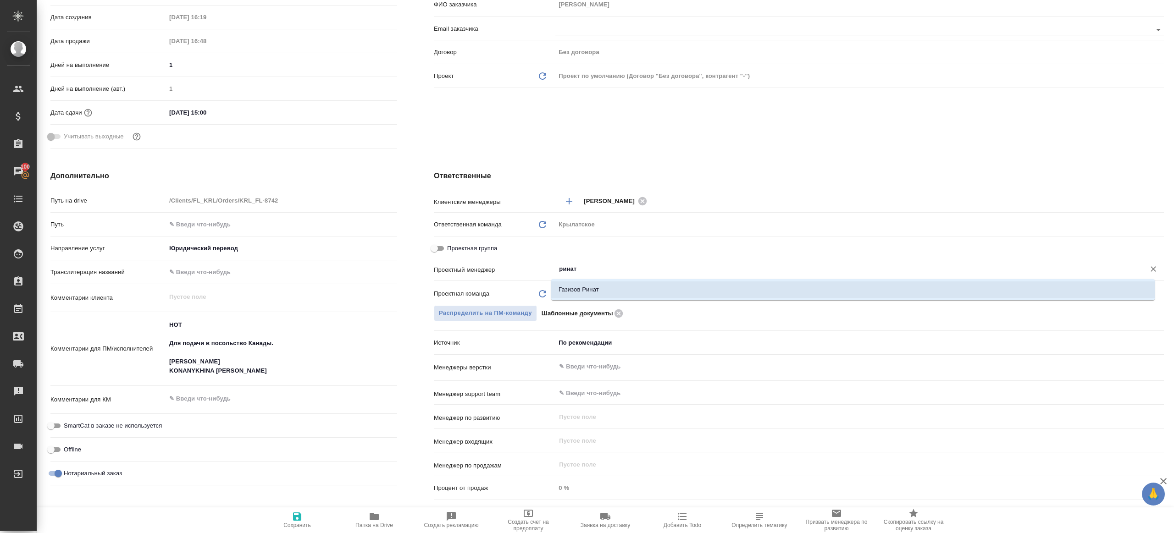
click at [603, 296] on li "Газизов Ринат" at bounding box center [852, 290] width 603 height 17
type textarea "x"
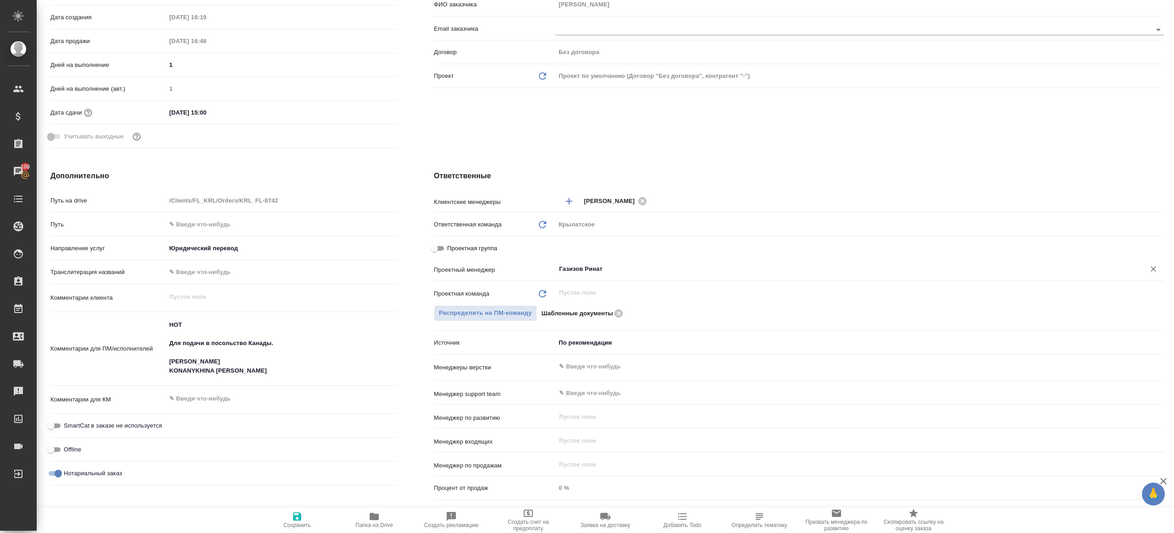
type input "Газизов Ринат"
click at [304, 513] on span "Сохранить" at bounding box center [297, 519] width 66 height 17
type textarea "x"
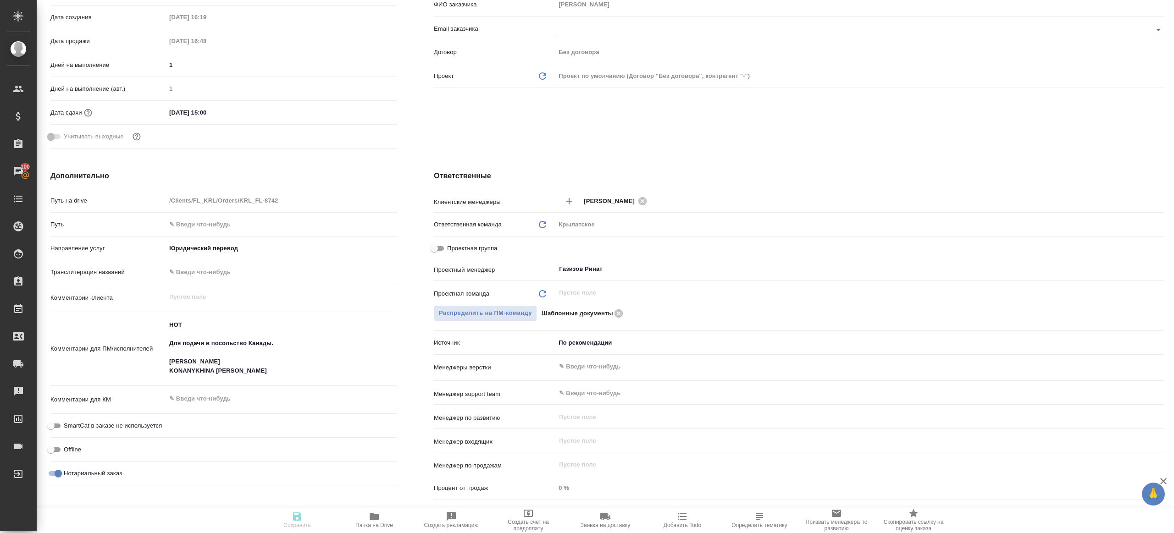
type textarea "x"
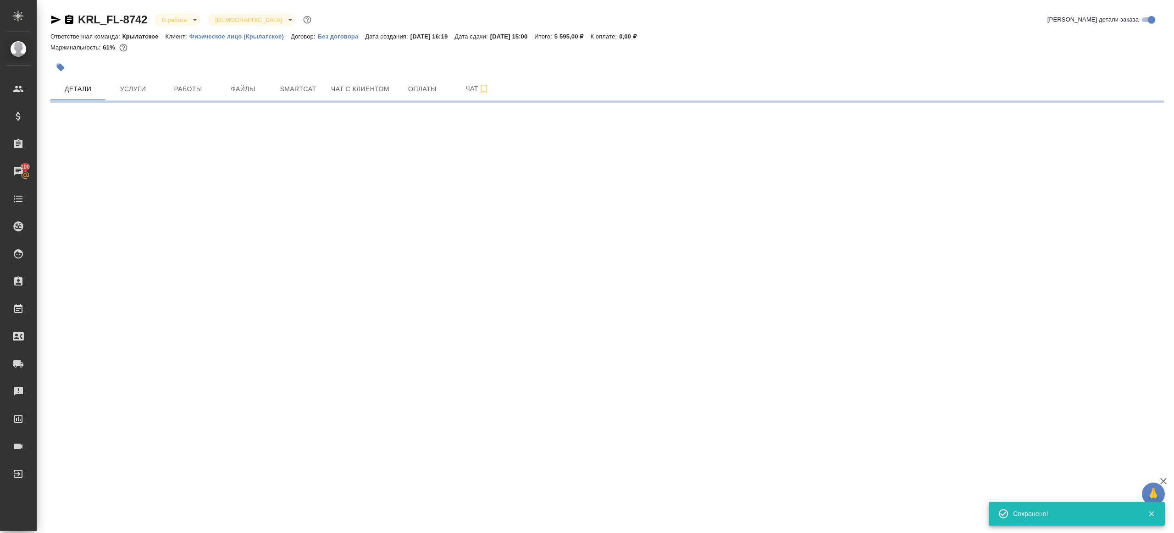
select select "RU"
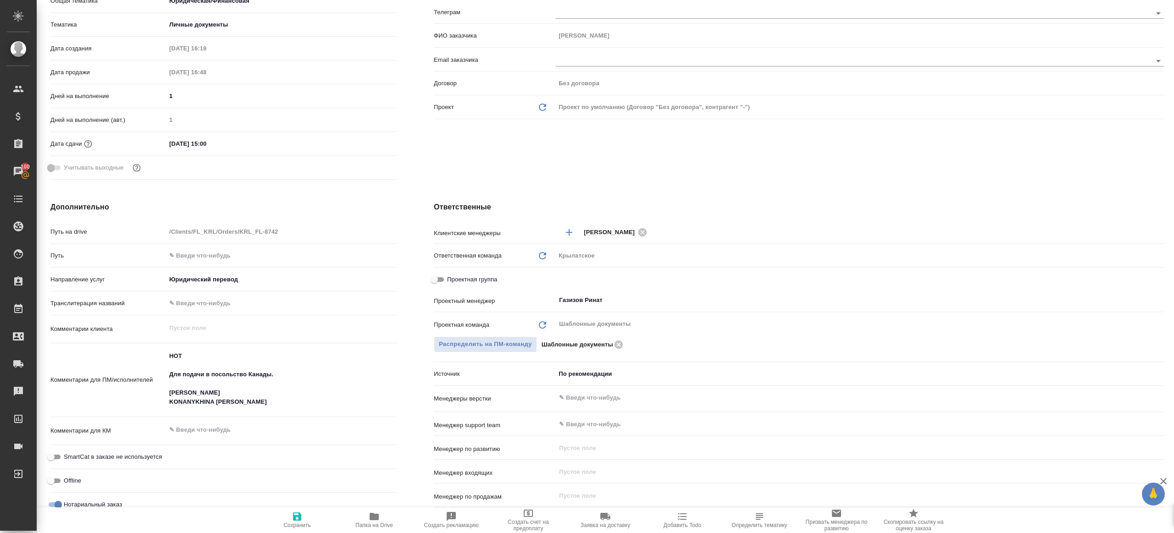
scroll to position [193, 0]
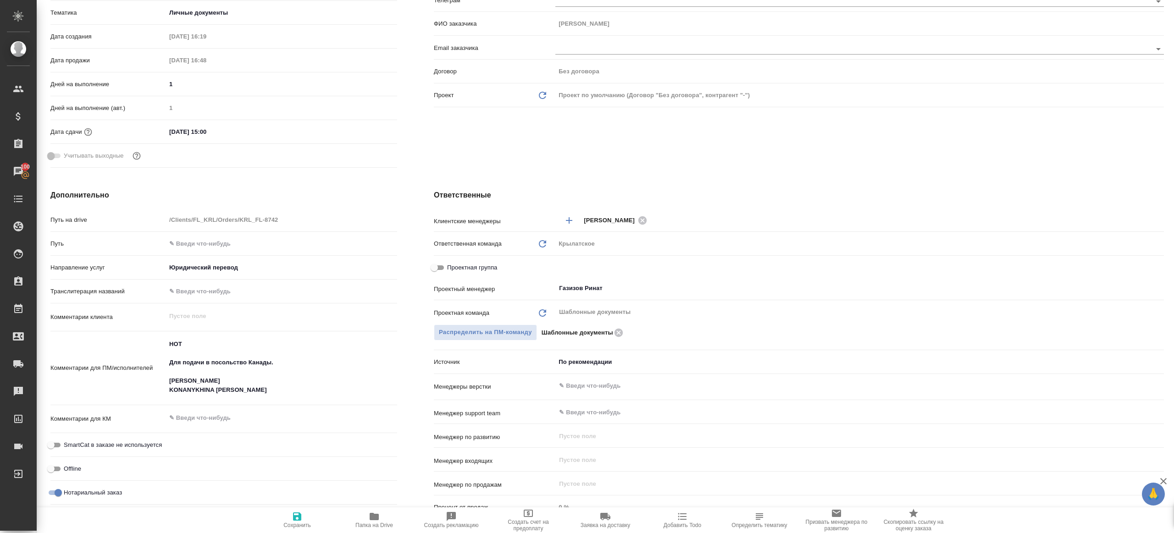
type textarea "x"
click at [377, 511] on icon "button" at bounding box center [374, 516] width 11 height 11
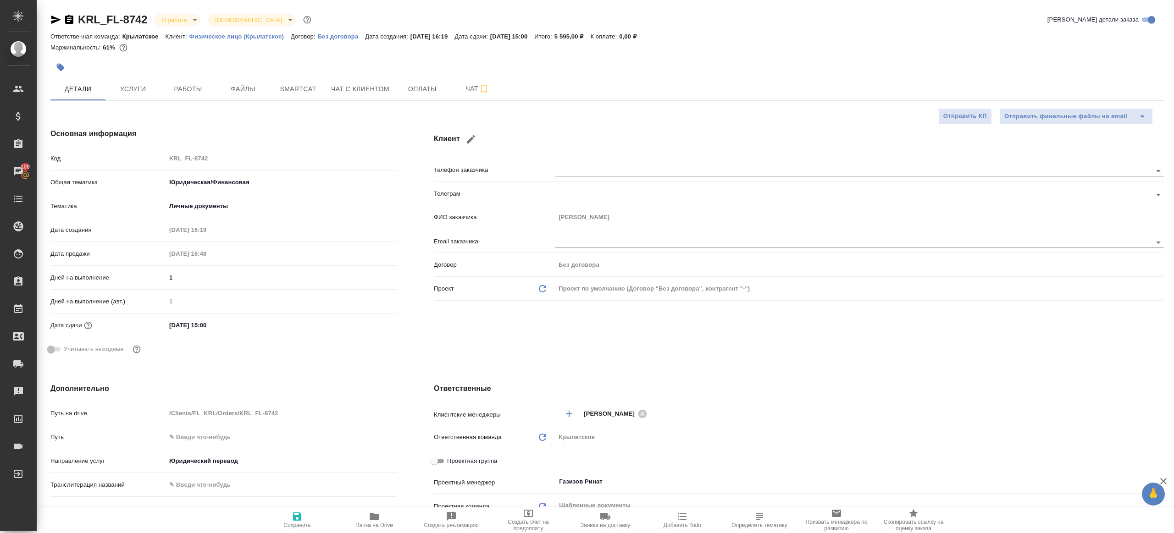
type textarea "x"
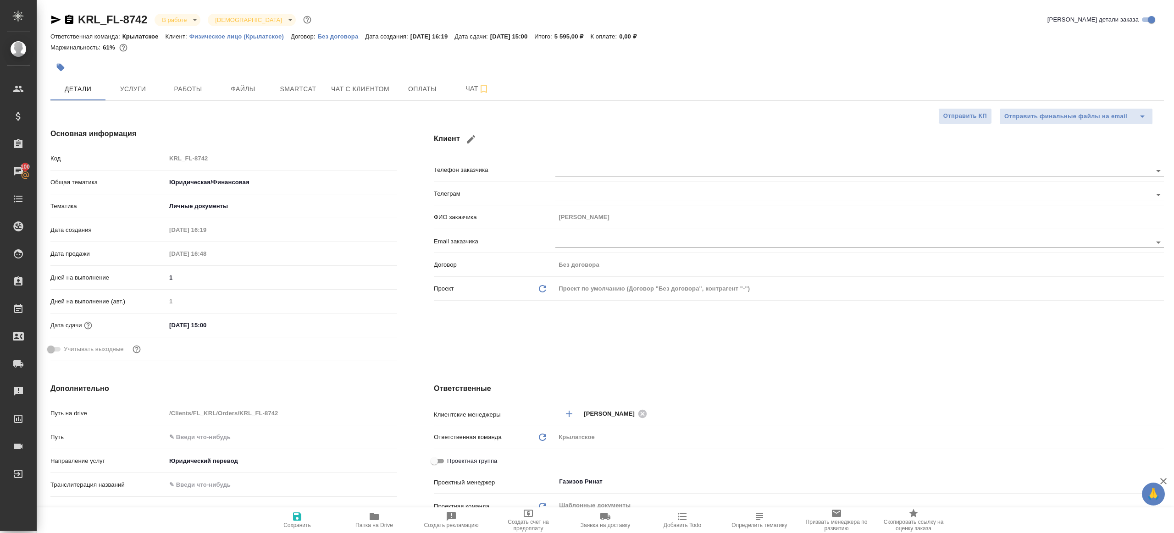
type textarea "x"
click at [190, 96] on button "Работы" at bounding box center [187, 88] width 55 height 23
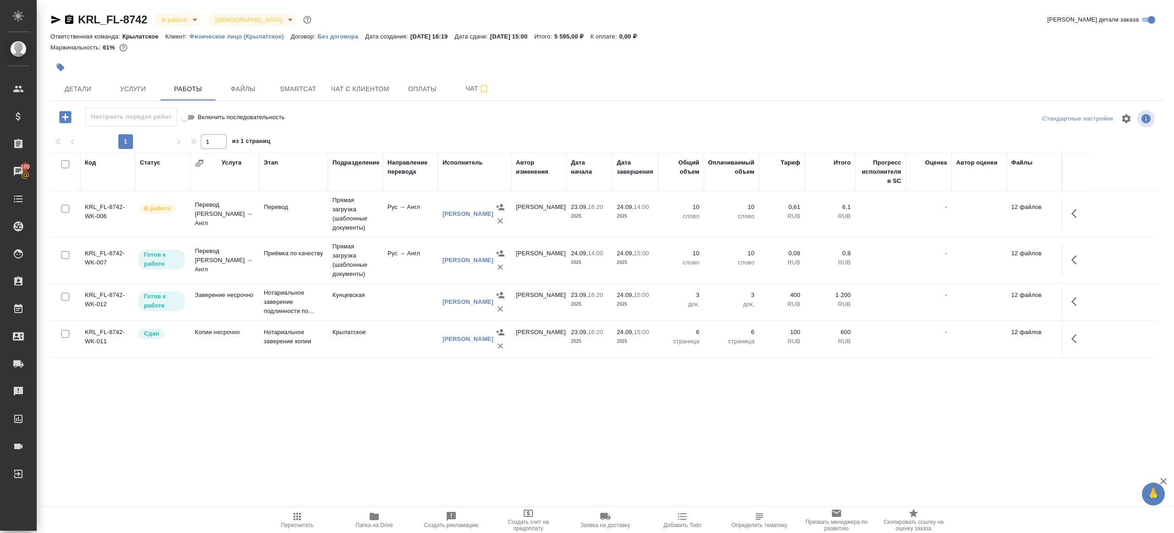
click at [344, 126] on div "Настроить порядок работ Включить последовательность" at bounding box center [235, 117] width 371 height 19
